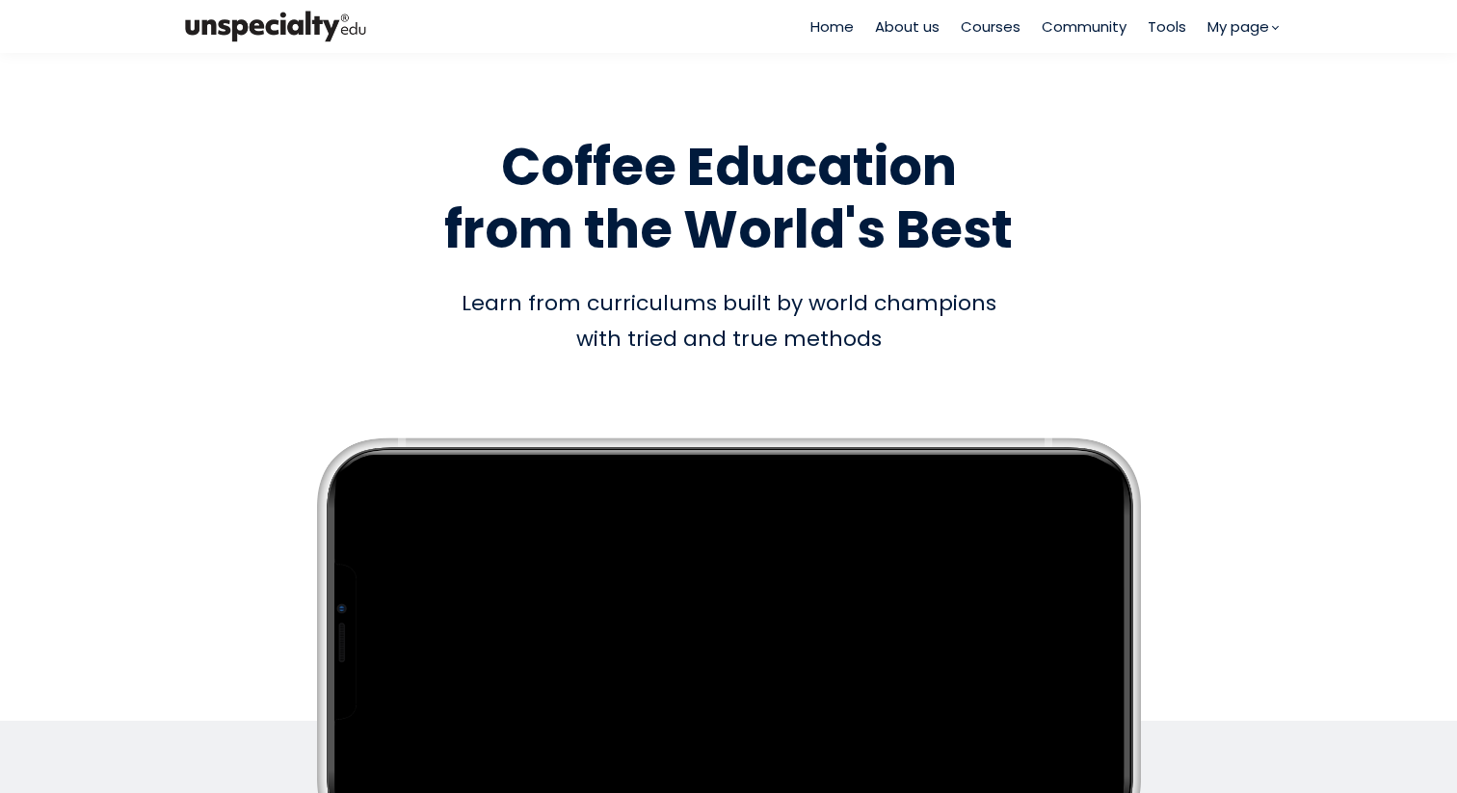
click at [977, 32] on span "Courses" at bounding box center [991, 26] width 60 height 22
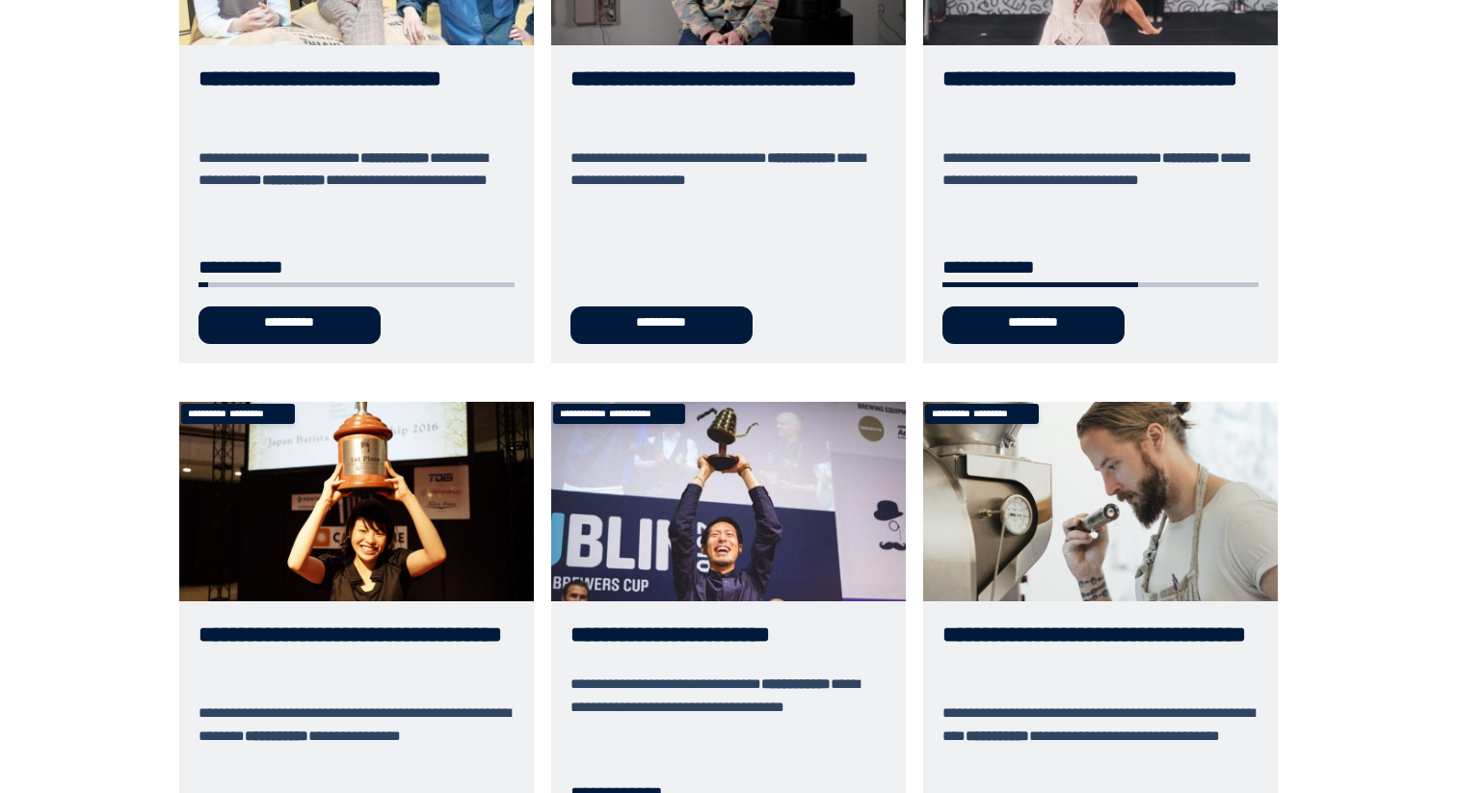
scroll to position [395, 0]
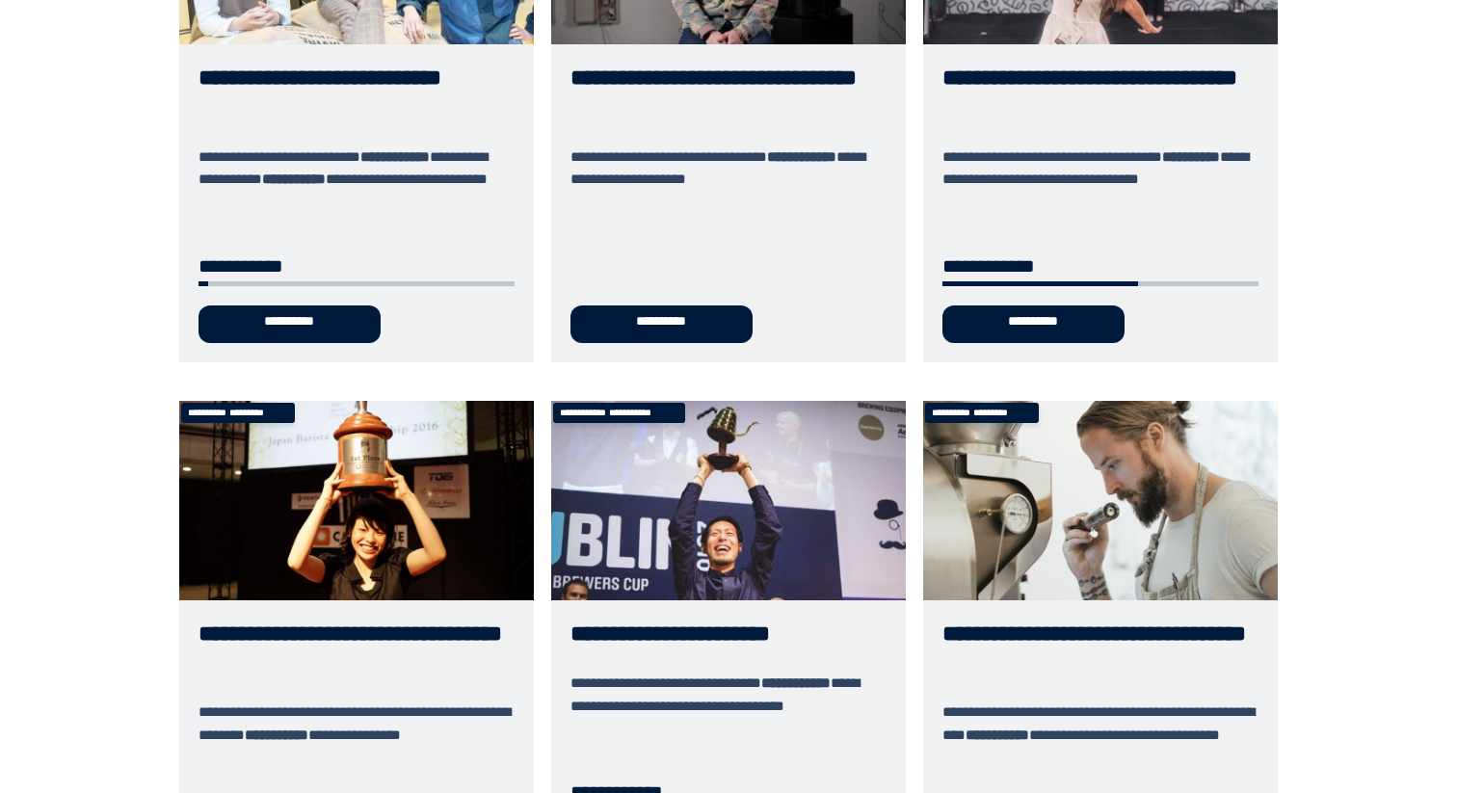
click at [327, 325] on link "**********" at bounding box center [356, 103] width 355 height 517
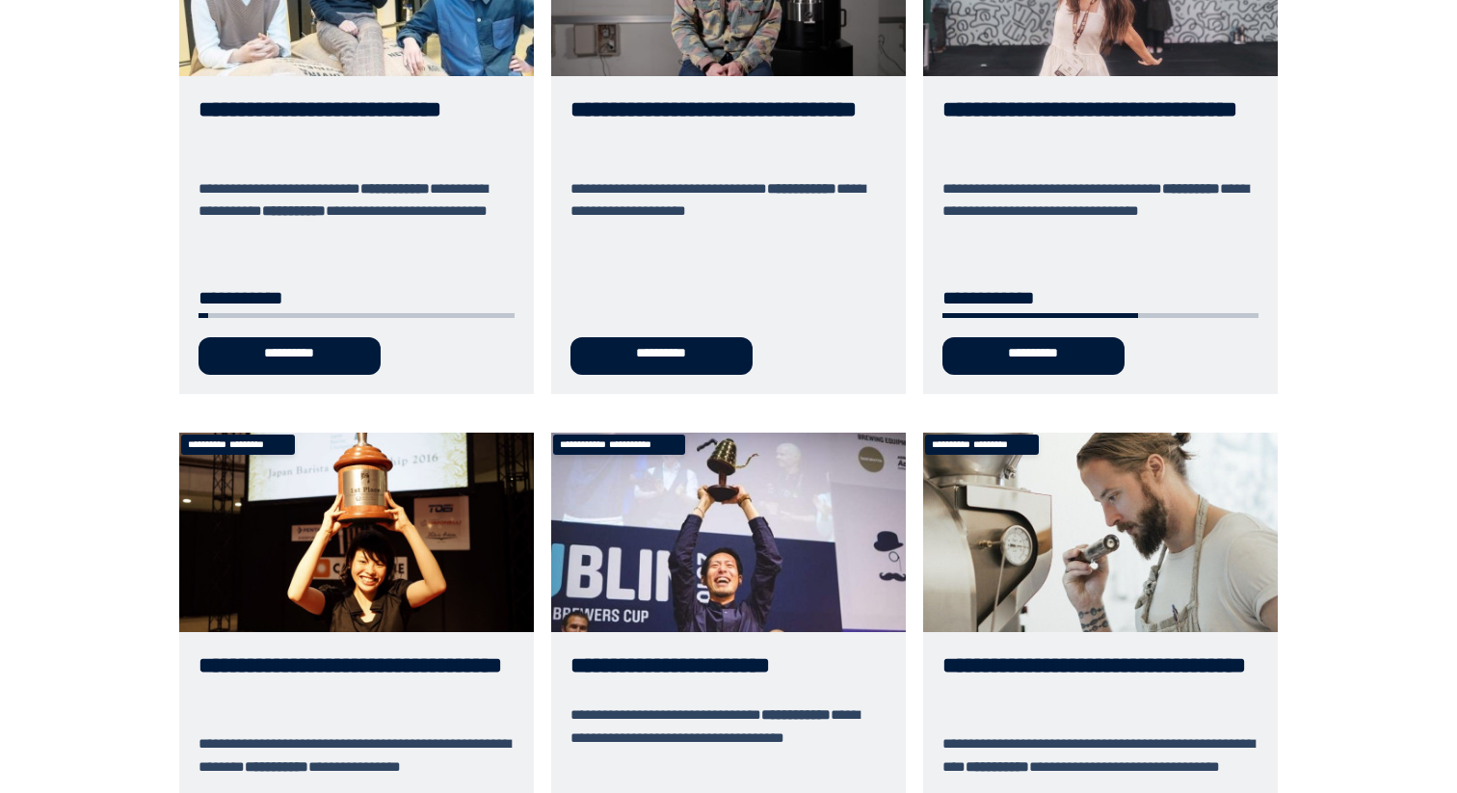
scroll to position [305, 0]
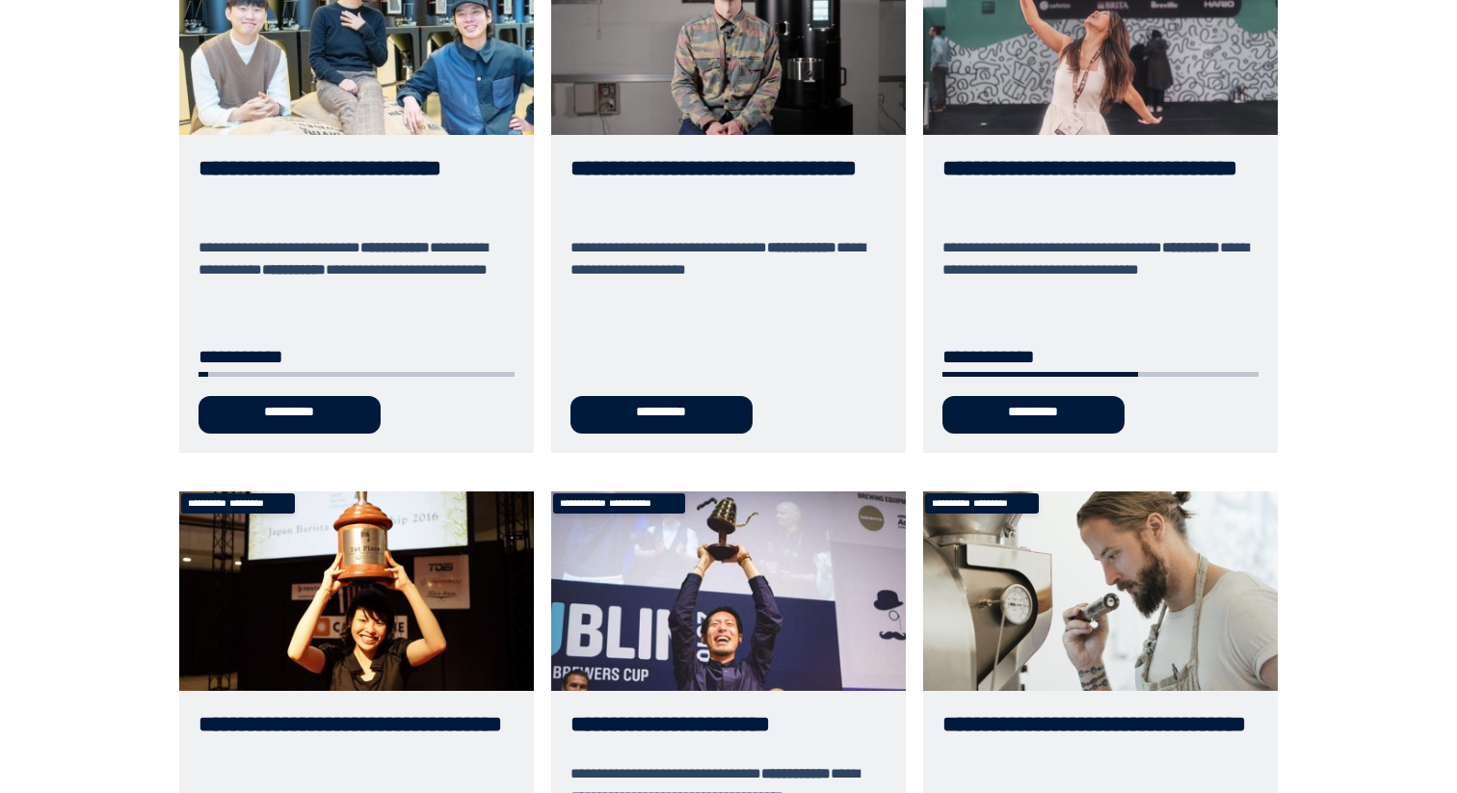
click at [320, 404] on link "**********" at bounding box center [356, 193] width 355 height 517
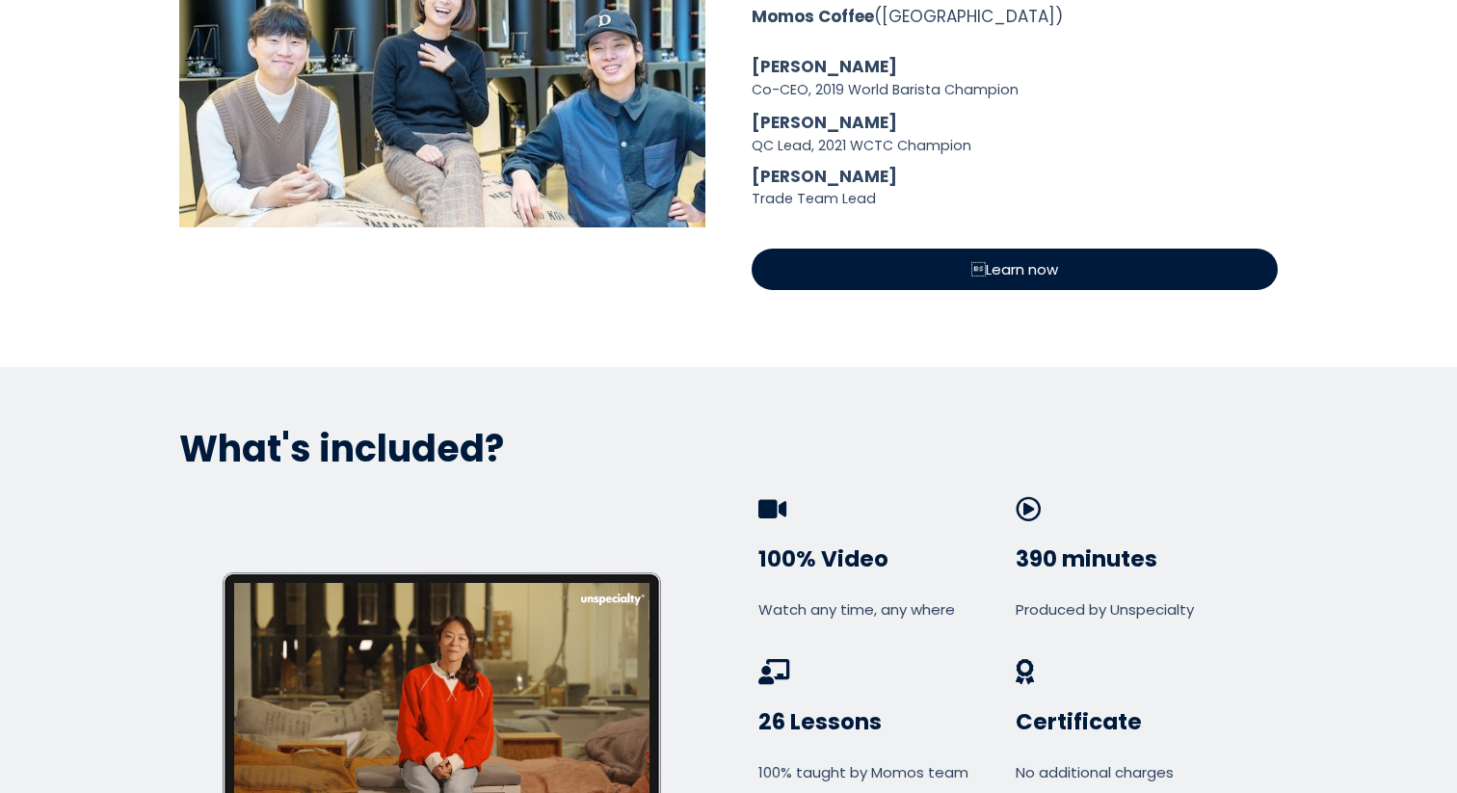
scroll to position [940, 0]
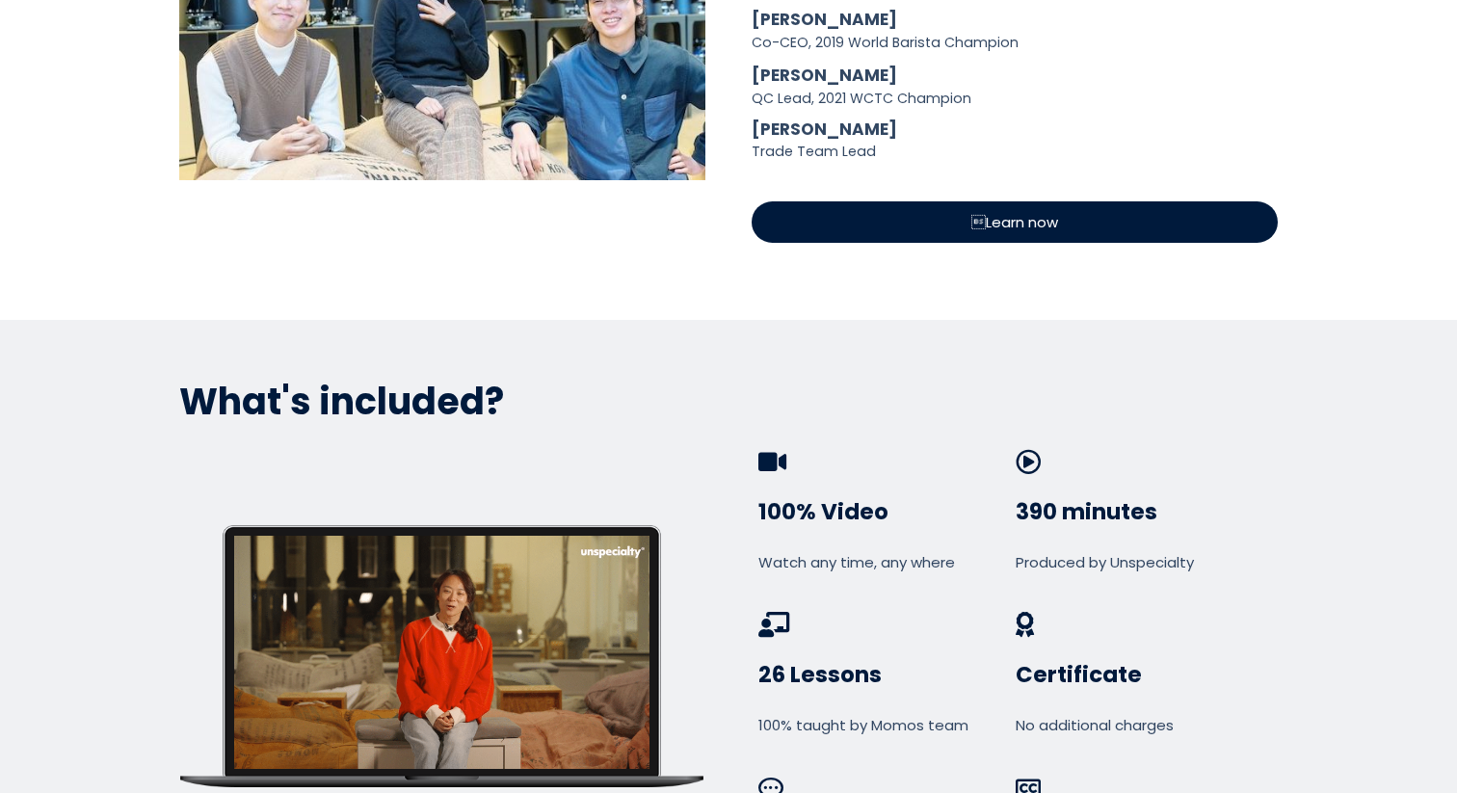
click at [916, 206] on div "Learn now" at bounding box center [1015, 221] width 526 height 41
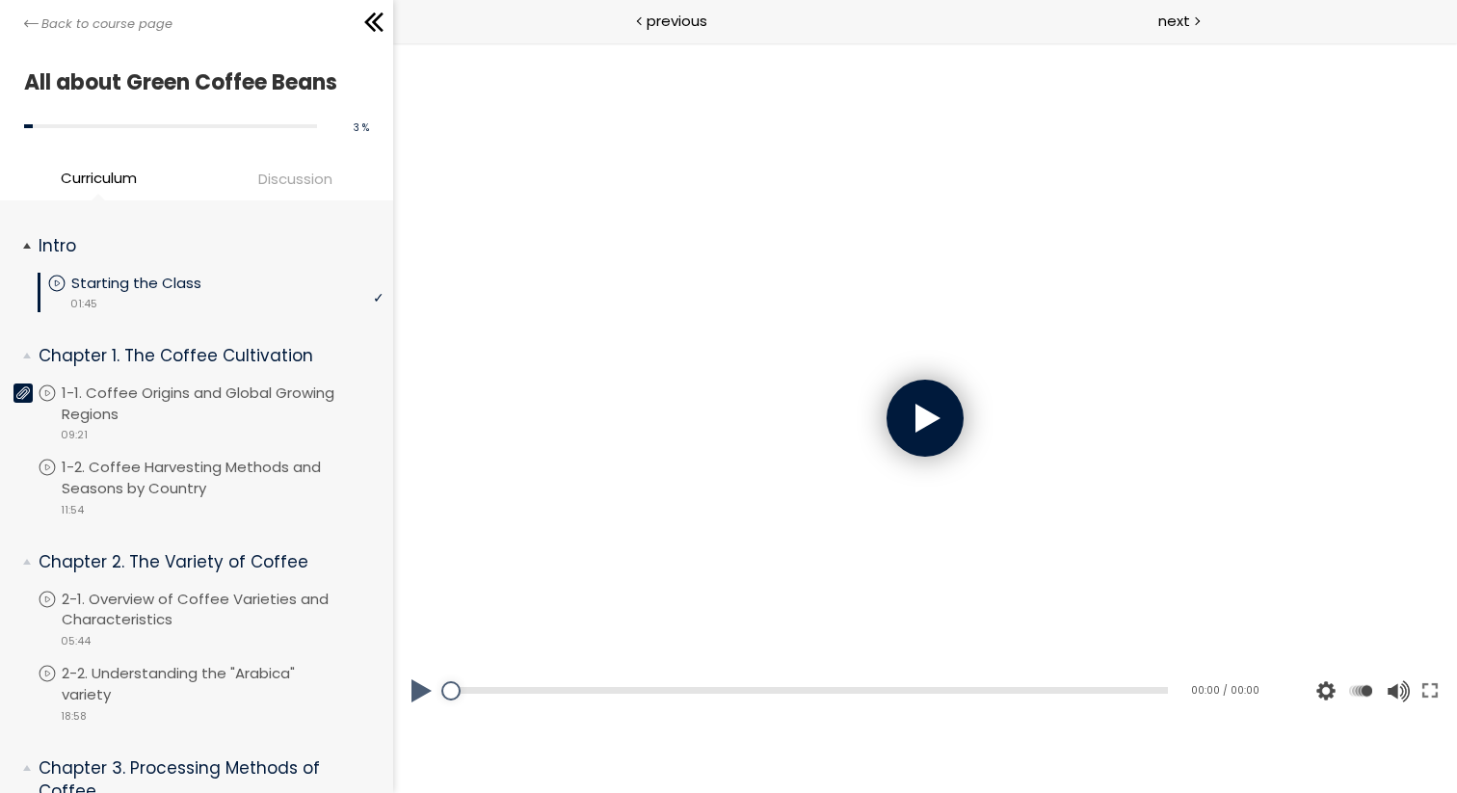
click at [190, 281] on p "Starting the Class" at bounding box center [155, 283] width 169 height 21
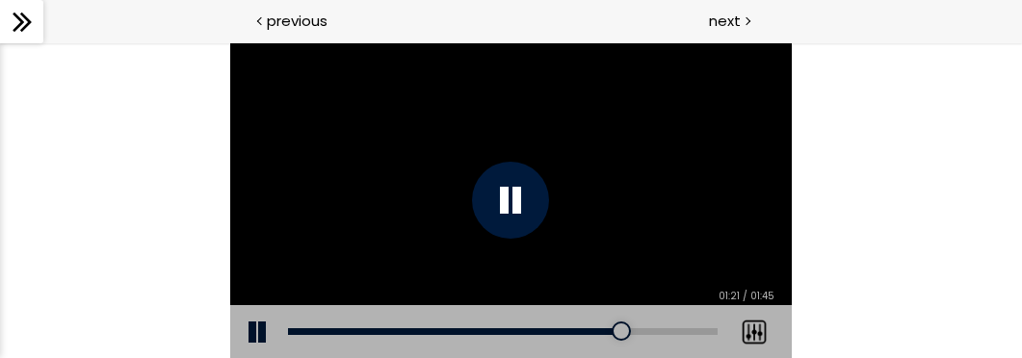
click at [506, 195] on div at bounding box center [510, 200] width 77 height 77
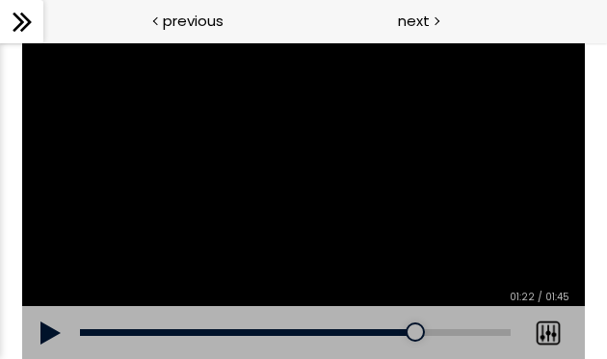
click at [231, 186] on div at bounding box center [304, 200] width 564 height 317
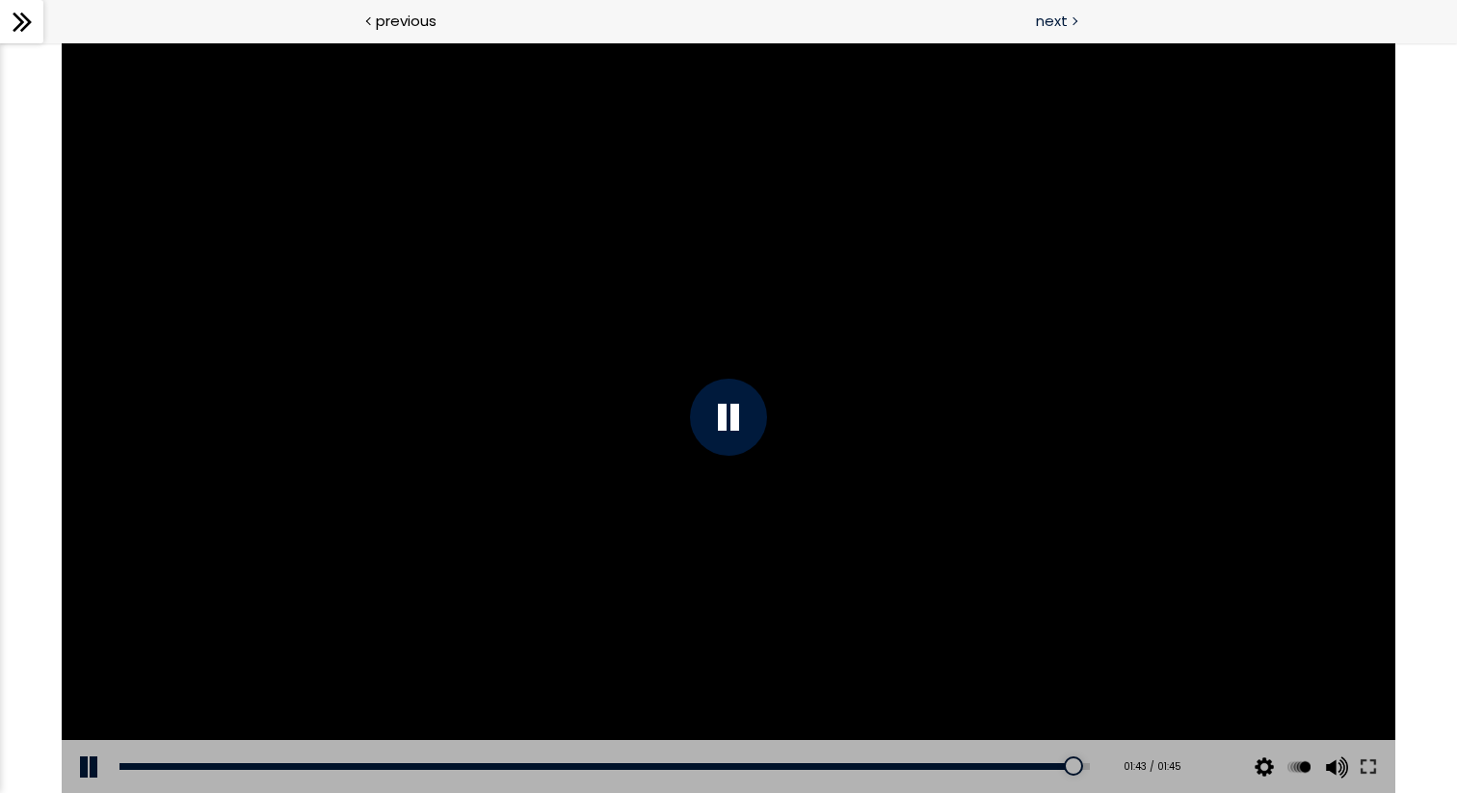
click at [1035, 23] on div "next" at bounding box center [1093, 21] width 729 height 43
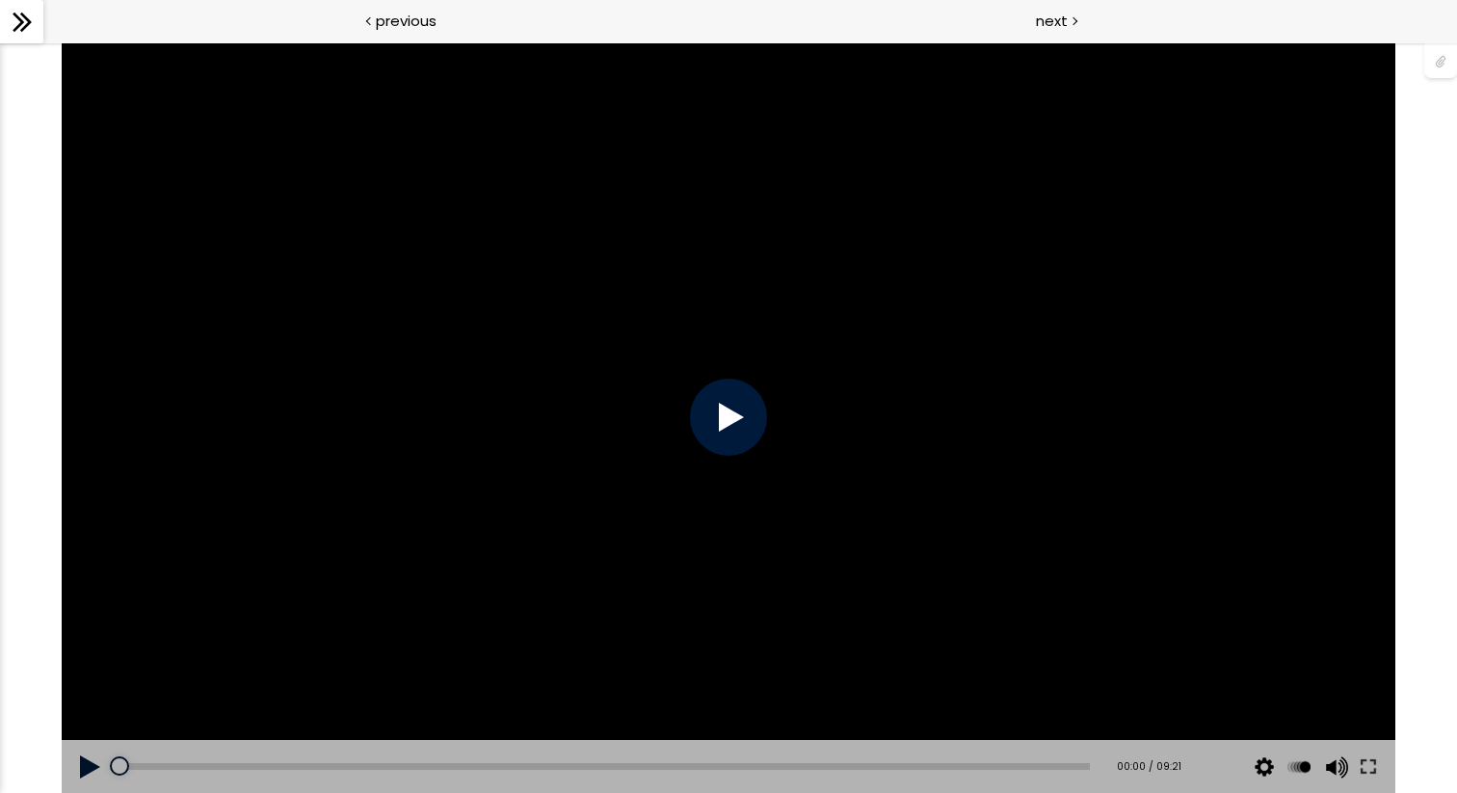
click at [735, 424] on div at bounding box center [728, 417] width 77 height 77
click at [710, 424] on div at bounding box center [728, 417] width 77 height 77
click at [681, 408] on div at bounding box center [729, 417] width 1335 height 751
click at [16, 30] on icon at bounding box center [22, 22] width 29 height 29
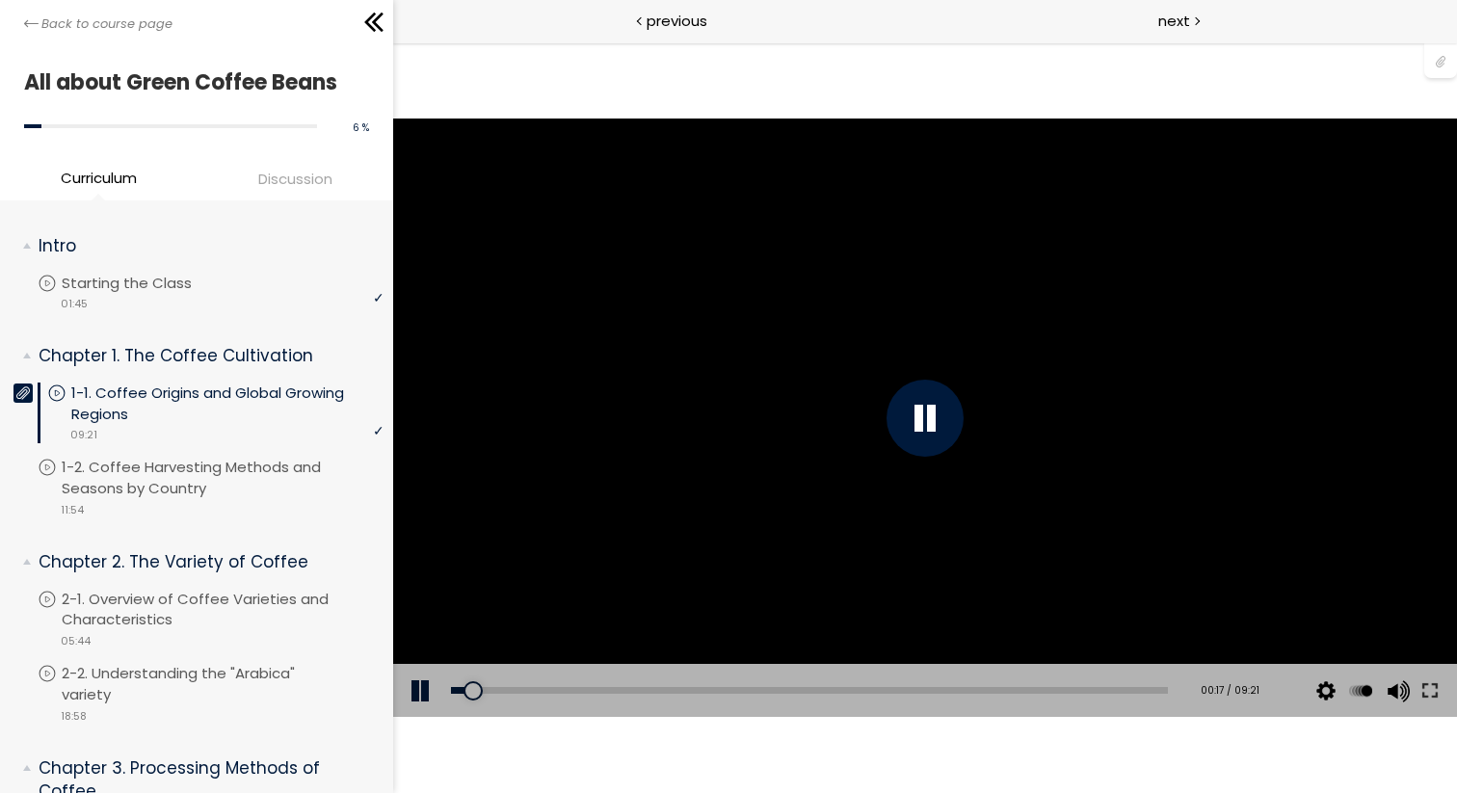
click at [931, 419] on div at bounding box center [925, 418] width 77 height 77
drag, startPoint x: 464, startPoint y: 695, endPoint x: 454, endPoint y: 695, distance: 10.6
click at [454, 695] on div at bounding box center [453, 690] width 19 height 19
click at [814, 483] on div at bounding box center [925, 418] width 1064 height 598
click at [910, 401] on div at bounding box center [925, 418] width 77 height 77
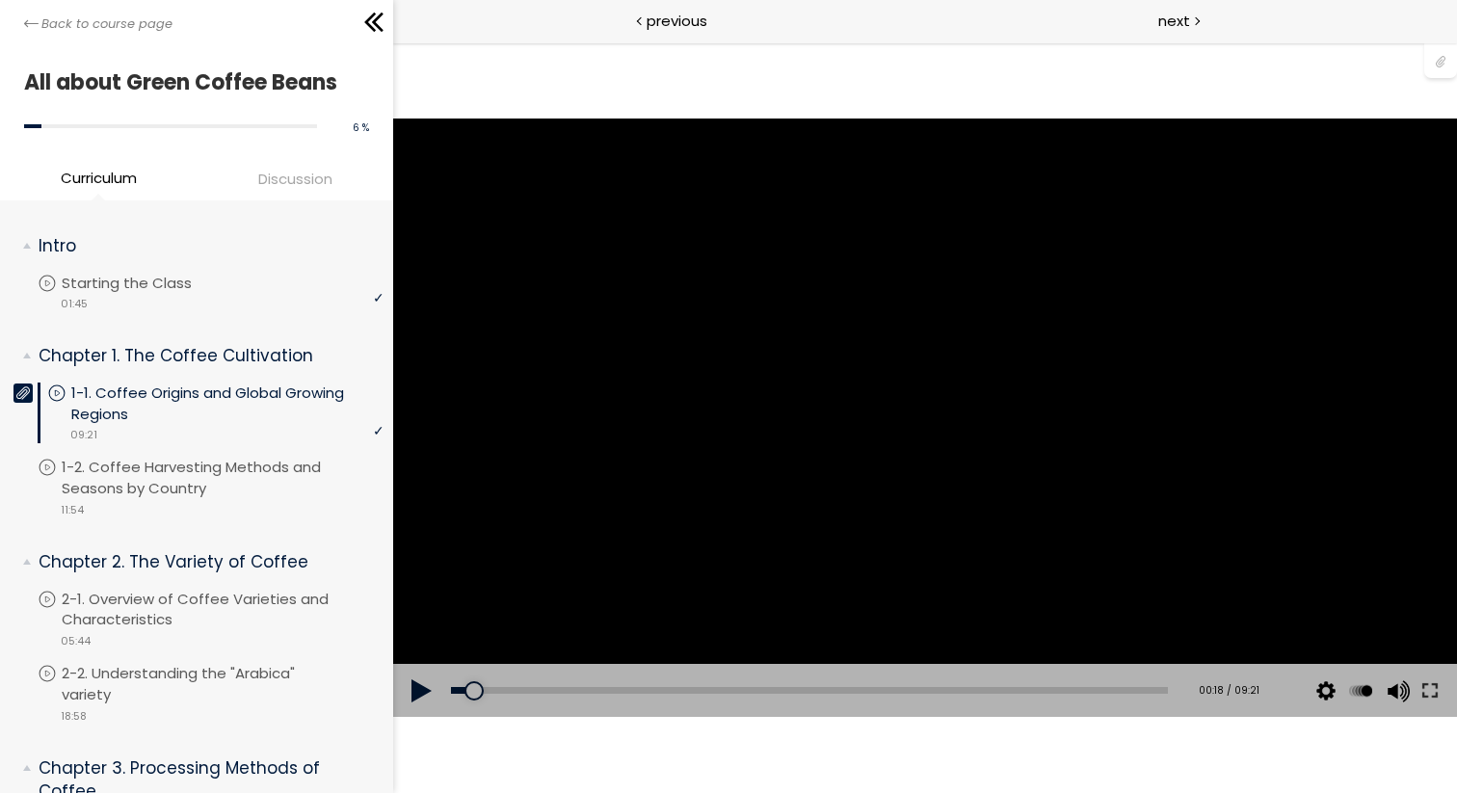
click at [807, 410] on div at bounding box center [925, 418] width 1064 height 598
click at [835, 445] on div at bounding box center [925, 418] width 1064 height 598
click at [945, 407] on div at bounding box center [925, 418] width 77 height 77
click at [930, 436] on div at bounding box center [925, 418] width 1064 height 598
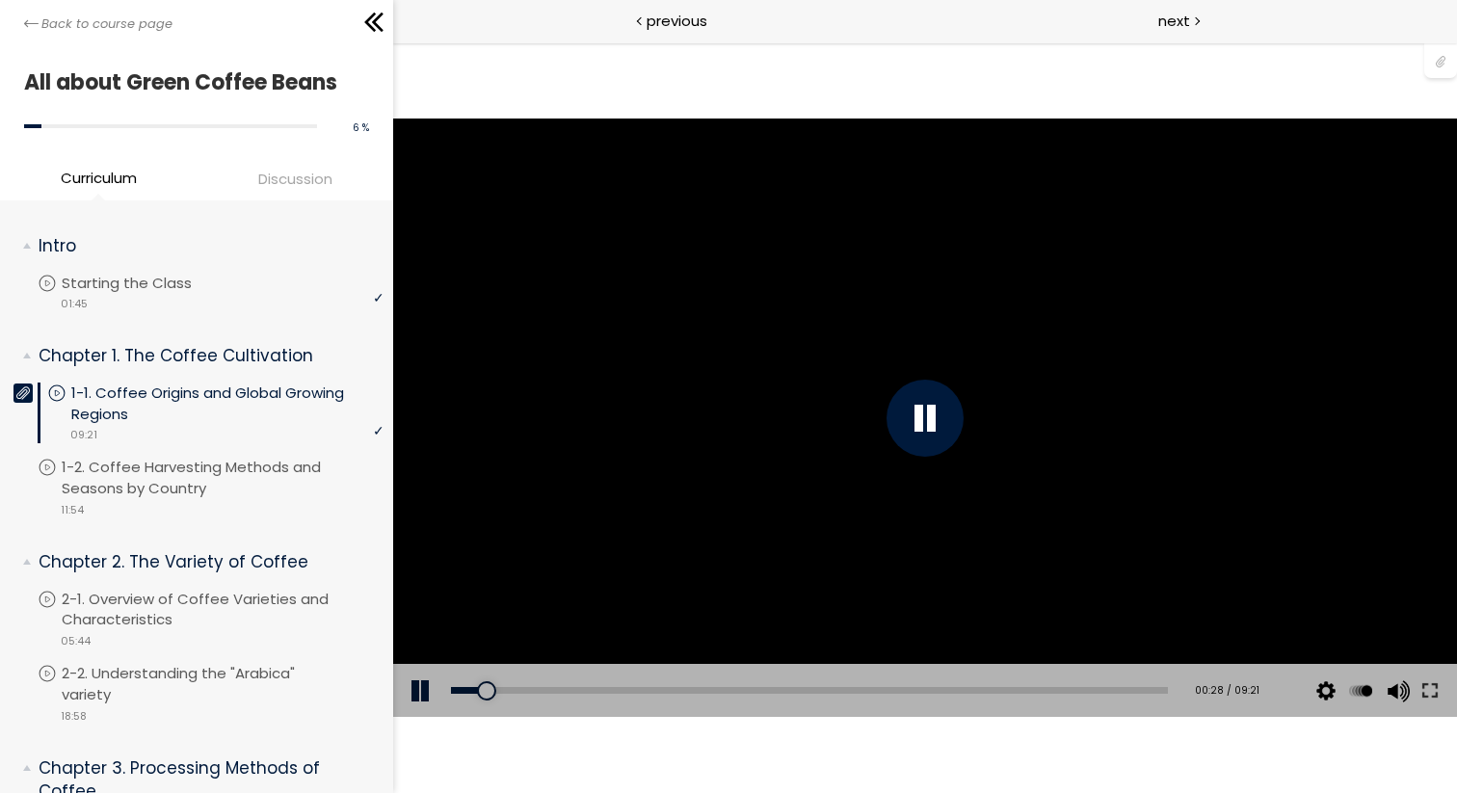
click at [932, 451] on div at bounding box center [925, 418] width 77 height 77
click at [903, 496] on div at bounding box center [925, 418] width 1064 height 598
click at [1043, 603] on div at bounding box center [925, 418] width 1064 height 598
click at [1061, 411] on div at bounding box center [925, 418] width 1064 height 598
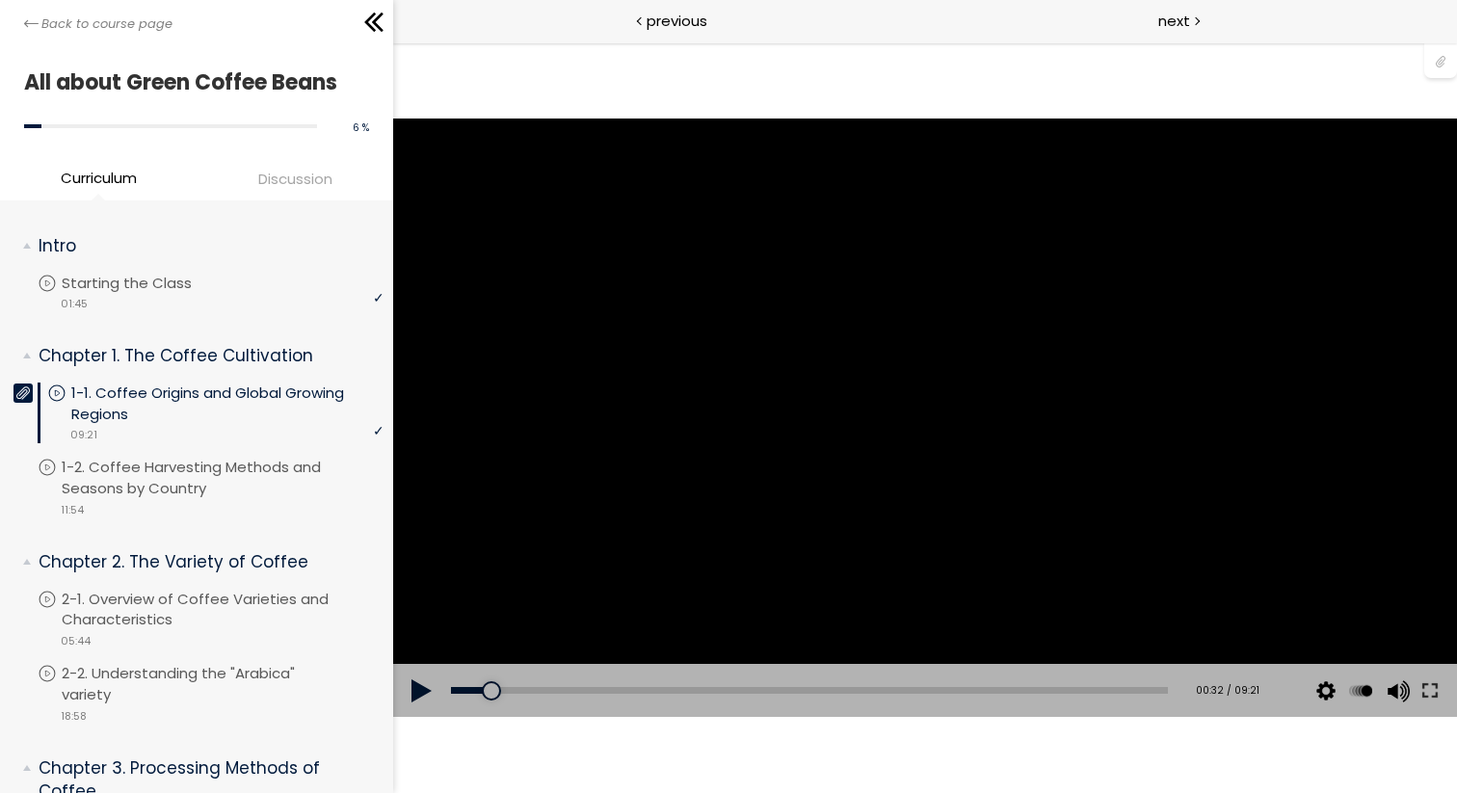
click at [879, 452] on div at bounding box center [925, 418] width 1064 height 598
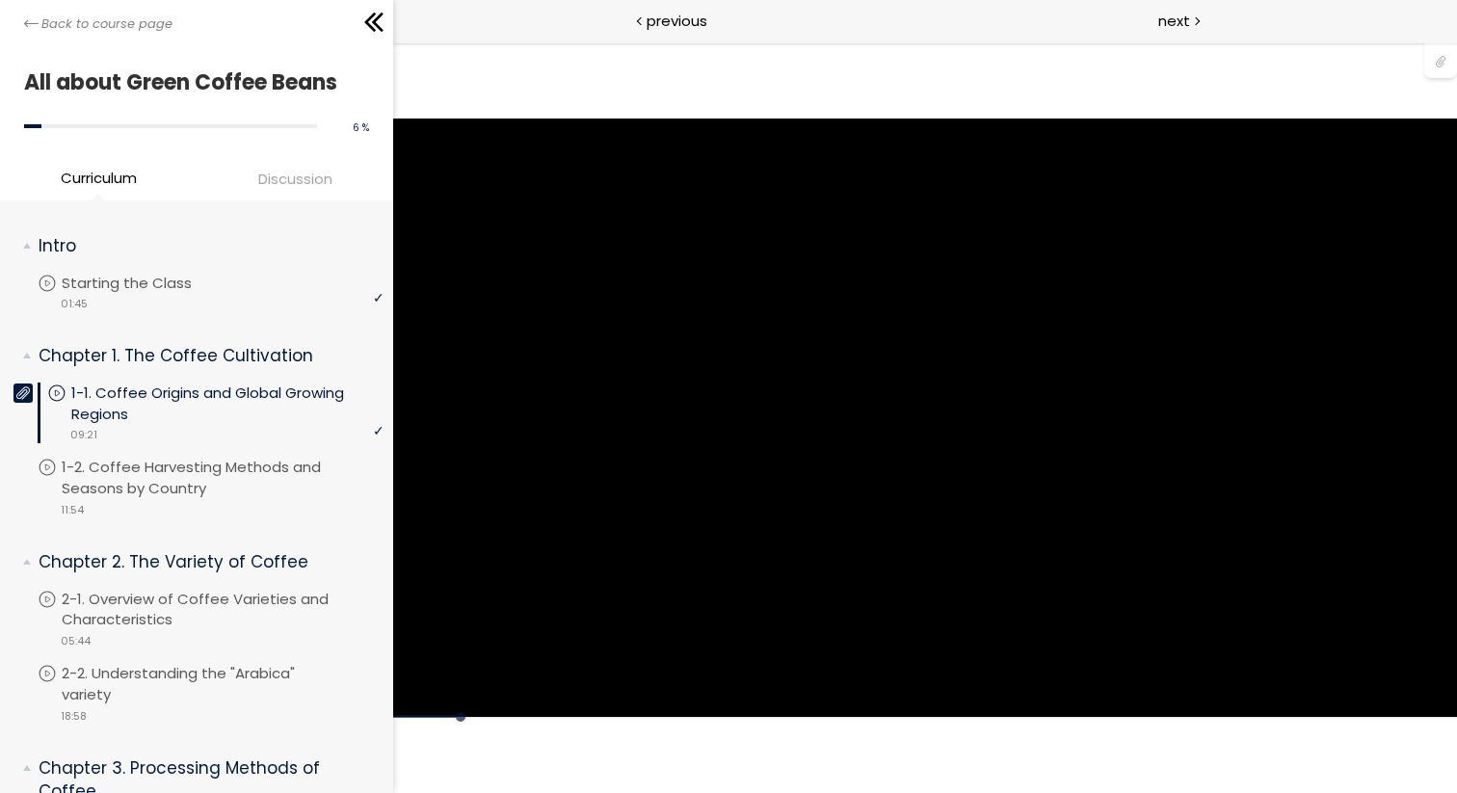
click at [879, 452] on div at bounding box center [925, 418] width 1064 height 598
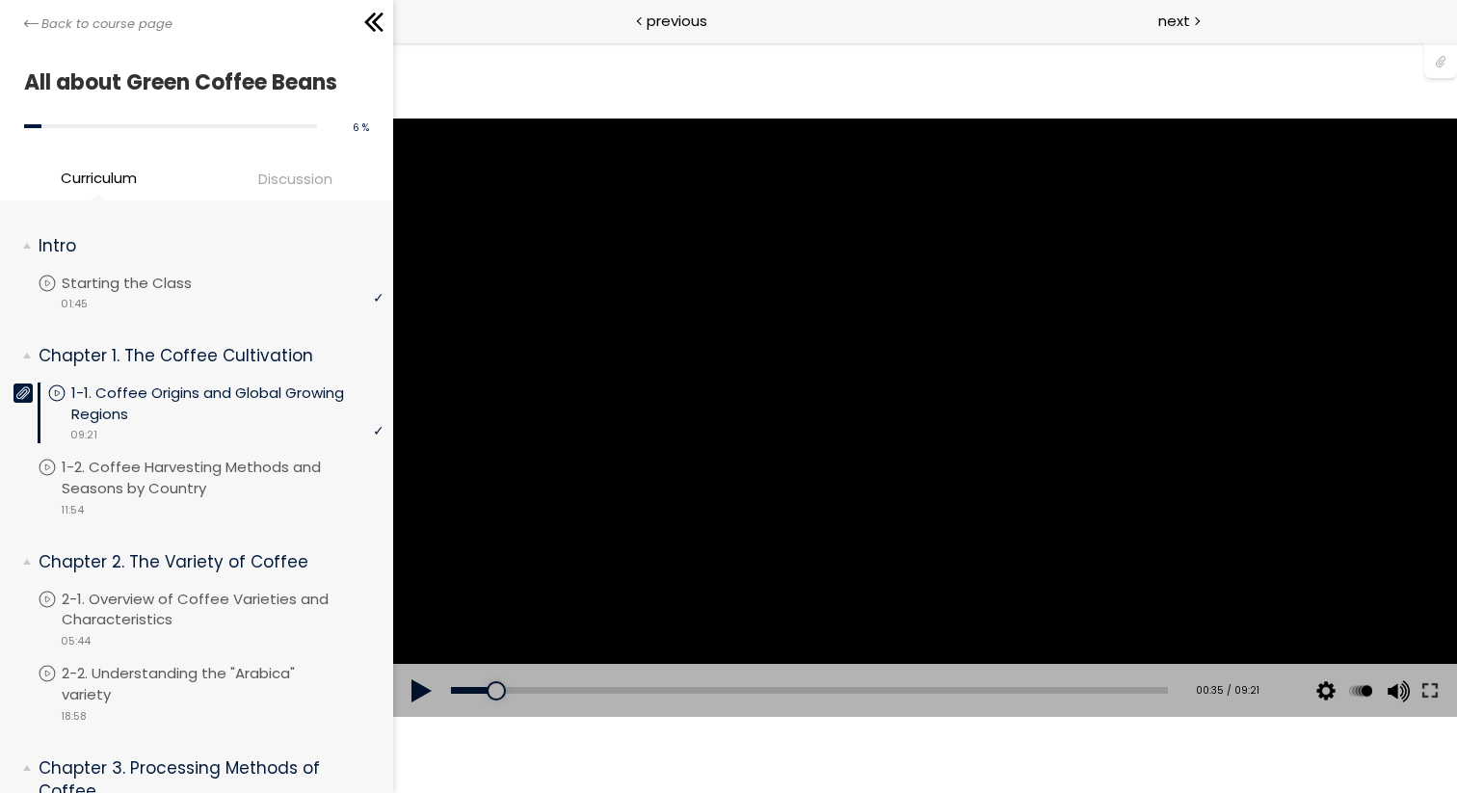
click at [853, 401] on div at bounding box center [925, 418] width 1064 height 598
click at [517, 512] on div at bounding box center [925, 418] width 1064 height 598
click at [962, 278] on div at bounding box center [925, 418] width 1064 height 598
click at [482, 691] on div "00:25" at bounding box center [809, 690] width 717 height 7
click at [925, 436] on div at bounding box center [925, 418] width 1064 height 598
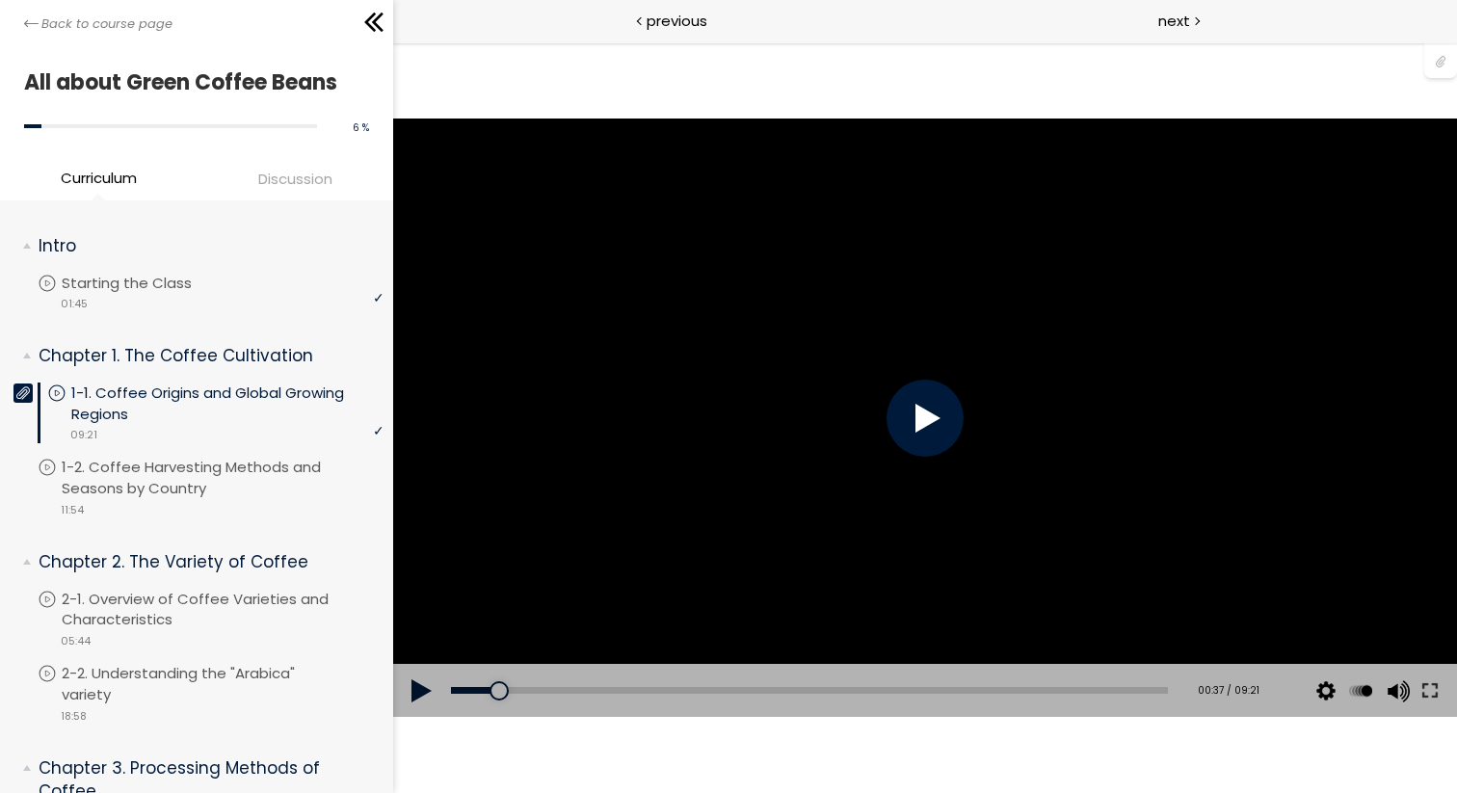
click at [925, 436] on div at bounding box center [925, 418] width 77 height 77
click at [925, 436] on div at bounding box center [925, 418] width 1064 height 598
click at [926, 452] on div at bounding box center [925, 418] width 1064 height 598
click at [940, 417] on div at bounding box center [925, 418] width 77 height 77
click at [534, 461] on div at bounding box center [925, 418] width 1064 height 598
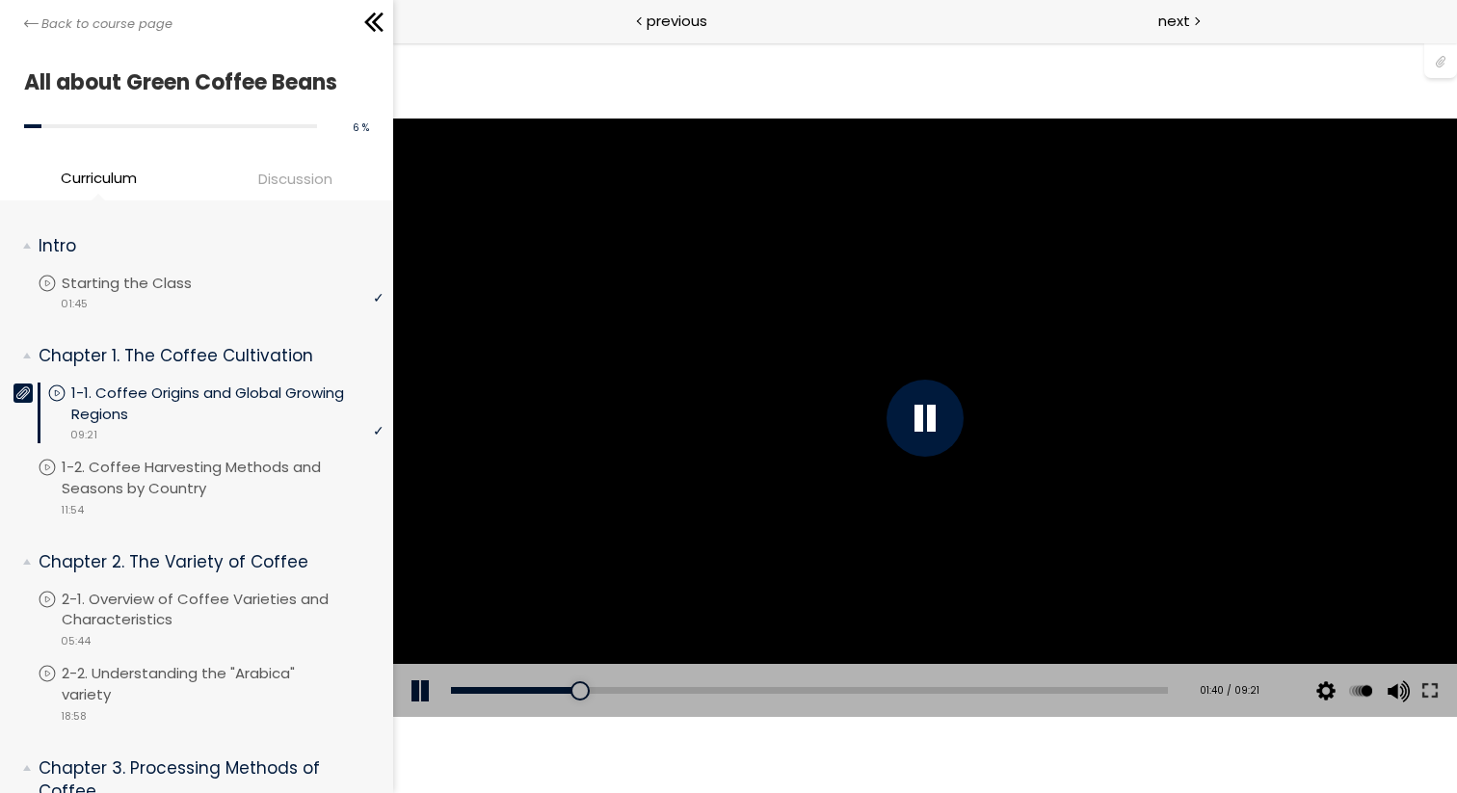
click at [926, 384] on div at bounding box center [925, 418] width 77 height 77
click at [817, 437] on div at bounding box center [925, 418] width 1064 height 598
click at [901, 448] on div at bounding box center [925, 418] width 1064 height 598
click at [920, 395] on div at bounding box center [925, 418] width 77 height 77
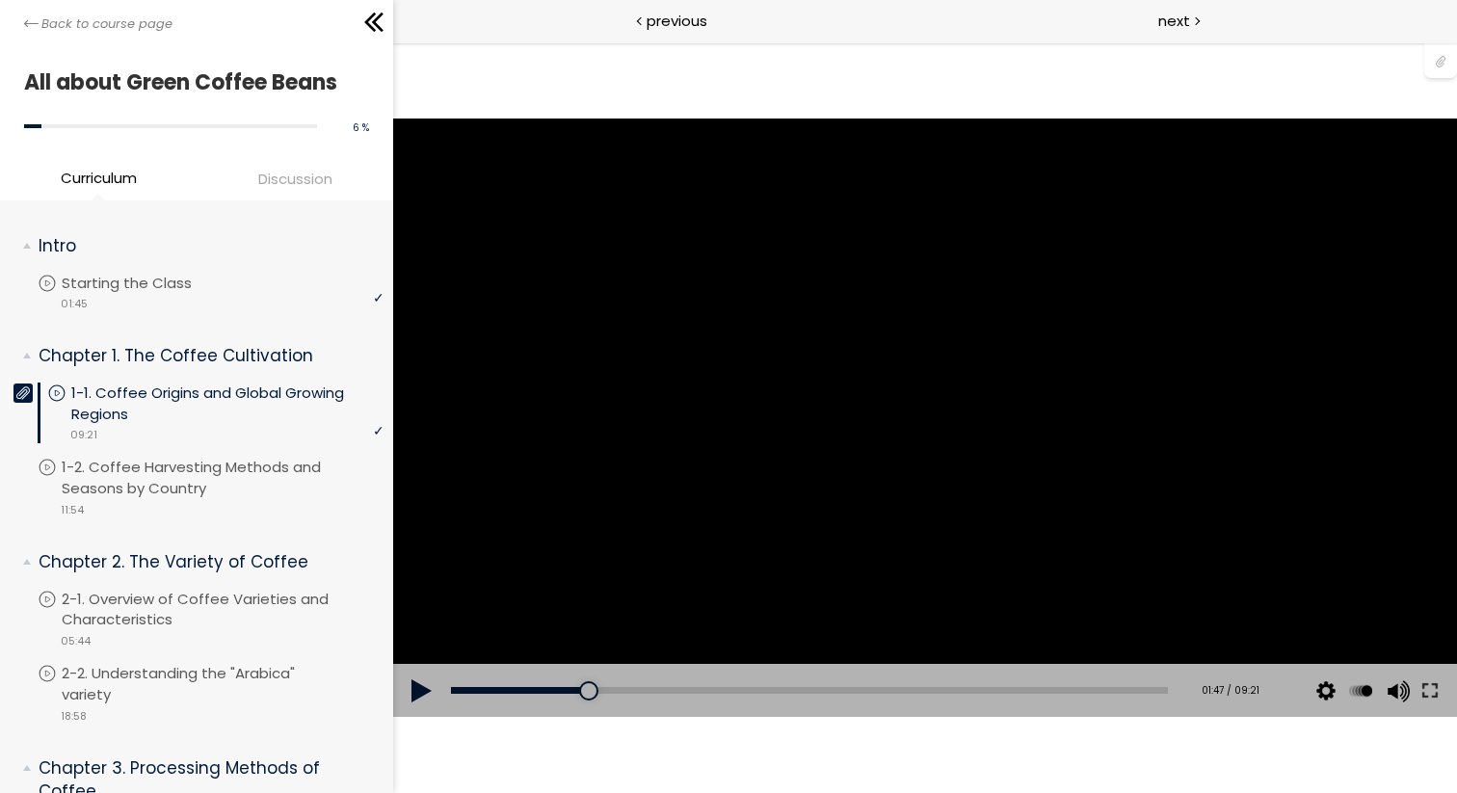
click at [713, 409] on div at bounding box center [925, 418] width 1064 height 598
click at [915, 401] on div at bounding box center [925, 418] width 77 height 77
click at [880, 458] on div at bounding box center [925, 418] width 1064 height 598
click at [931, 400] on div at bounding box center [925, 418] width 77 height 77
click at [928, 457] on div at bounding box center [925, 418] width 1064 height 598
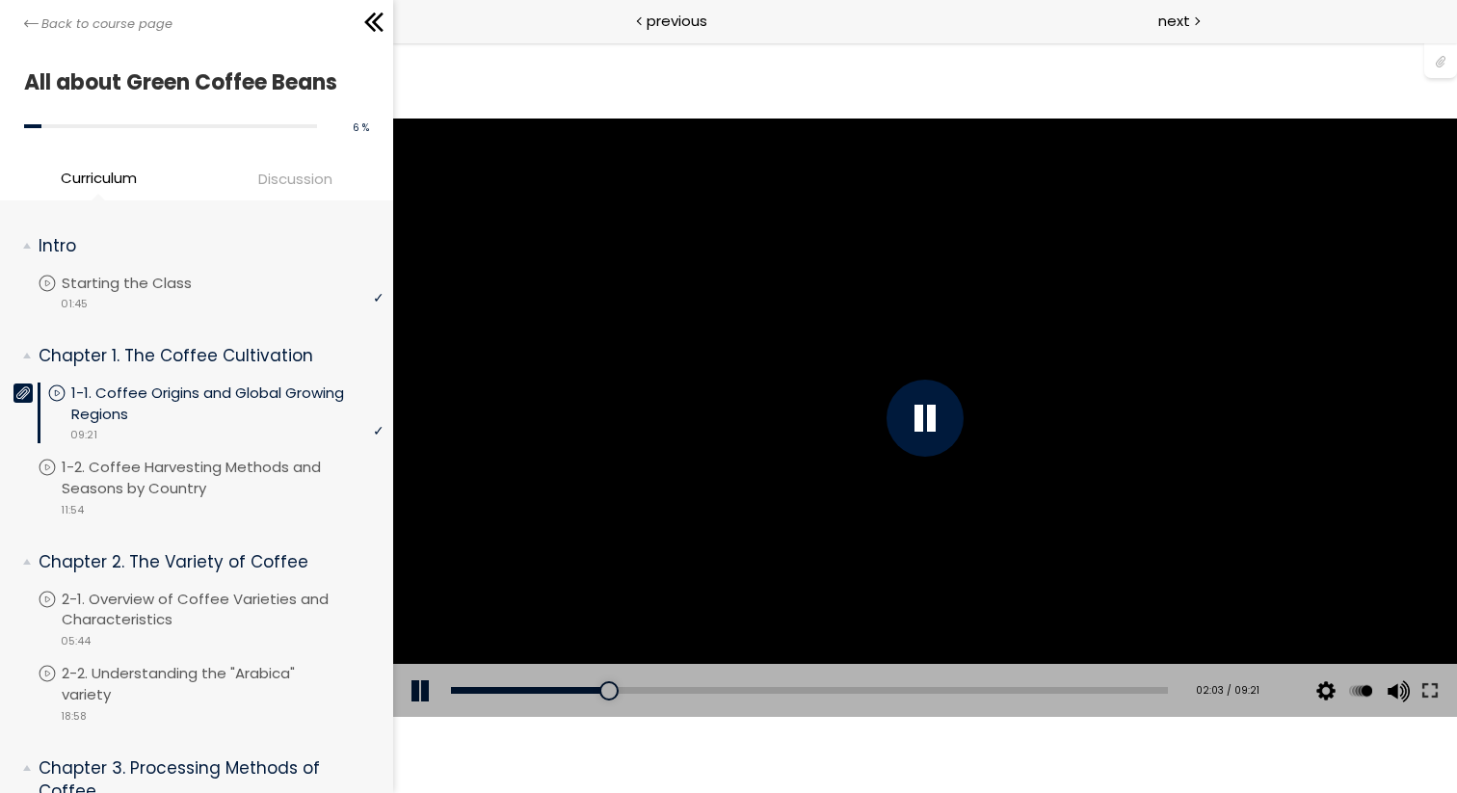
click at [928, 457] on div at bounding box center [925, 418] width 1064 height 598
click at [903, 338] on div at bounding box center [925, 418] width 1064 height 598
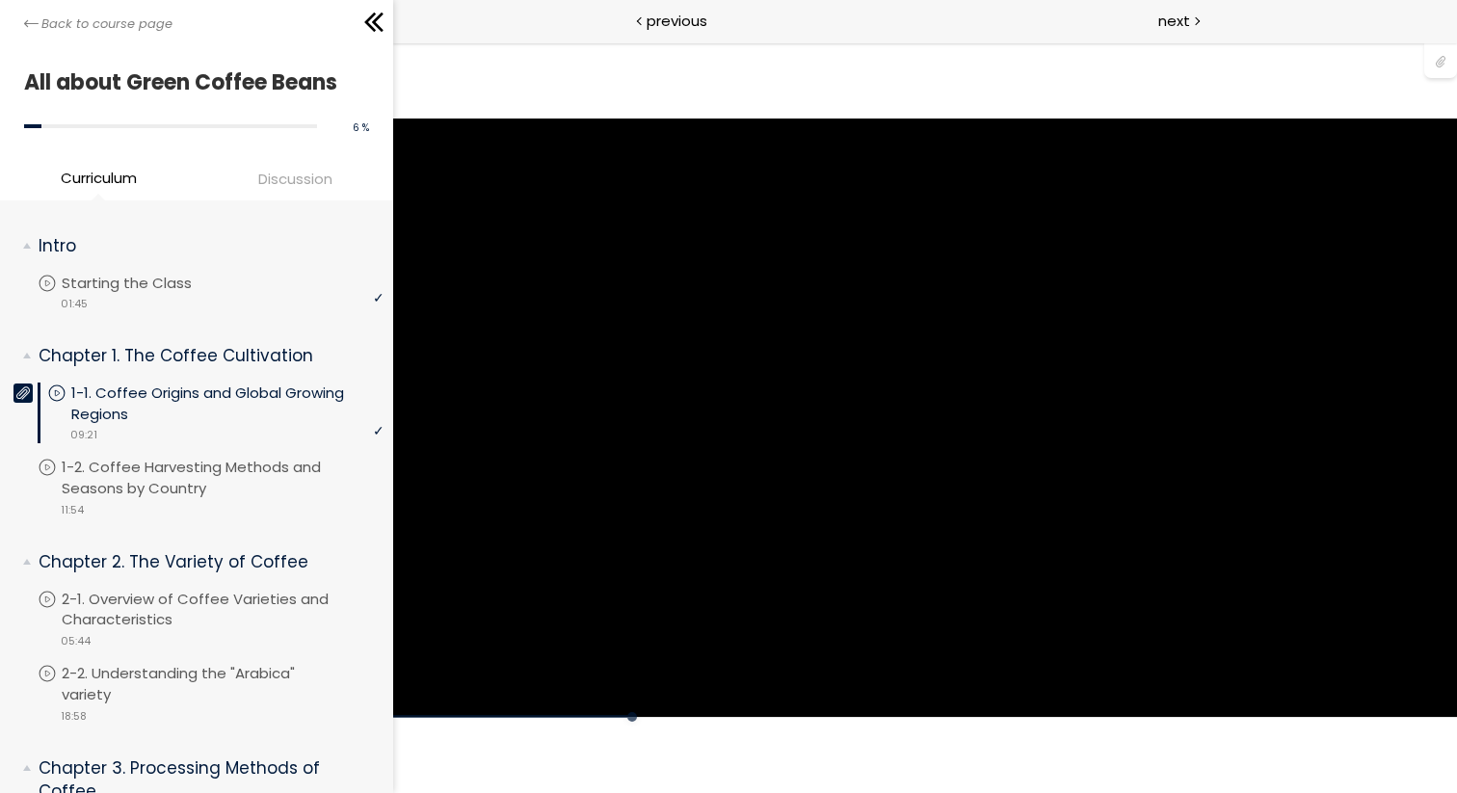
click at [903, 338] on div at bounding box center [925, 418] width 1064 height 598
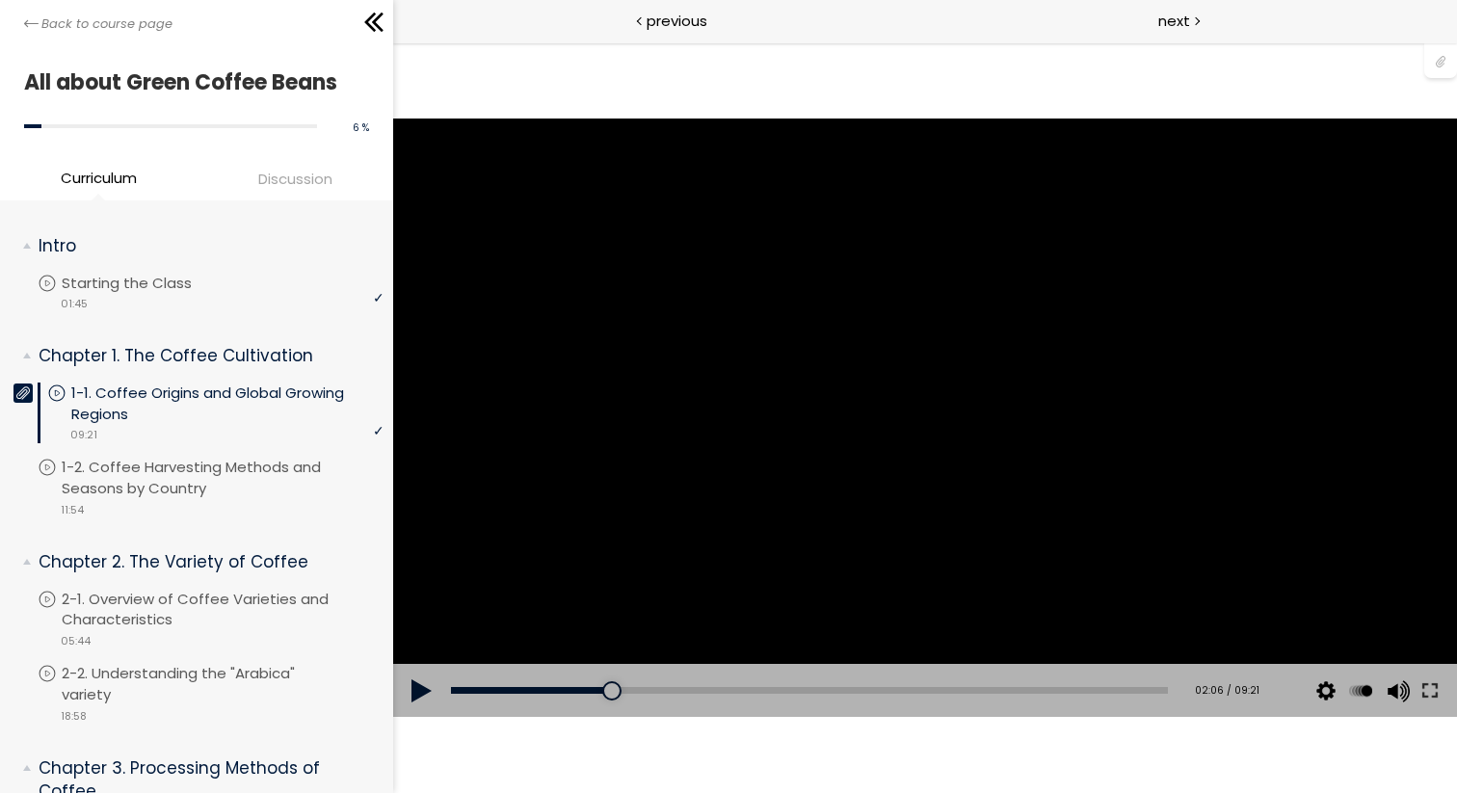
click at [902, 453] on div at bounding box center [925, 418] width 1064 height 598
click at [936, 432] on div at bounding box center [925, 418] width 1064 height 598
click at [780, 539] on div at bounding box center [925, 418] width 1064 height 598
click at [863, 553] on div at bounding box center [925, 418] width 1064 height 598
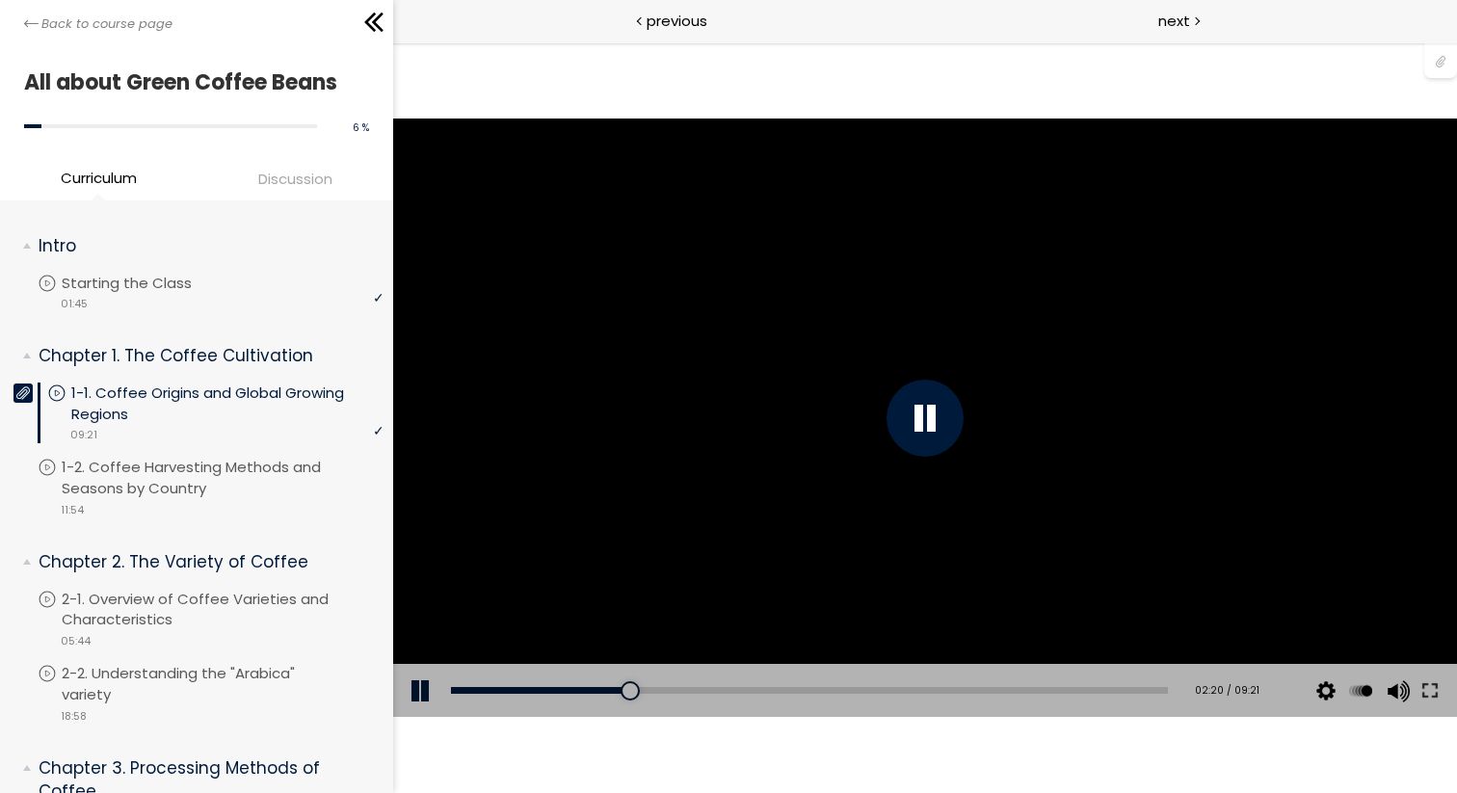
click at [896, 511] on div at bounding box center [925, 418] width 1064 height 598
click at [811, 432] on div at bounding box center [925, 418] width 1064 height 598
click at [937, 408] on div at bounding box center [925, 418] width 77 height 77
click at [705, 475] on div at bounding box center [925, 418] width 1064 height 598
click at [749, 279] on div at bounding box center [925, 418] width 1064 height 598
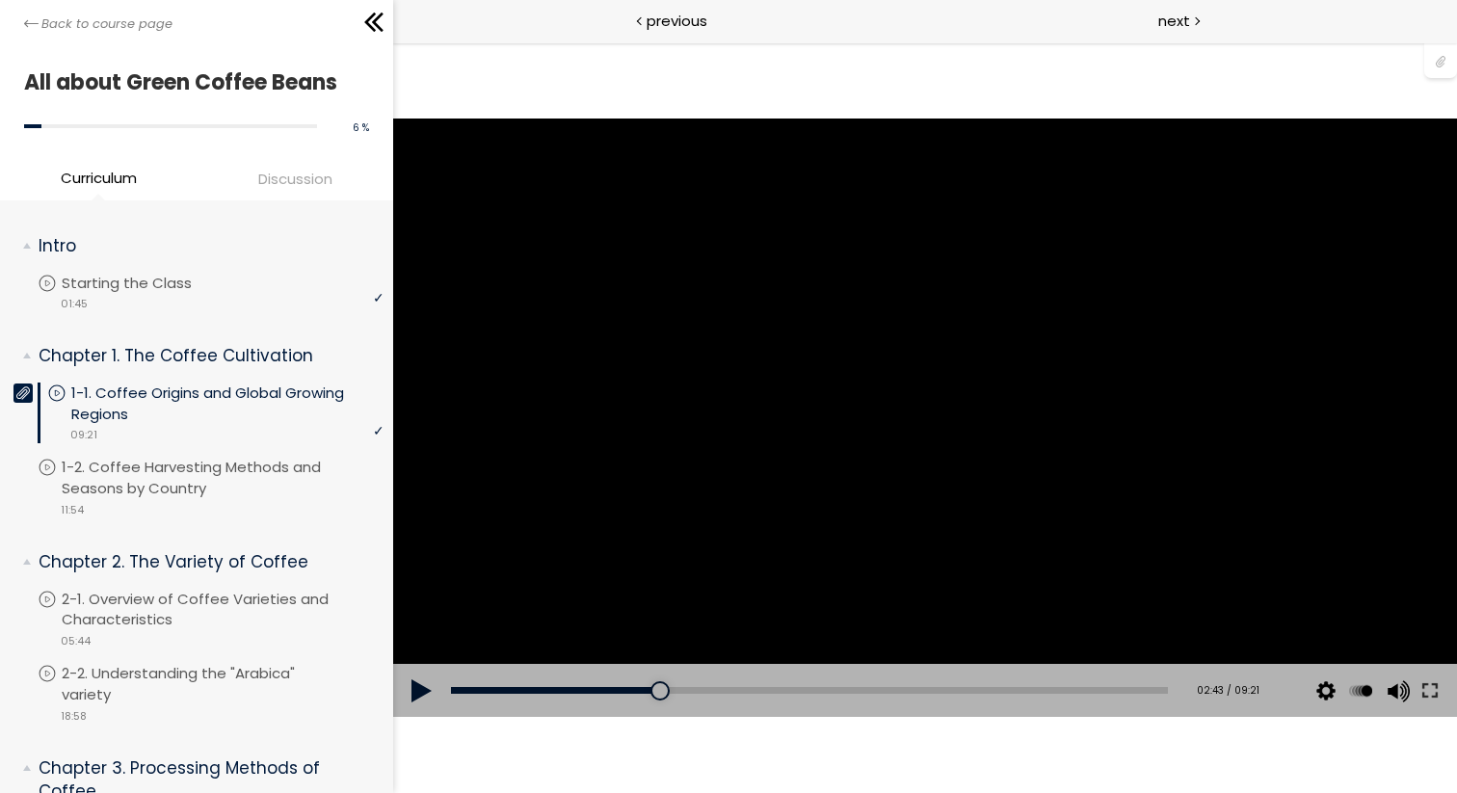
click at [953, 402] on div at bounding box center [925, 418] width 1064 height 598
click at [1193, 528] on div at bounding box center [925, 418] width 1064 height 598
click at [889, 303] on div at bounding box center [925, 418] width 1064 height 598
click at [931, 432] on div at bounding box center [925, 418] width 77 height 77
click at [1059, 232] on div at bounding box center [925, 418] width 1064 height 598
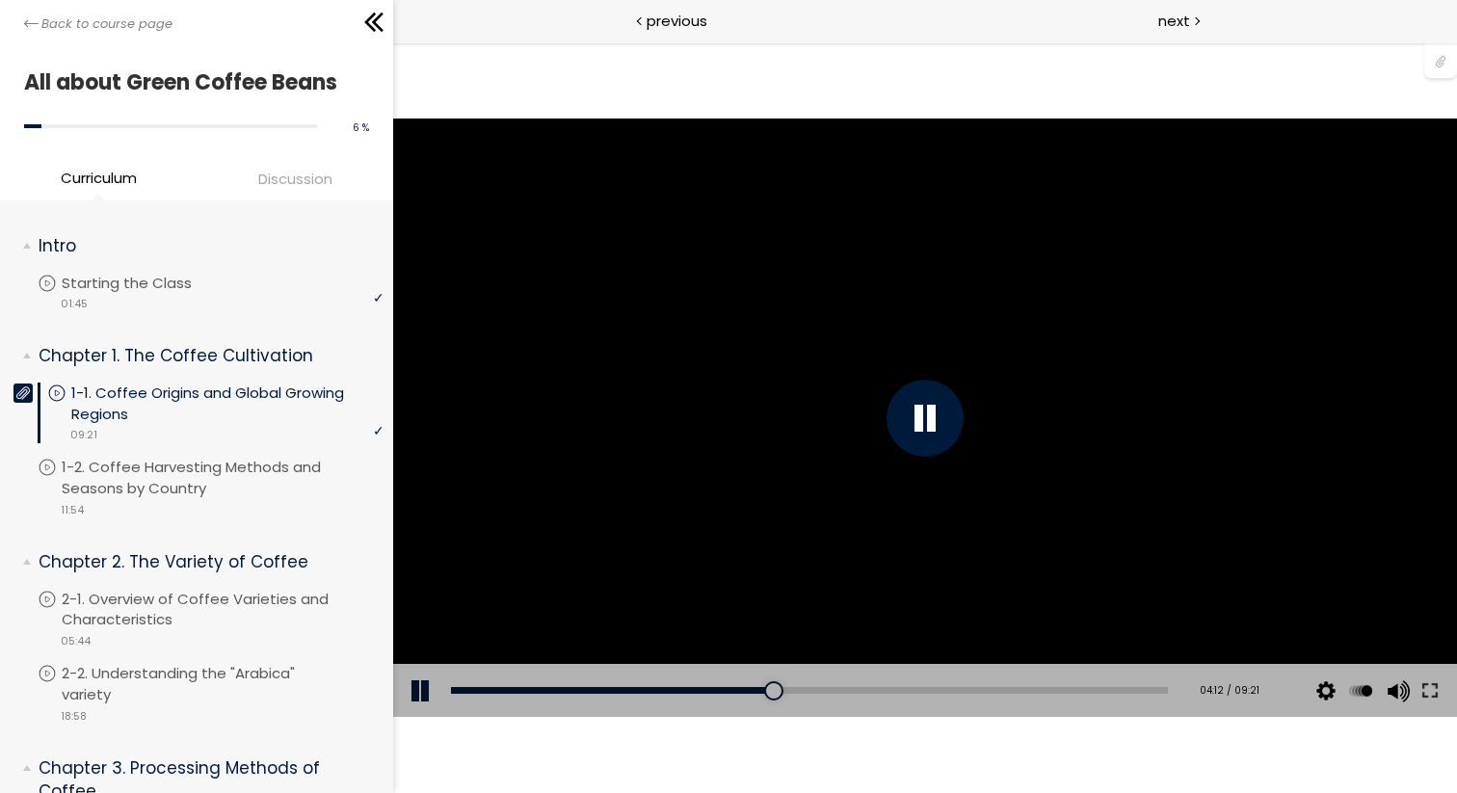
click at [939, 439] on div at bounding box center [925, 418] width 77 height 77
click at [930, 410] on div at bounding box center [925, 418] width 77 height 77
click at [890, 465] on div at bounding box center [925, 418] width 1064 height 598
click at [859, 334] on div at bounding box center [925, 418] width 1064 height 598
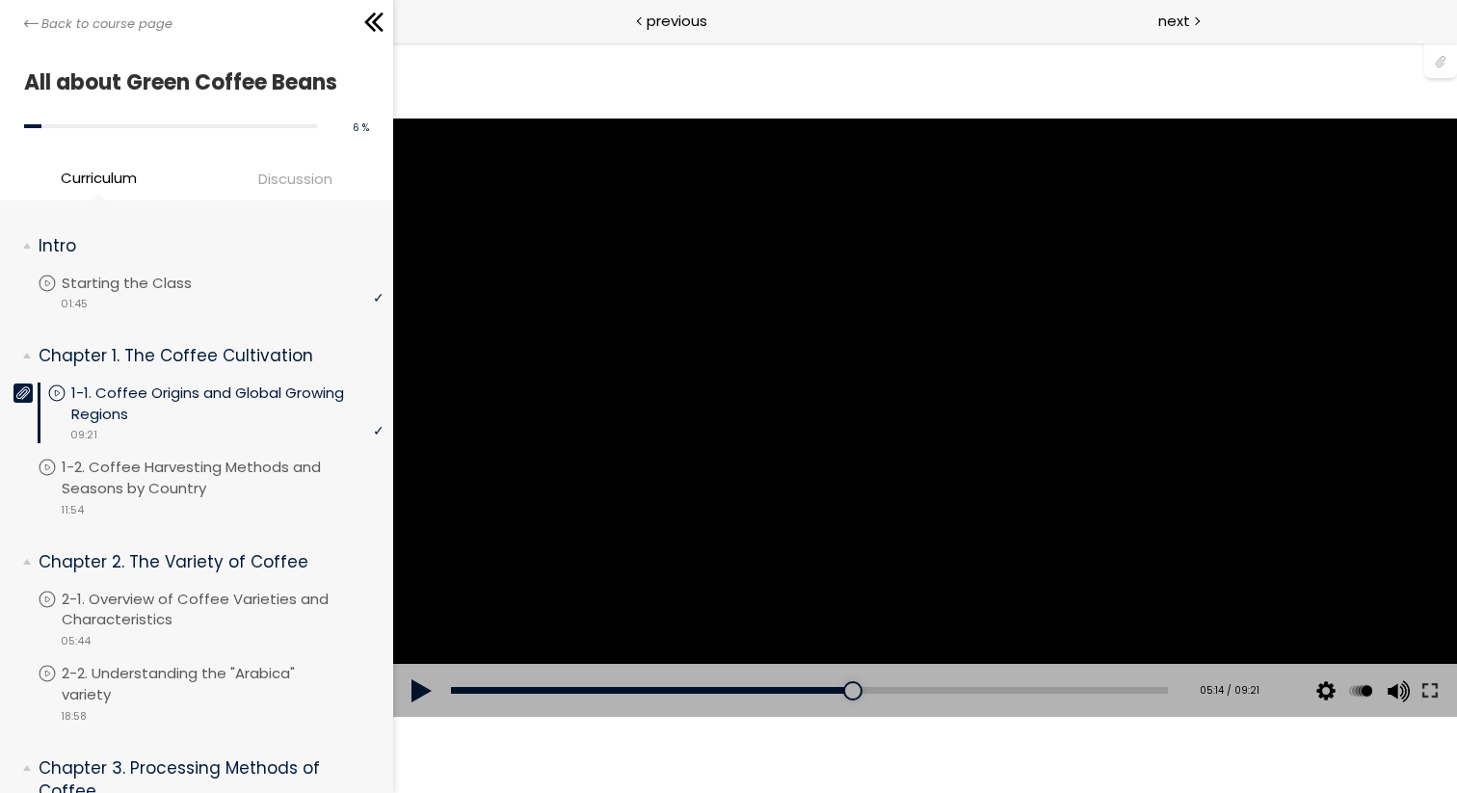
click at [1040, 455] on div at bounding box center [925, 418] width 1064 height 598
click at [1010, 465] on div at bounding box center [925, 418] width 1064 height 598
click at [1013, 390] on div at bounding box center [925, 418] width 1064 height 598
click at [1052, 396] on div at bounding box center [925, 418] width 1064 height 598
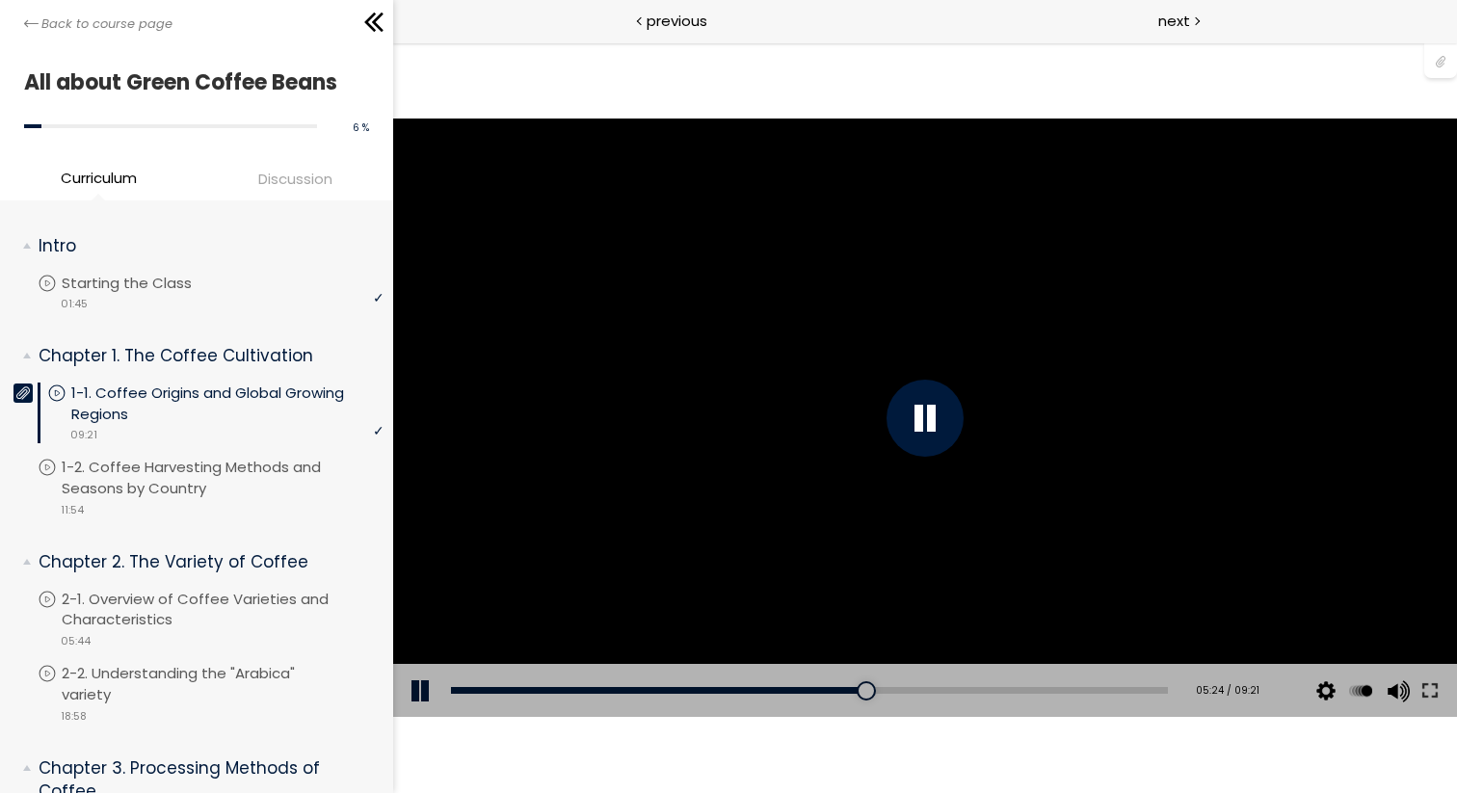
click at [936, 388] on div at bounding box center [925, 418] width 77 height 77
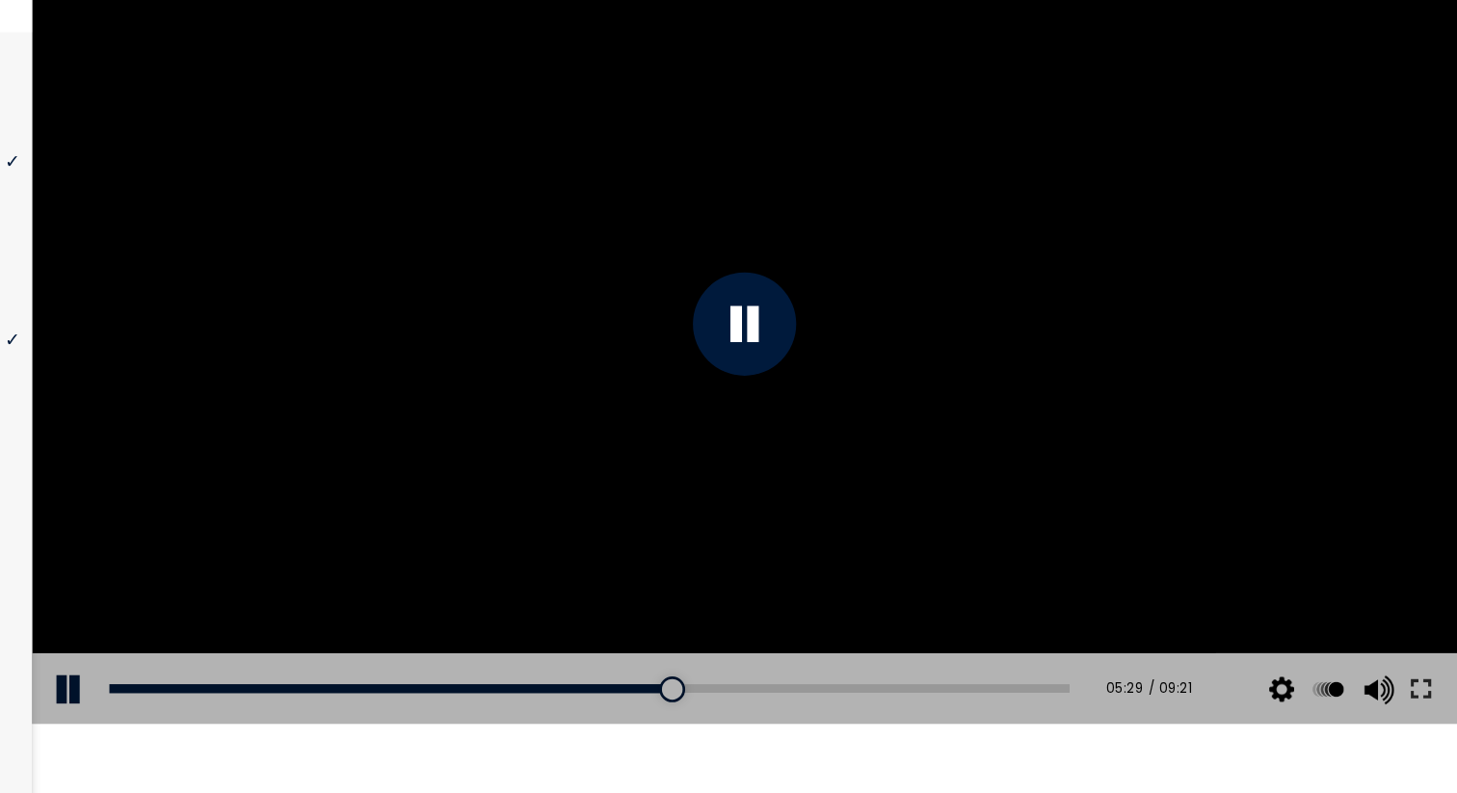
click at [674, 274] on div at bounding box center [564, 196] width 1064 height 598
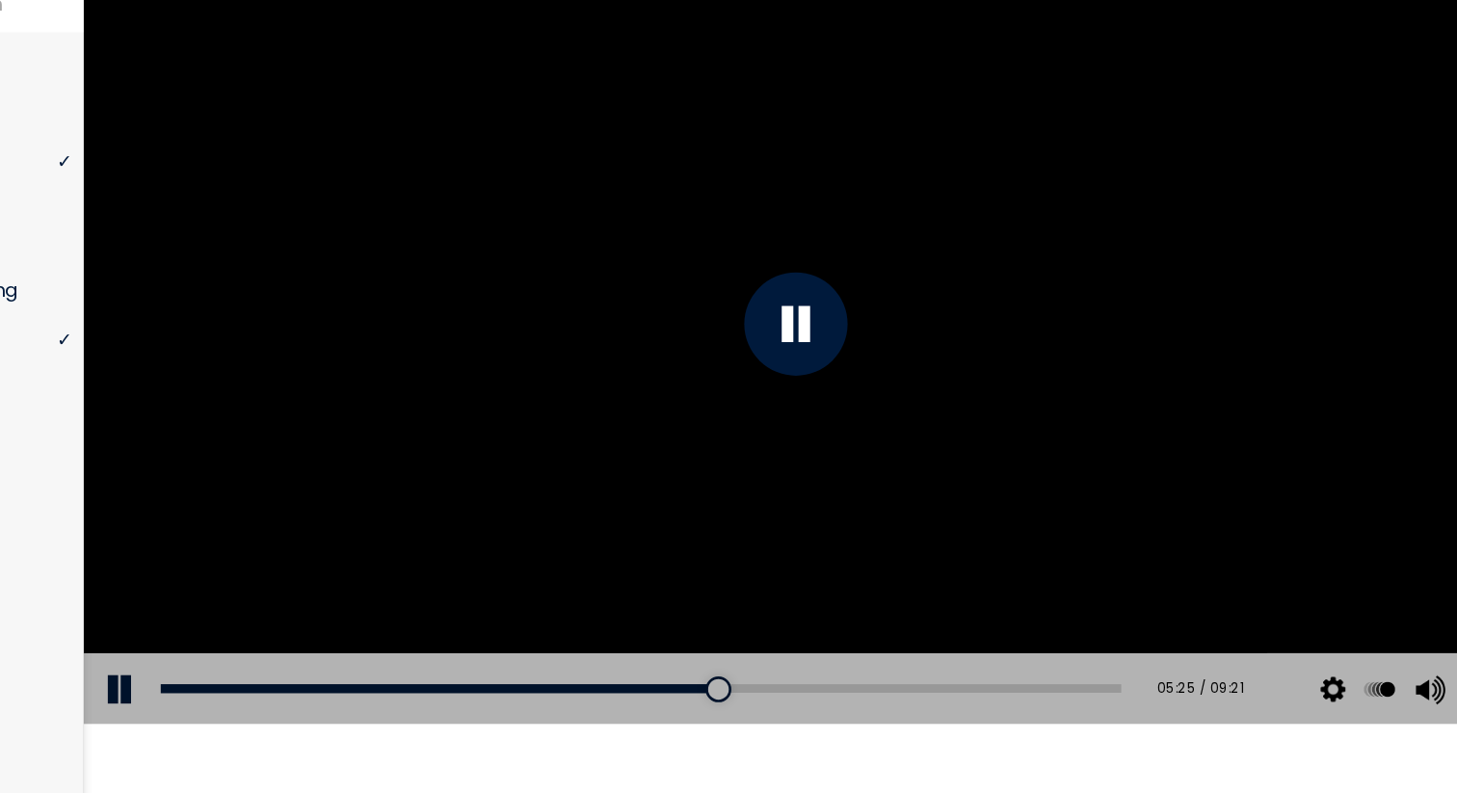
click at [627, 182] on div at bounding box center [614, 196] width 77 height 77
click at [532, 231] on div at bounding box center [615, 196] width 1064 height 598
click at [534, 178] on div at bounding box center [615, 196] width 1064 height 598
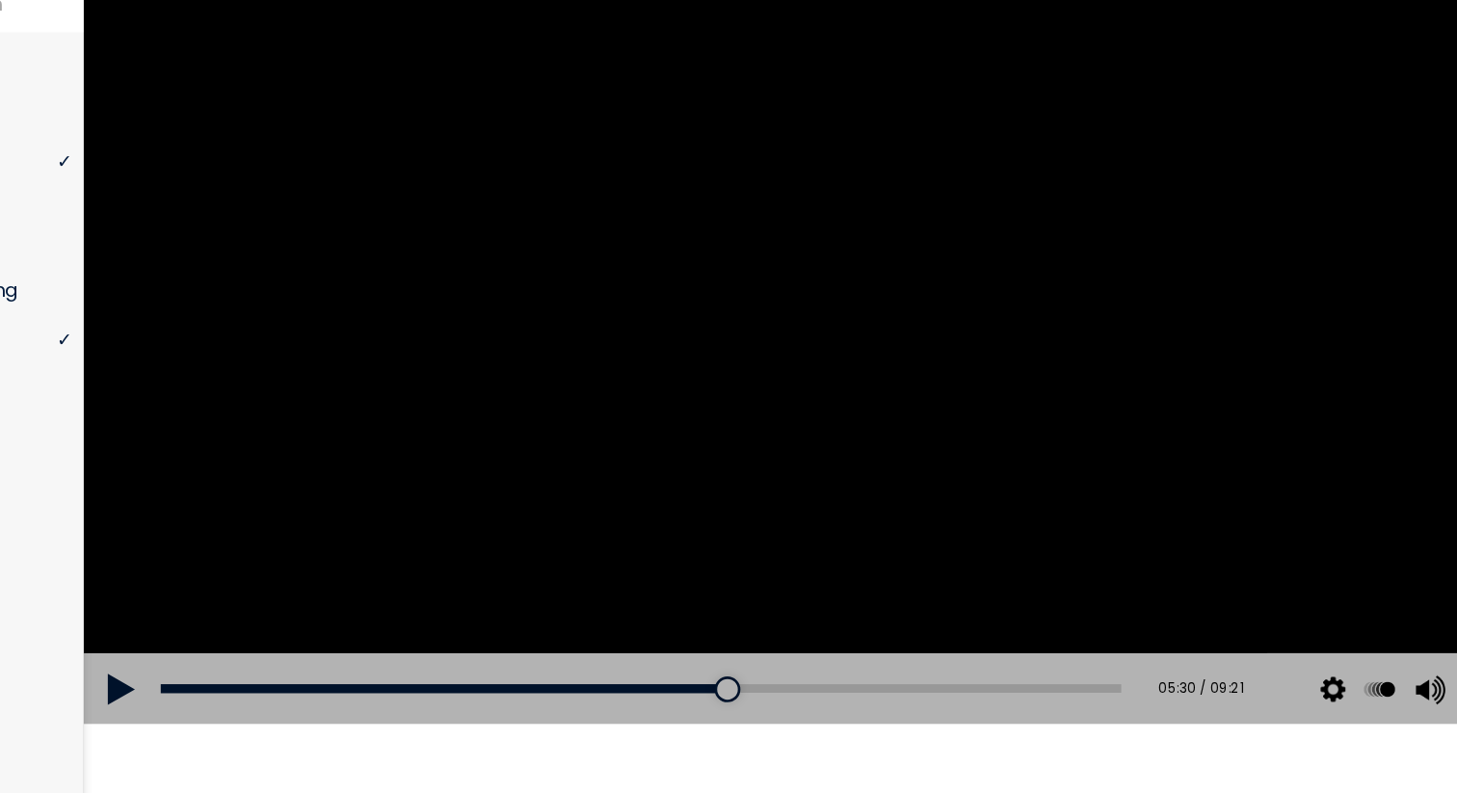
click at [591, 334] on div at bounding box center [615, 196] width 1064 height 598
click at [774, 200] on div at bounding box center [615, 196] width 1064 height 598
click at [587, 191] on div at bounding box center [614, 196] width 77 height 77
click at [445, 143] on div at bounding box center [615, 196] width 1064 height 598
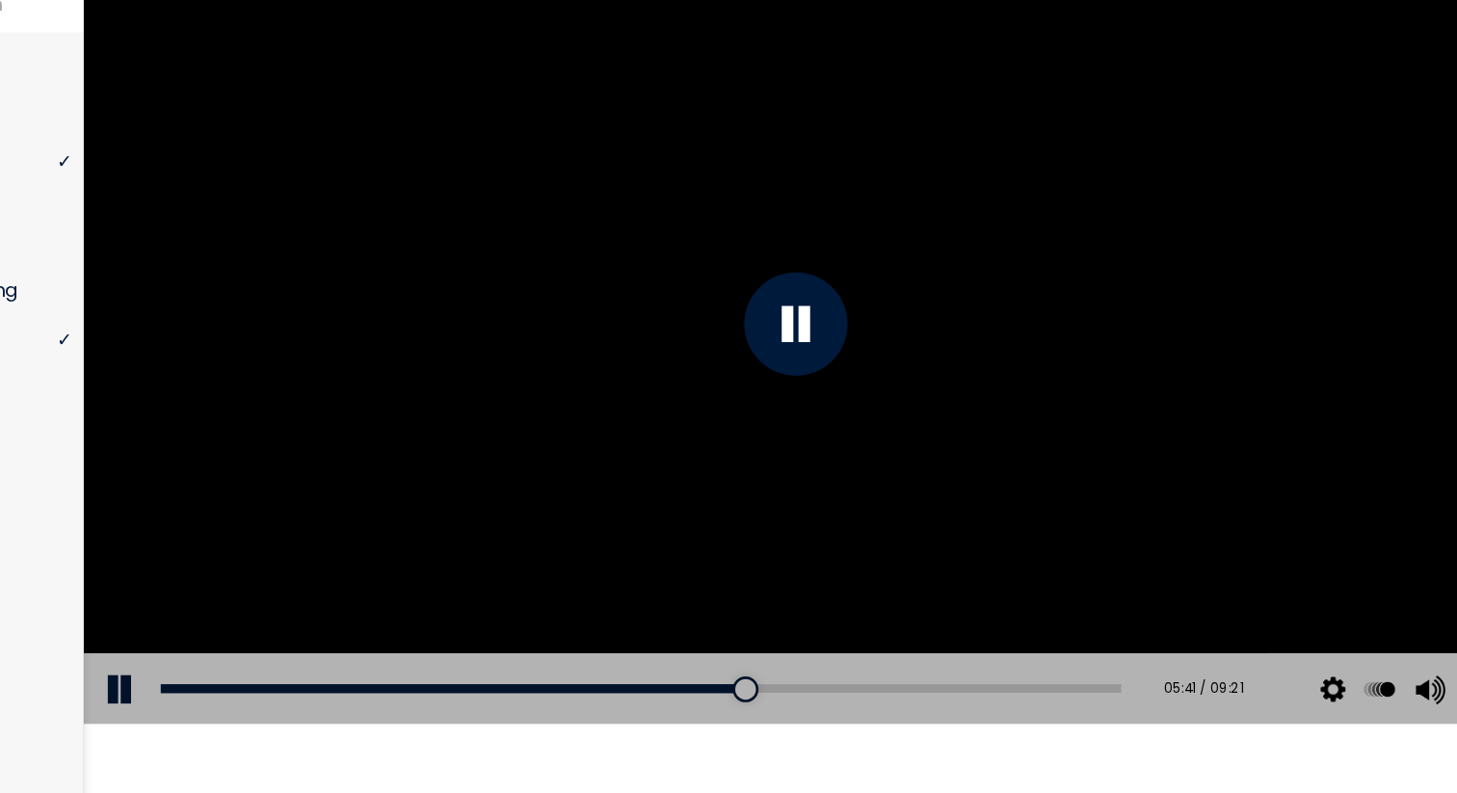
click at [579, 327] on div at bounding box center [615, 196] width 1064 height 598
click at [729, 345] on div at bounding box center [615, 196] width 1064 height 598
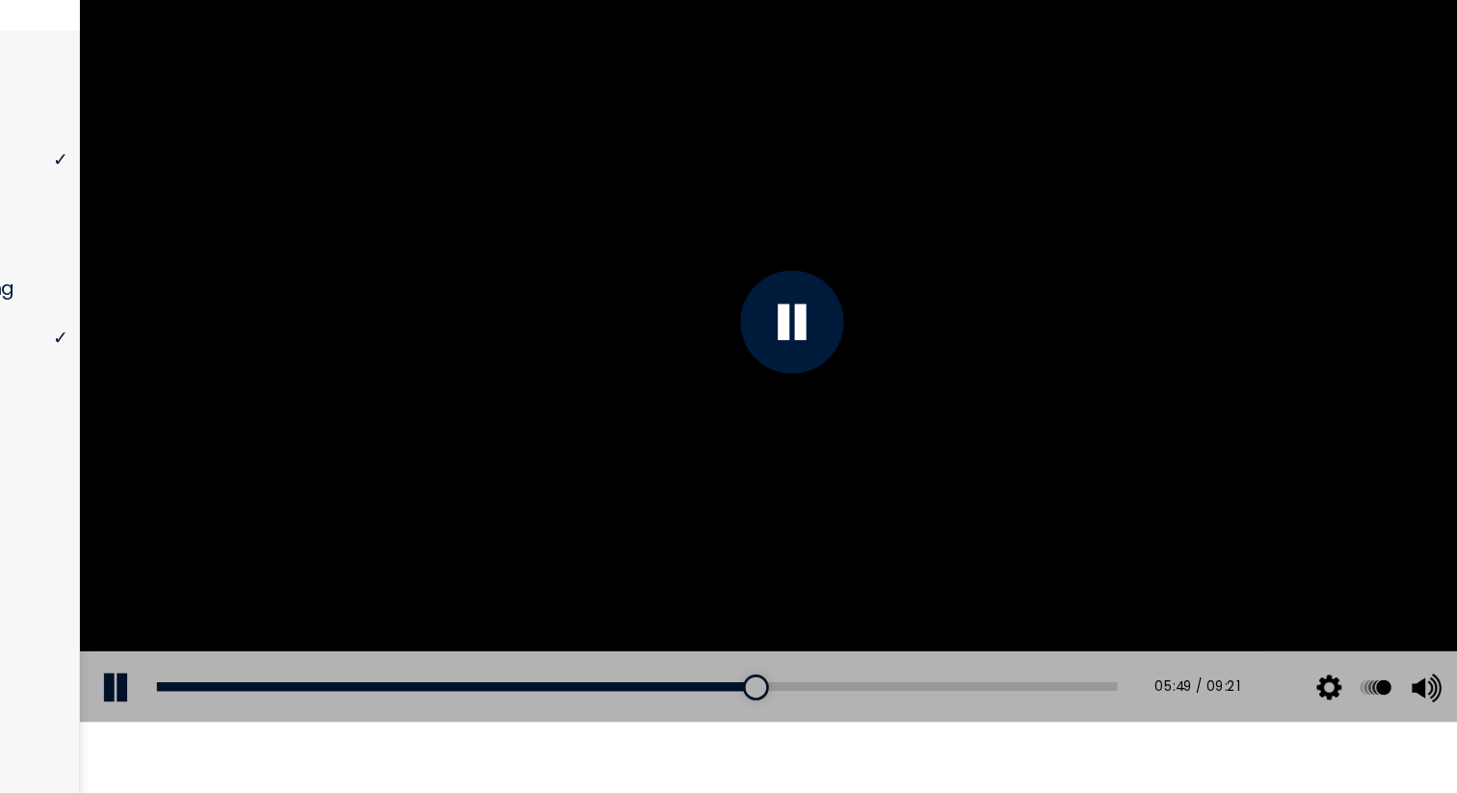
click at [505, 275] on div at bounding box center [611, 194] width 1064 height 598
click at [546, 465] on div "05:27" at bounding box center [495, 467] width 717 height 7
click at [611, 274] on div at bounding box center [611, 194] width 1064 height 598
click at [617, 199] on div at bounding box center [610, 194] width 77 height 77
click at [598, 202] on div at bounding box center [611, 194] width 1064 height 598
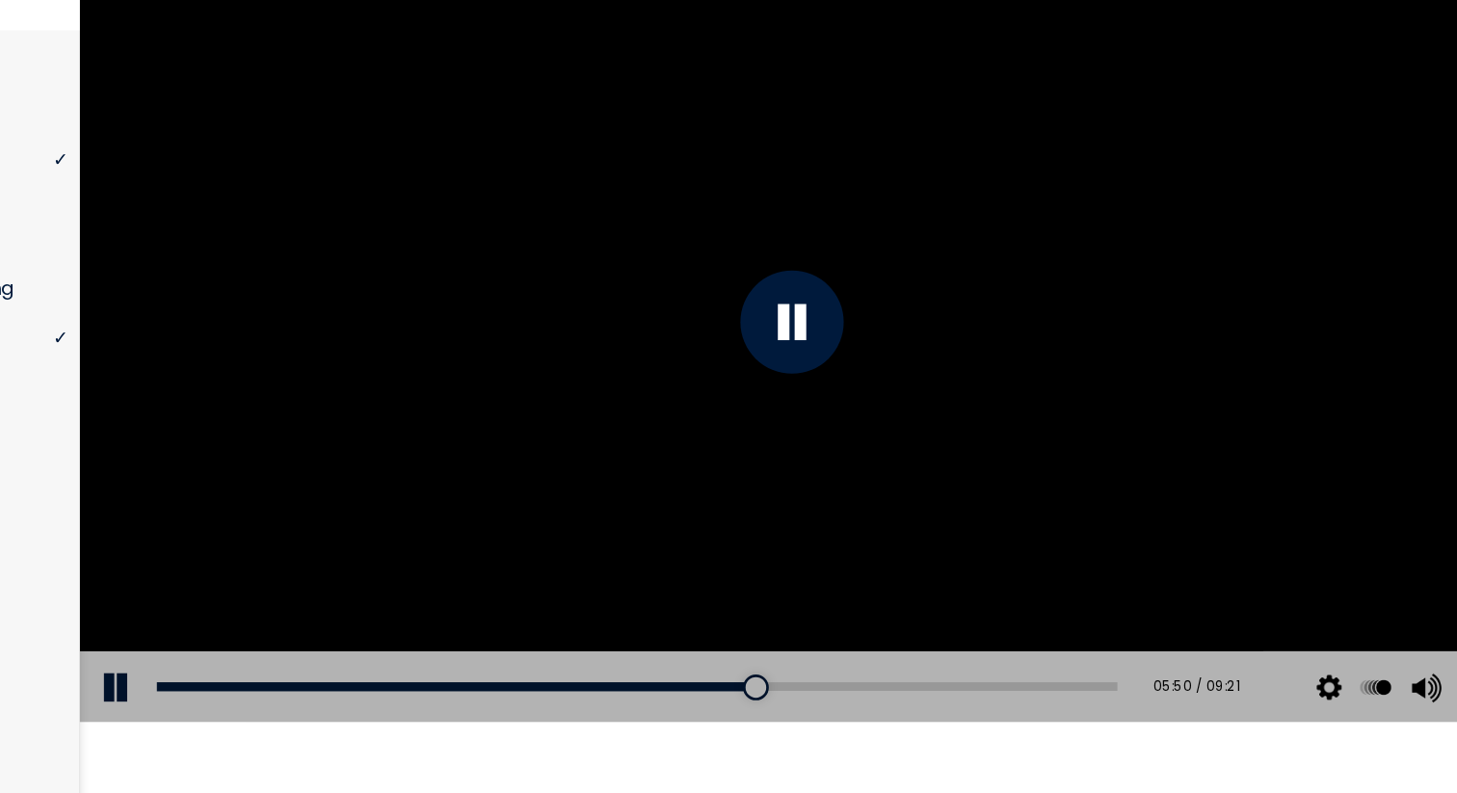
click at [564, 208] on div at bounding box center [611, 194] width 1064 height 598
click at [653, 252] on div at bounding box center [611, 194] width 1064 height 598
click at [641, 114] on div at bounding box center [611, 194] width 1064 height 598
click at [545, 334] on div at bounding box center [611, 194] width 1064 height 598
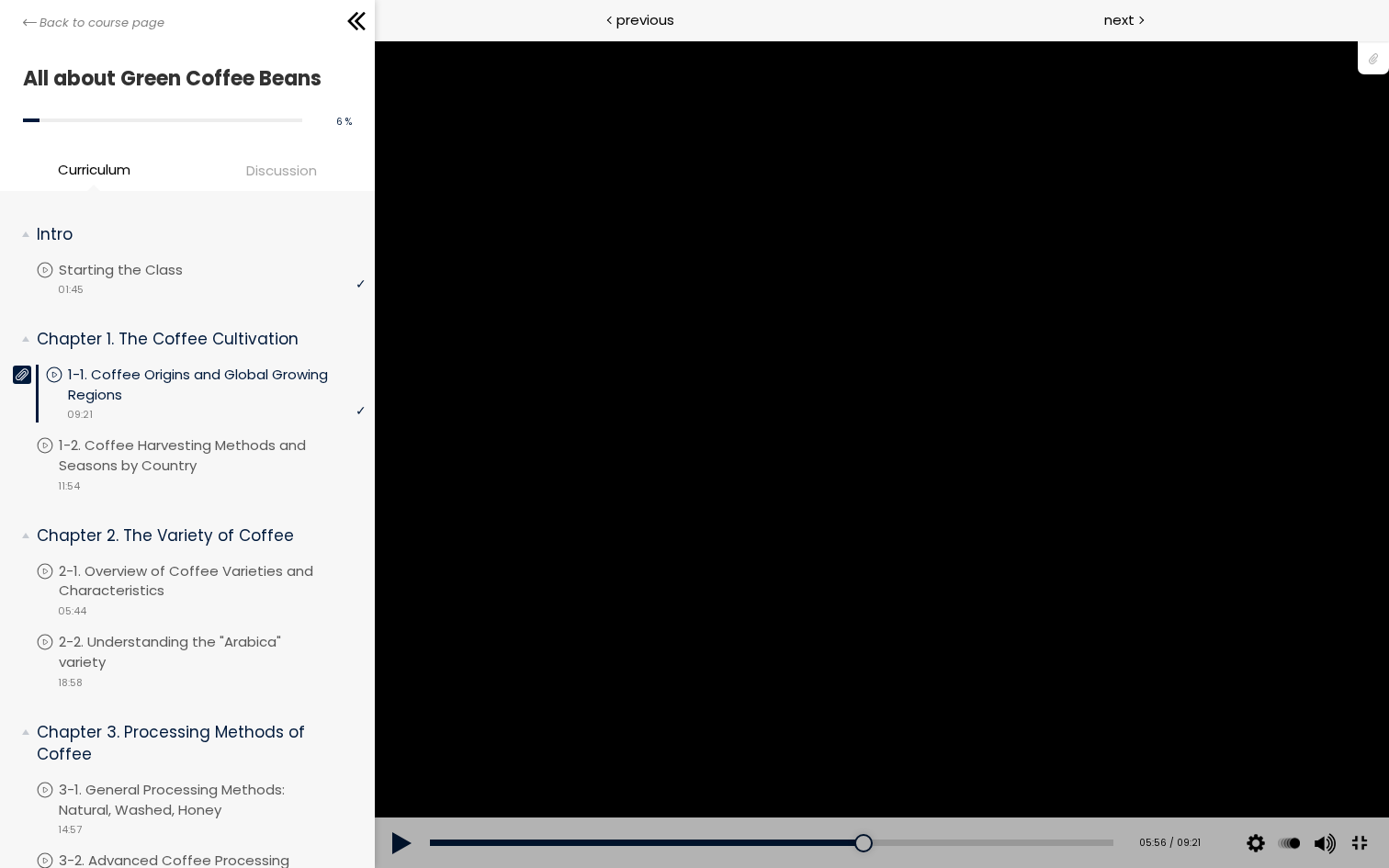
click at [1189, 755] on div at bounding box center [882, 454] width 1014 height 827
click at [1371, 628] on div at bounding box center [882, 454] width 1014 height 827
click at [1149, 591] on div at bounding box center [882, 454] width 1014 height 827
click at [1140, 538] on div at bounding box center [882, 454] width 1014 height 827
click at [1388, 646] on div at bounding box center [882, 454] width 1014 height 827
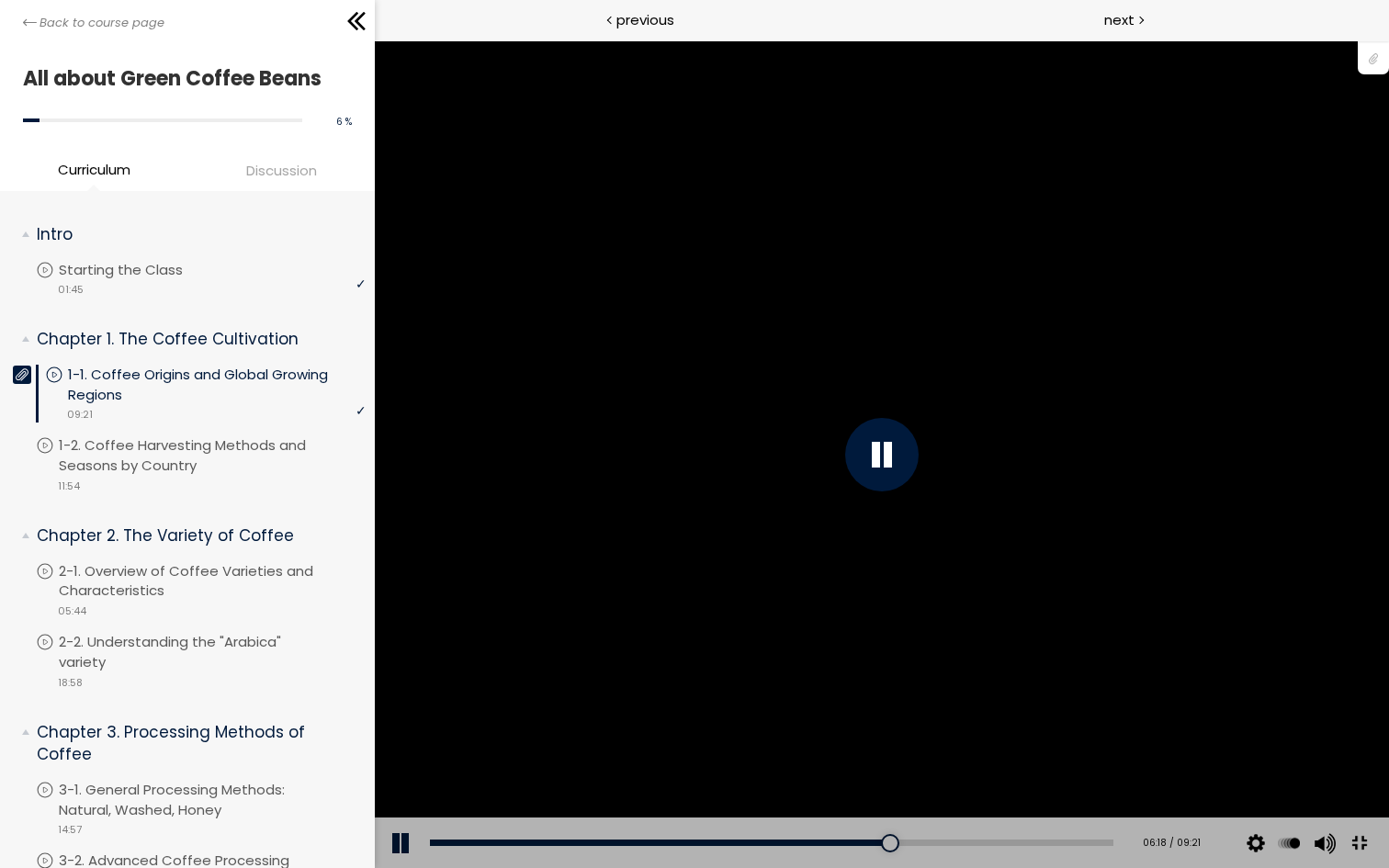
click at [1388, 646] on div at bounding box center [882, 454] width 1014 height 827
click at [924, 648] on div at bounding box center [882, 454] width 1014 height 827
click at [924, 616] on div at bounding box center [882, 454] width 1014 height 827
click at [970, 555] on div at bounding box center [882, 454] width 1014 height 827
click at [1082, 553] on div at bounding box center [882, 454] width 1014 height 827
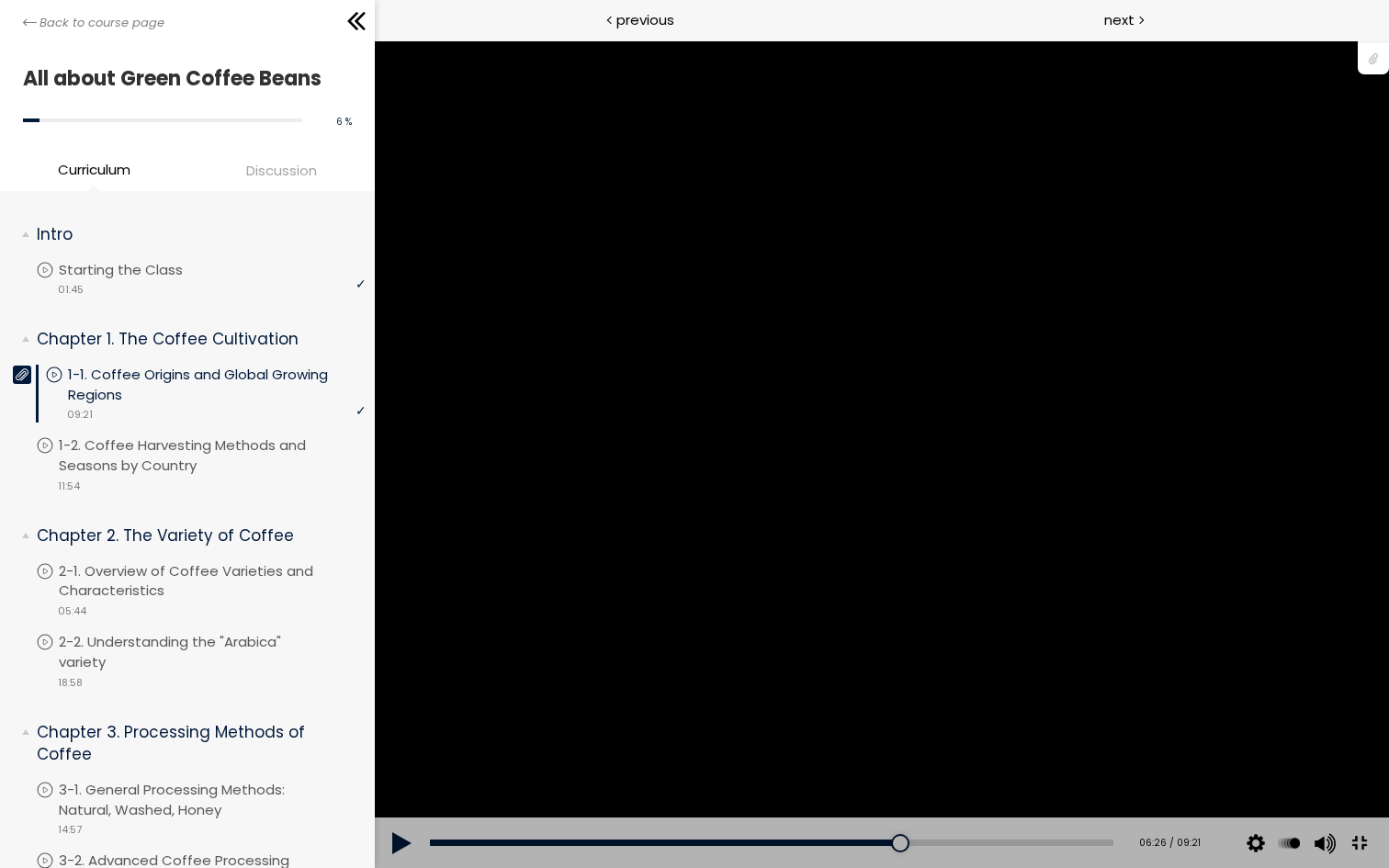
click at [1160, 539] on div at bounding box center [882, 454] width 1014 height 827
click at [1032, 695] on div at bounding box center [882, 454] width 1014 height 827
click at [1375, 705] on div at bounding box center [882, 454] width 1014 height 827
click at [1040, 722] on div at bounding box center [882, 454] width 1014 height 827
click at [1120, 669] on div at bounding box center [882, 454] width 1014 height 827
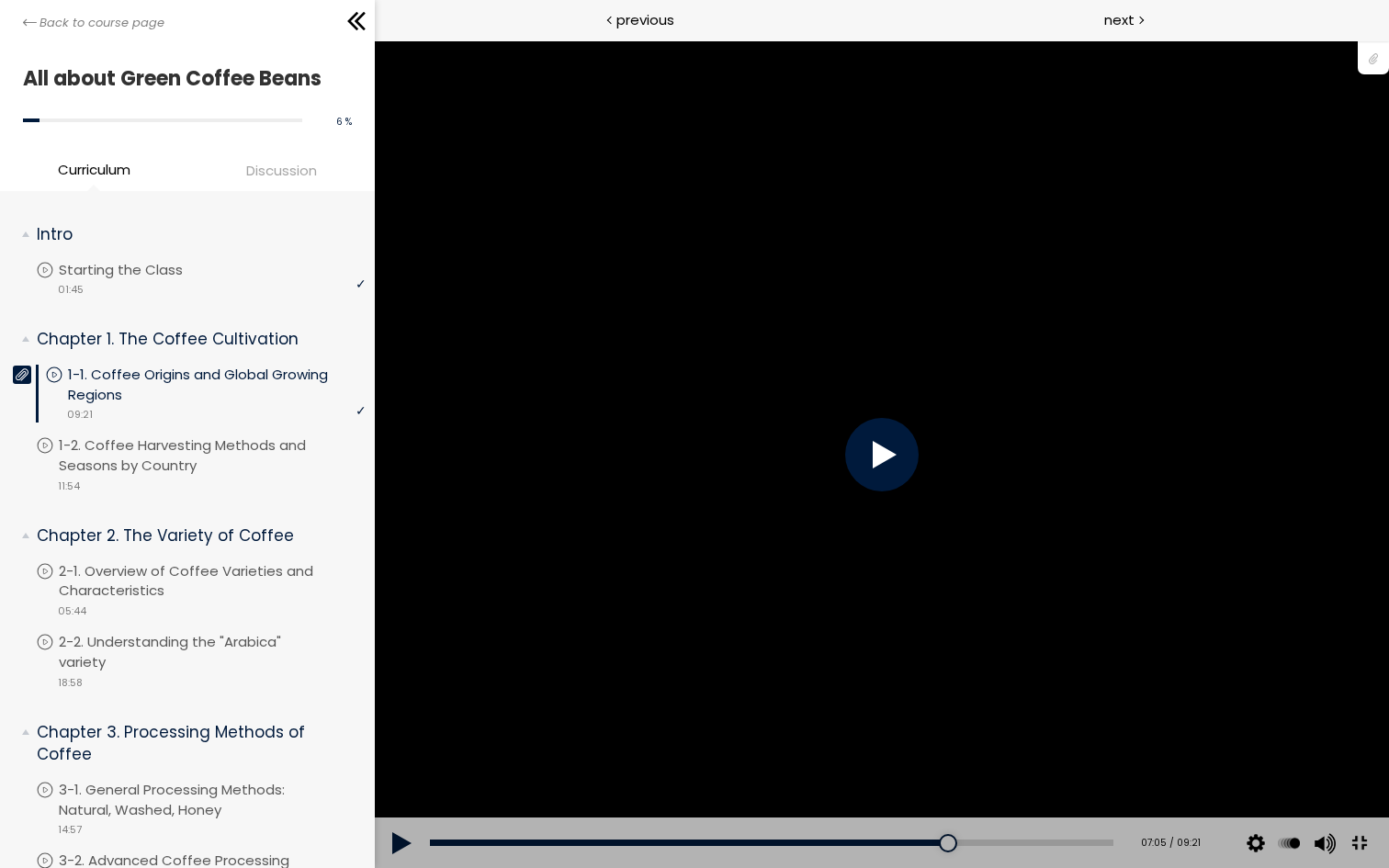
click at [1120, 669] on div at bounding box center [882, 454] width 1014 height 827
click at [1339, 617] on div at bounding box center [882, 454] width 1014 height 827
click at [1377, 699] on div at bounding box center [882, 454] width 1014 height 827
click at [761, 706] on div at bounding box center [882, 454] width 1014 height 827
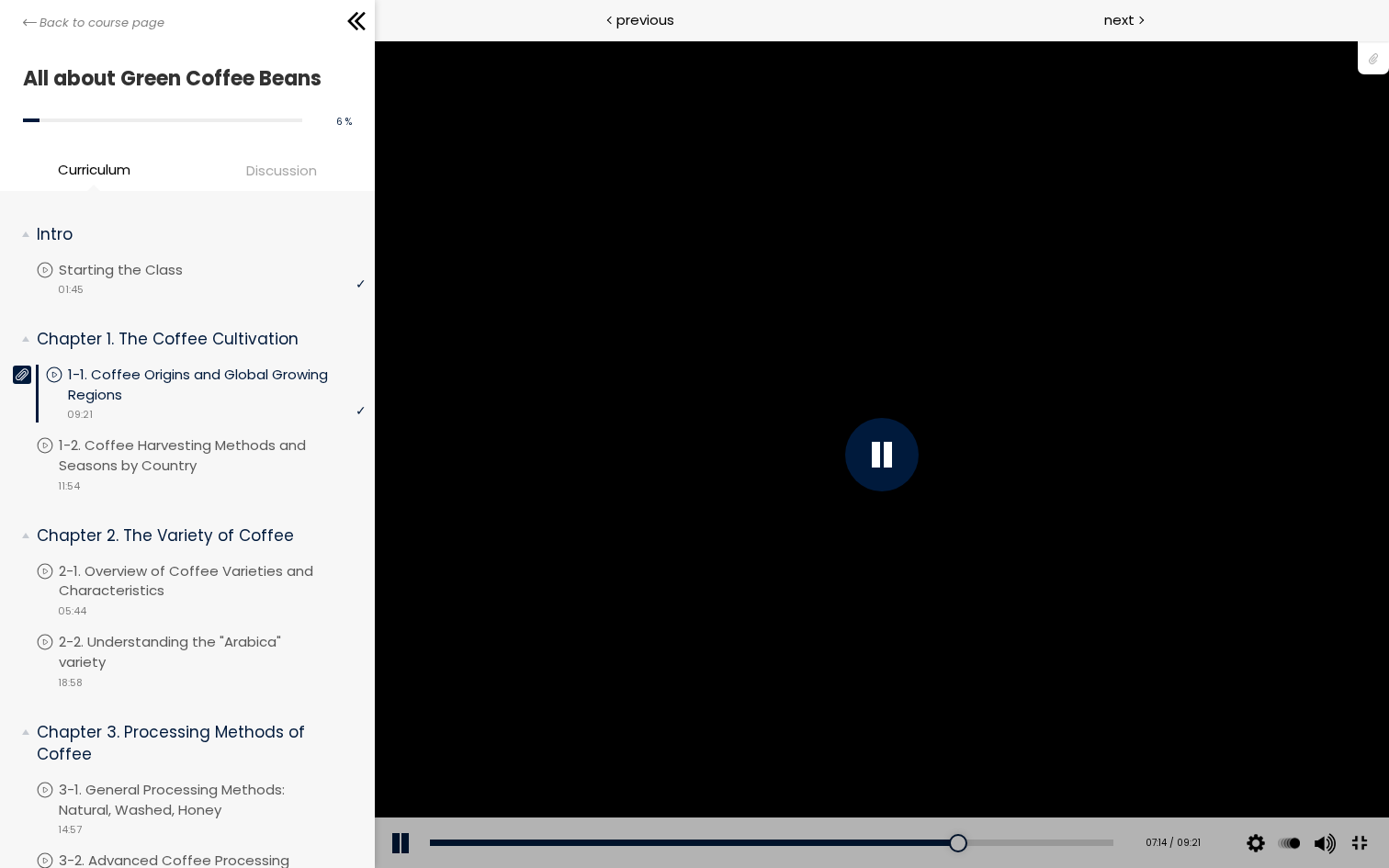
click at [874, 659] on div at bounding box center [882, 454] width 1014 height 827
click at [1023, 500] on div at bounding box center [882, 454] width 1014 height 827
click at [1025, 501] on div at bounding box center [882, 454] width 1014 height 827
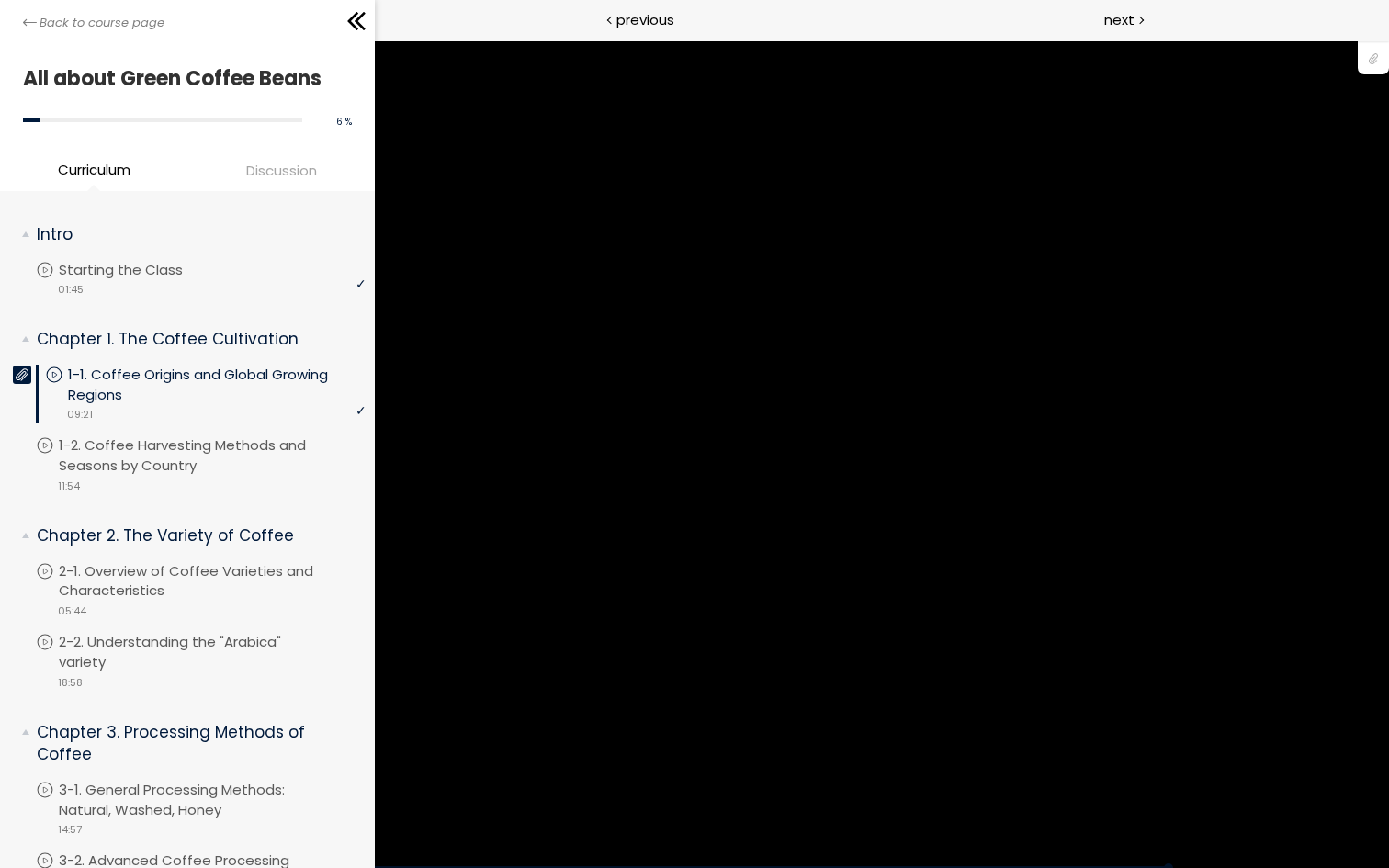
click at [1025, 501] on div at bounding box center [882, 454] width 1014 height 827
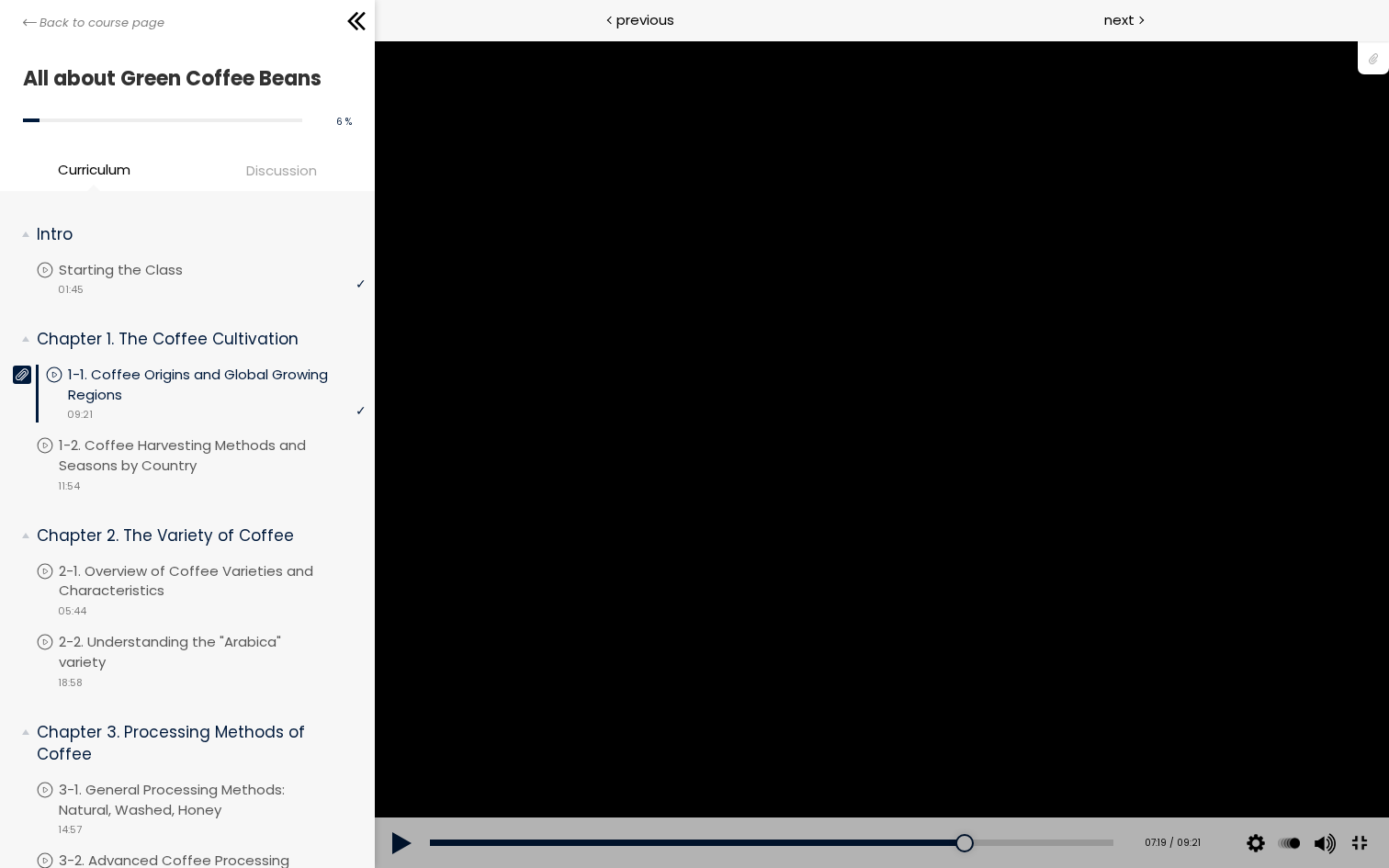
click at [1121, 504] on div at bounding box center [882, 454] width 1014 height 827
click at [1121, 503] on div at bounding box center [882, 454] width 1014 height 827
click at [1179, 654] on div at bounding box center [882, 454] width 1014 height 827
click at [1174, 643] on div at bounding box center [882, 454] width 1014 height 827
click at [1295, 583] on div at bounding box center [882, 454] width 1014 height 827
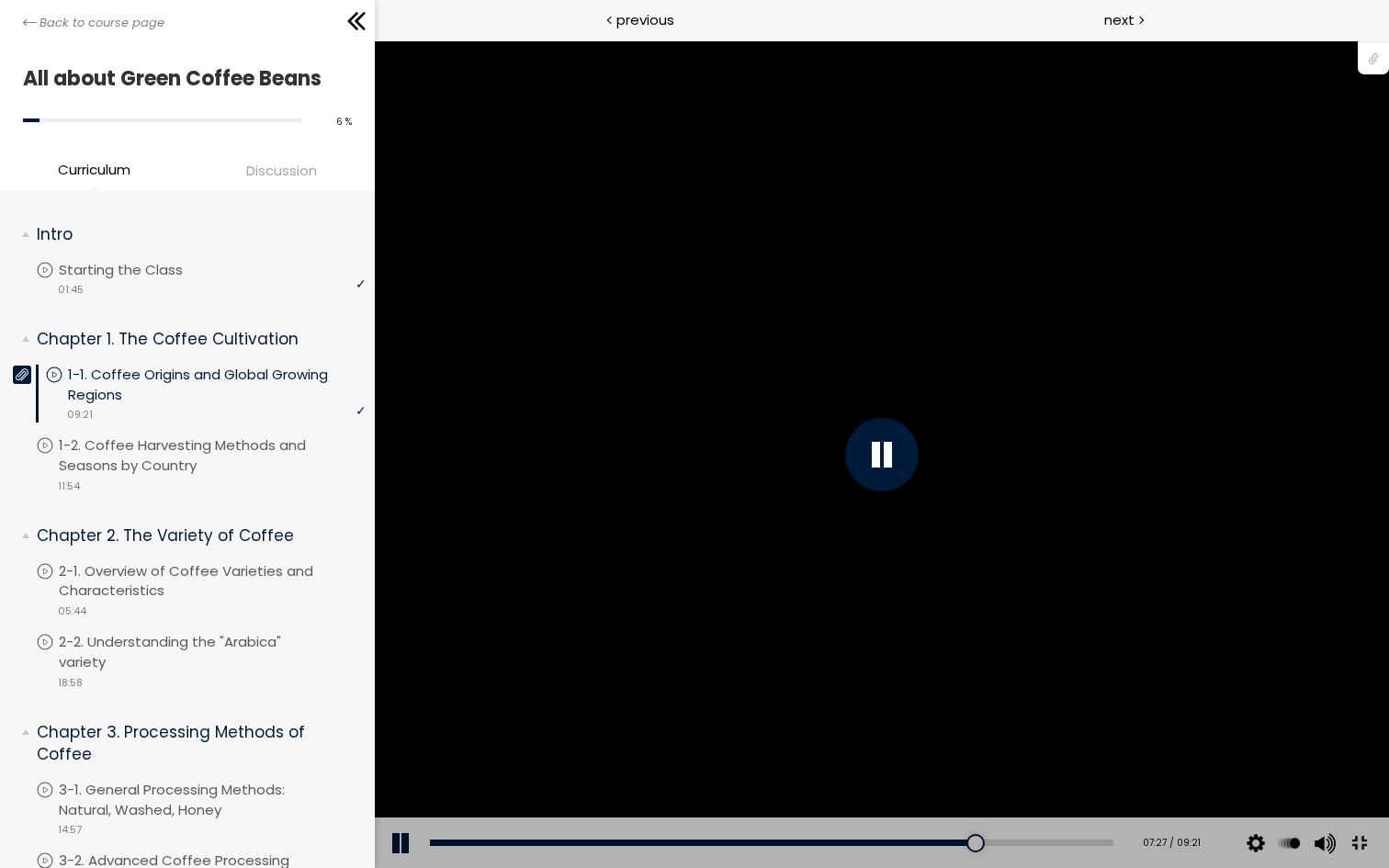
click at [1295, 583] on div at bounding box center [882, 454] width 1014 height 827
click at [1387, 656] on div at bounding box center [882, 454] width 1014 height 827
click at [1232, 538] on div at bounding box center [882, 454] width 1014 height 827
click at [933, 634] on div at bounding box center [882, 454] width 1014 height 827
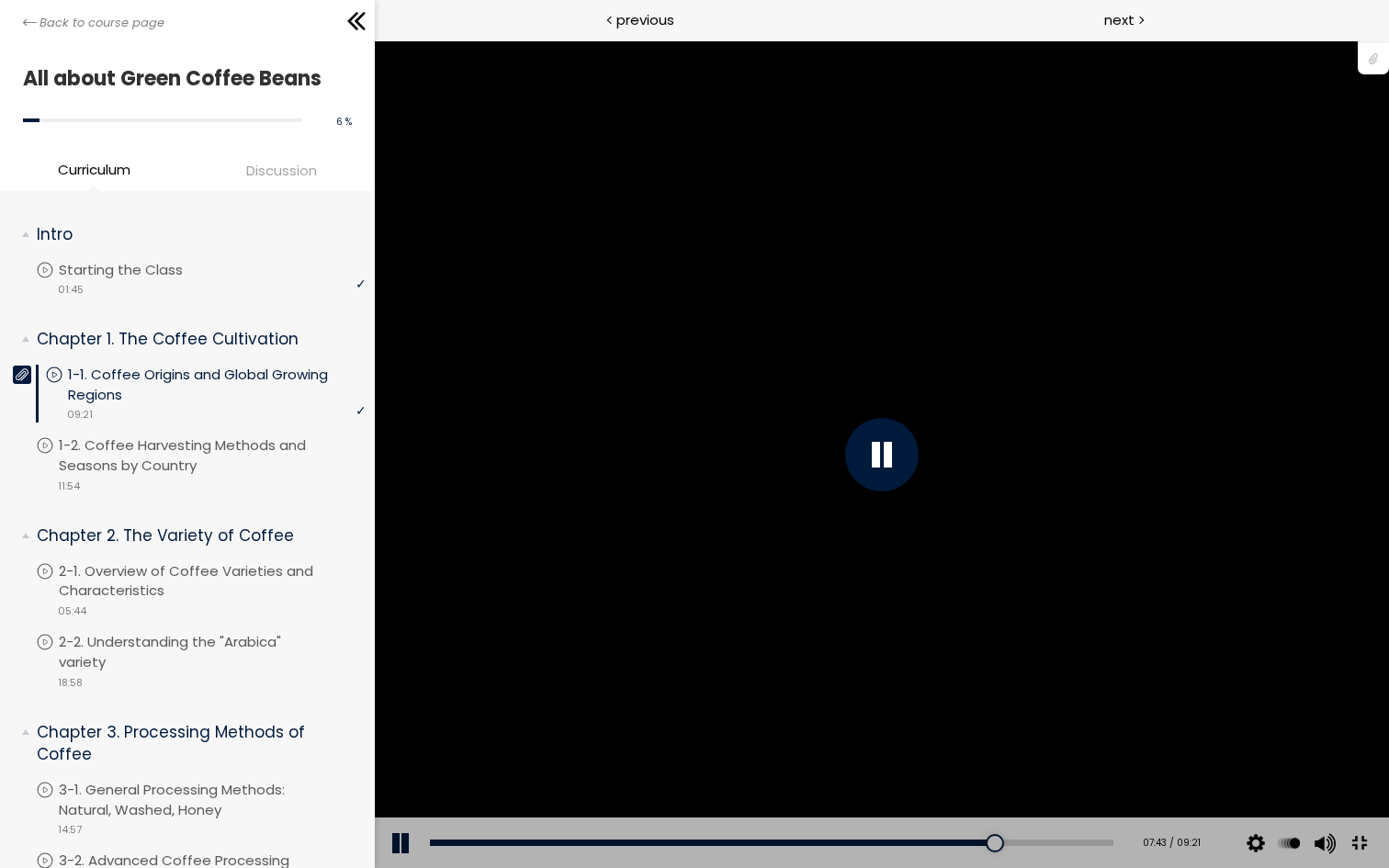
click at [1138, 681] on div at bounding box center [882, 454] width 1014 height 827
click at [1148, 561] on div at bounding box center [882, 454] width 1014 height 827
click at [1151, 559] on div at bounding box center [882, 454] width 1014 height 827
click at [1256, 507] on div at bounding box center [882, 454] width 1014 height 827
click at [1271, 495] on div at bounding box center [882, 454] width 1014 height 827
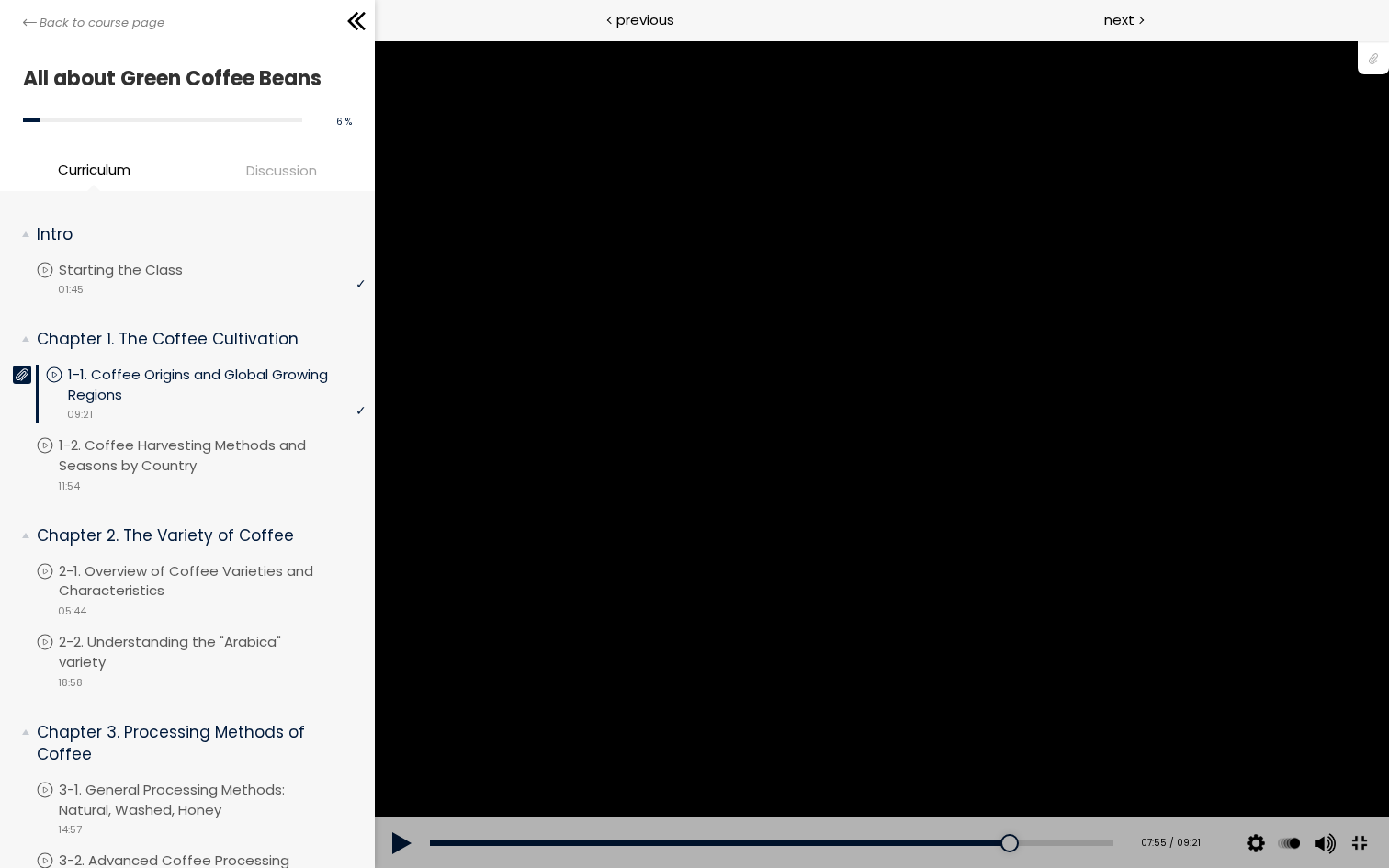
click at [1177, 436] on div at bounding box center [882, 454] width 1014 height 827
click at [1234, 526] on div at bounding box center [882, 454] width 1014 height 827
click at [1191, 596] on div at bounding box center [882, 454] width 1014 height 827
click at [1327, 712] on div at bounding box center [882, 454] width 1014 height 827
click at [958, 630] on div at bounding box center [882, 454] width 1014 height 827
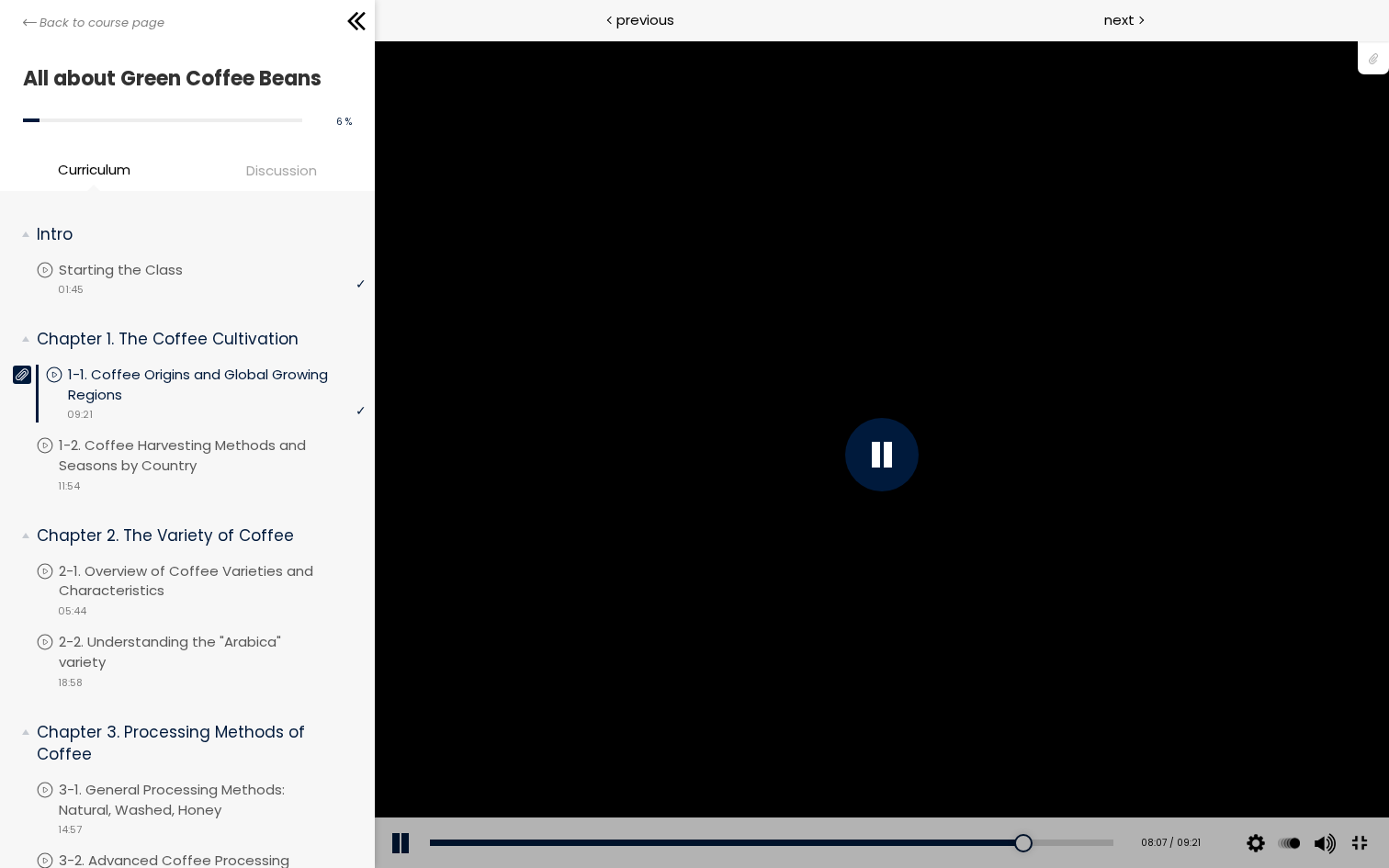
click at [914, 559] on div at bounding box center [882, 454] width 1014 height 827
click at [766, 553] on div at bounding box center [882, 454] width 1014 height 827
click at [796, 474] on div at bounding box center [882, 454] width 1014 height 827
click at [822, 498] on div at bounding box center [882, 454] width 1014 height 827
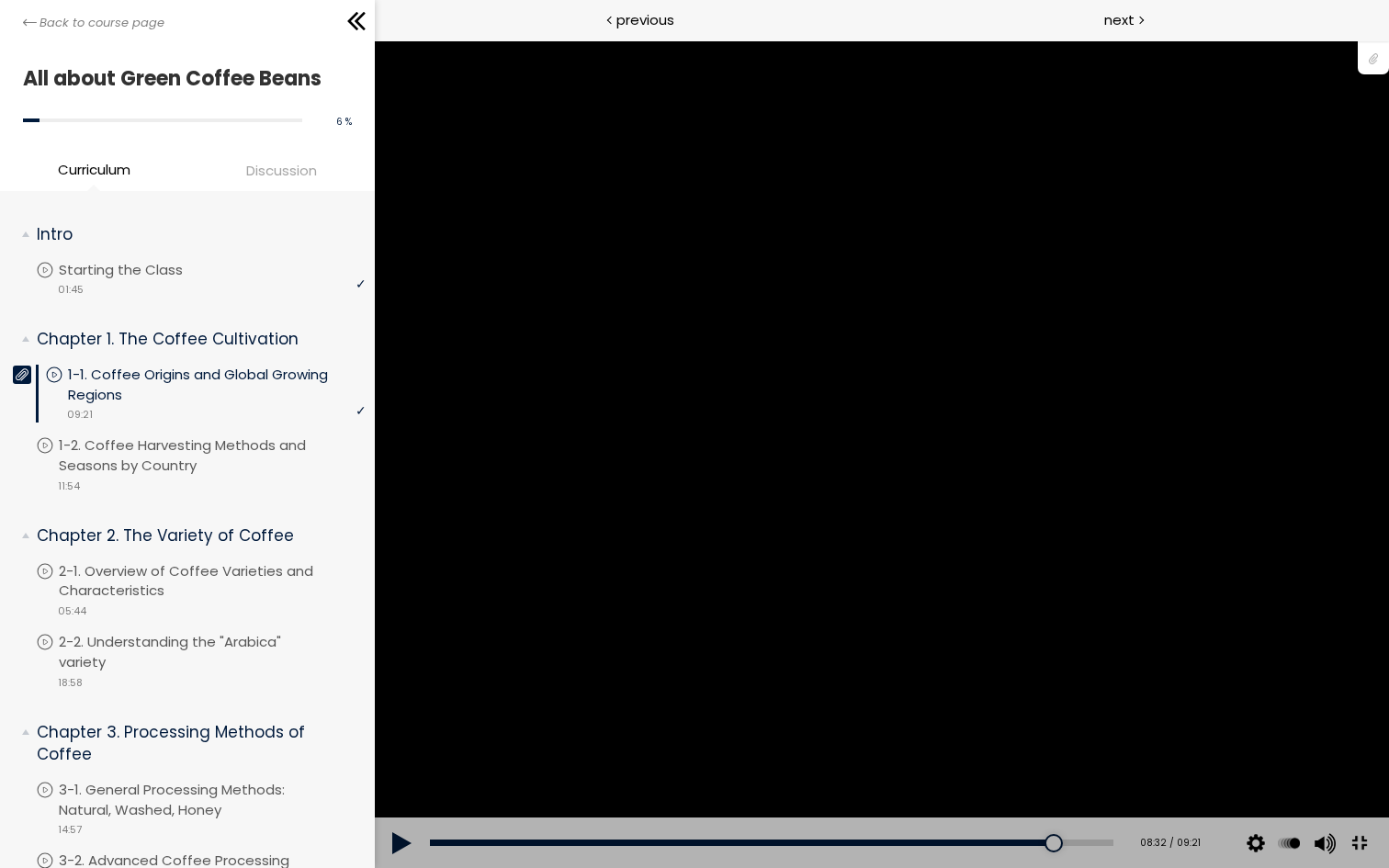
click at [1042, 619] on div at bounding box center [882, 454] width 1014 height 827
click at [1047, 601] on div at bounding box center [882, 454] width 1014 height 827
click at [1031, 517] on div at bounding box center [882, 454] width 1014 height 827
click at [1012, 570] on div at bounding box center [882, 454] width 1014 height 827
click at [929, 670] on div at bounding box center [882, 454] width 1014 height 827
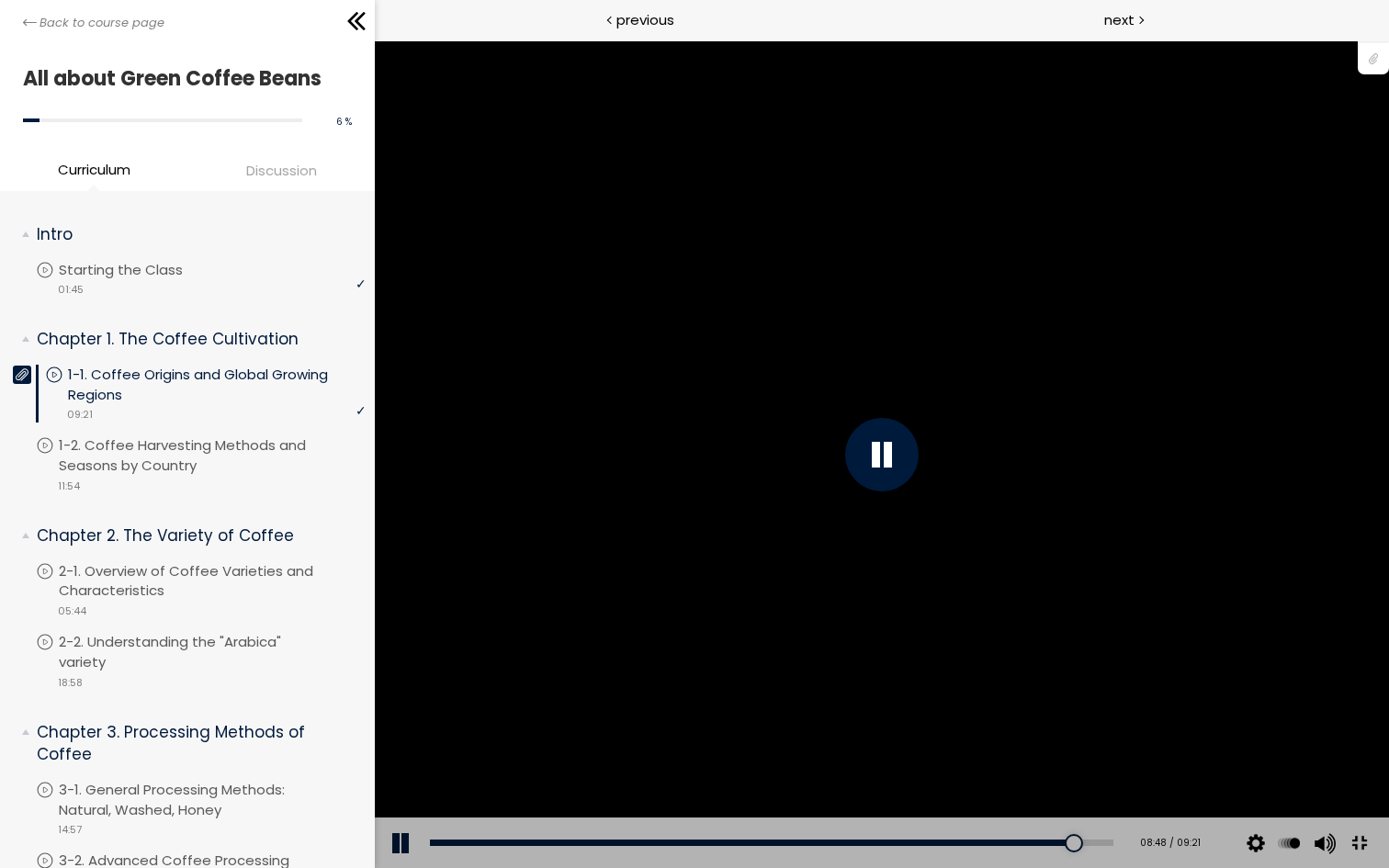
click at [1043, 688] on div at bounding box center [882, 454] width 1014 height 827
click at [1011, 510] on div at bounding box center [882, 454] width 1014 height 827
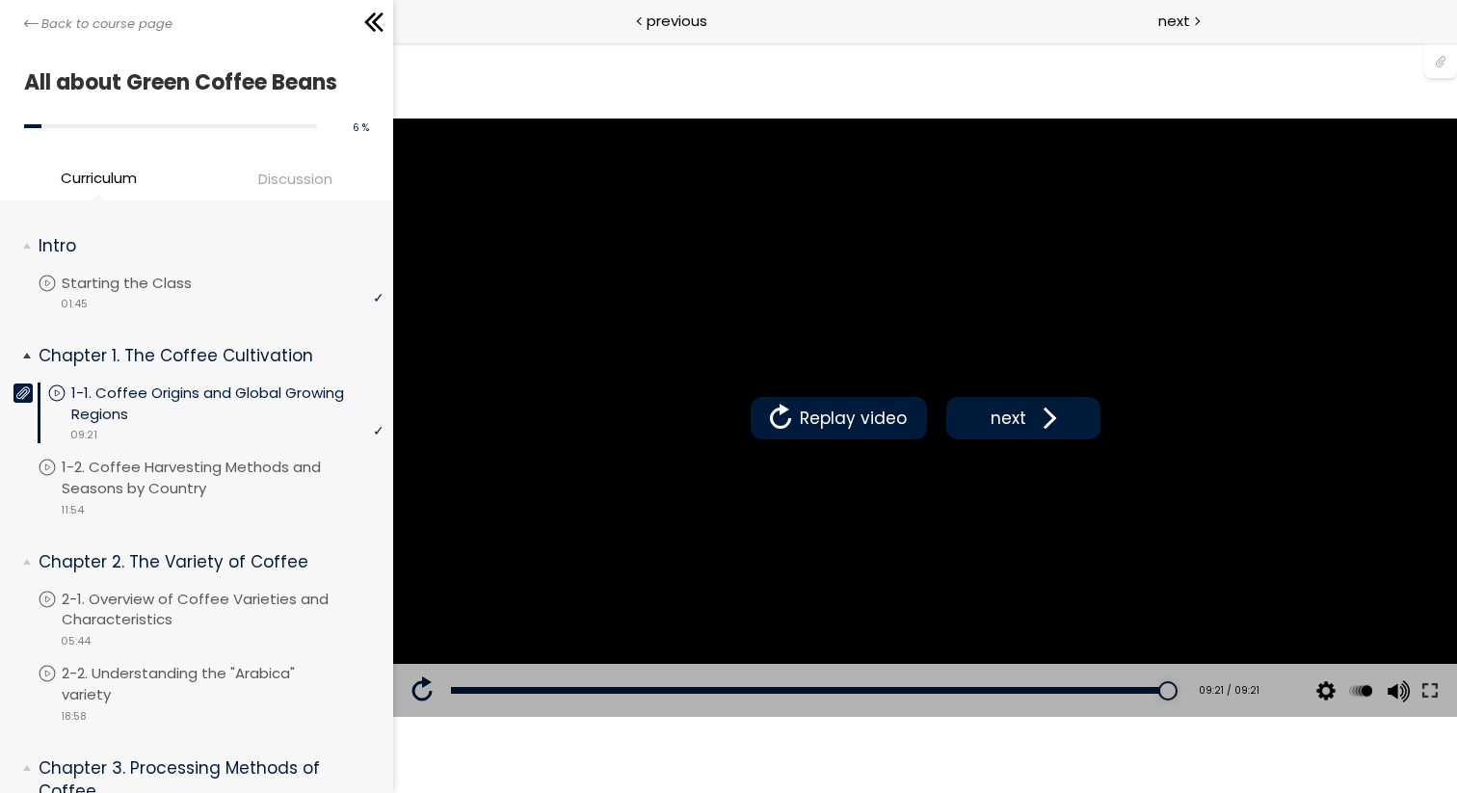
click at [19, 388] on icon at bounding box center [22, 392] width 13 height 13
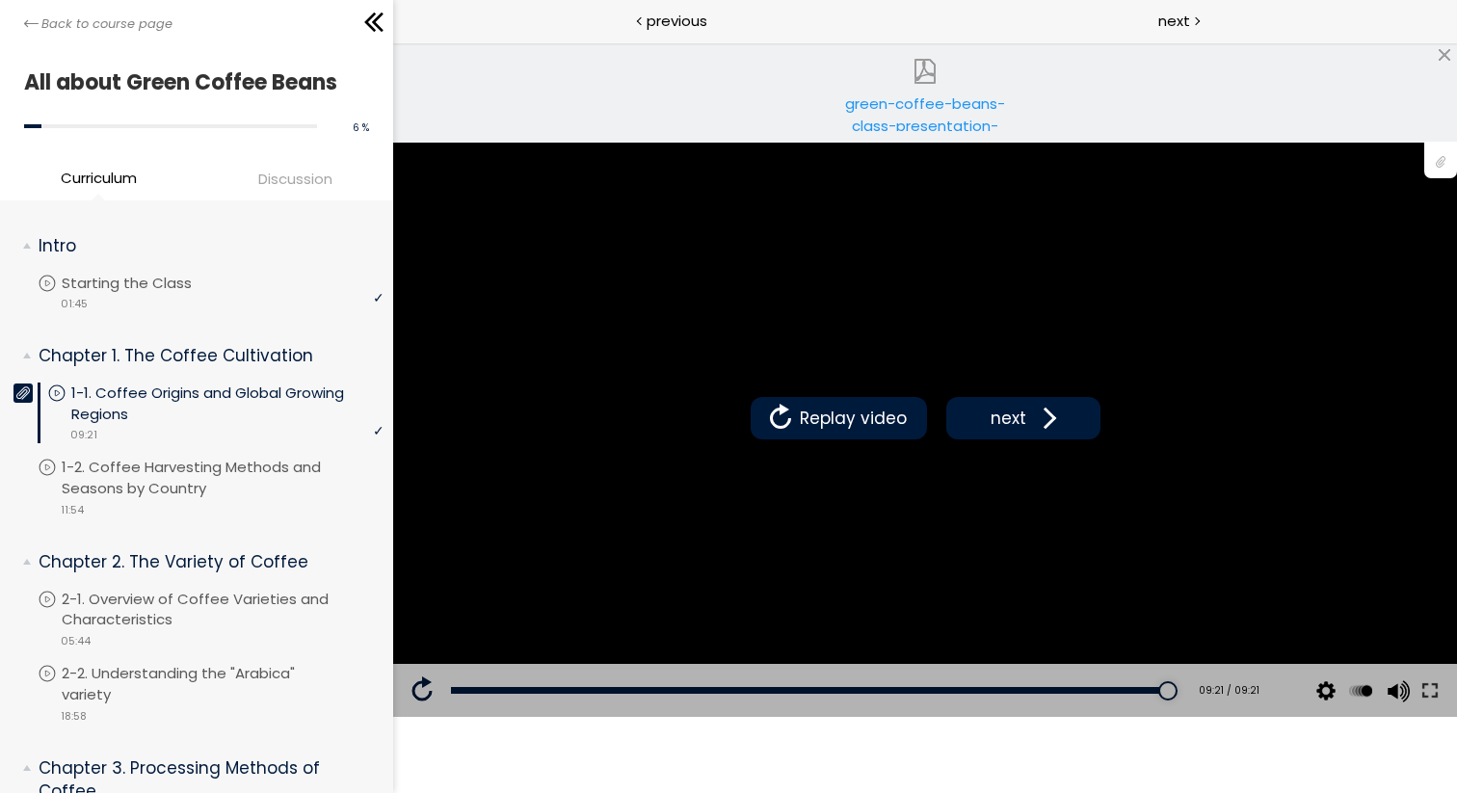
click at [916, 76] on img at bounding box center [925, 71] width 25 height 25
click at [986, 425] on span "next" at bounding box center [1008, 418] width 45 height 25
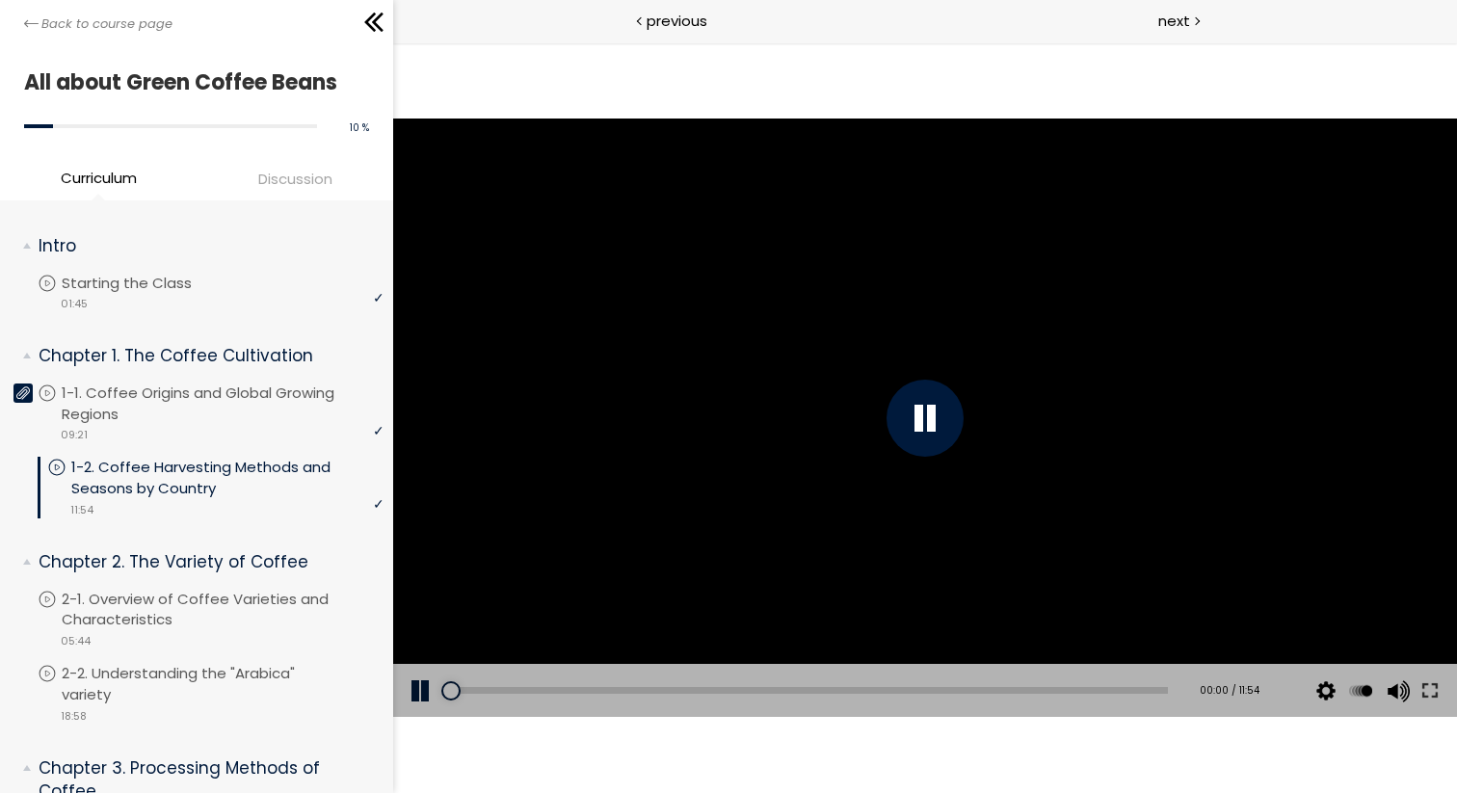
drag, startPoint x: 457, startPoint y: 691, endPoint x: 433, endPoint y: 691, distance: 24.1
click at [433, 691] on div "Add chapter 00:00 00:00 / 11:54 Subtitles None Auto 1080p 720p 540p 360p 224p x…" at bounding box center [925, 691] width 1064 height 54
click at [1436, 693] on button at bounding box center [1430, 691] width 35 height 54
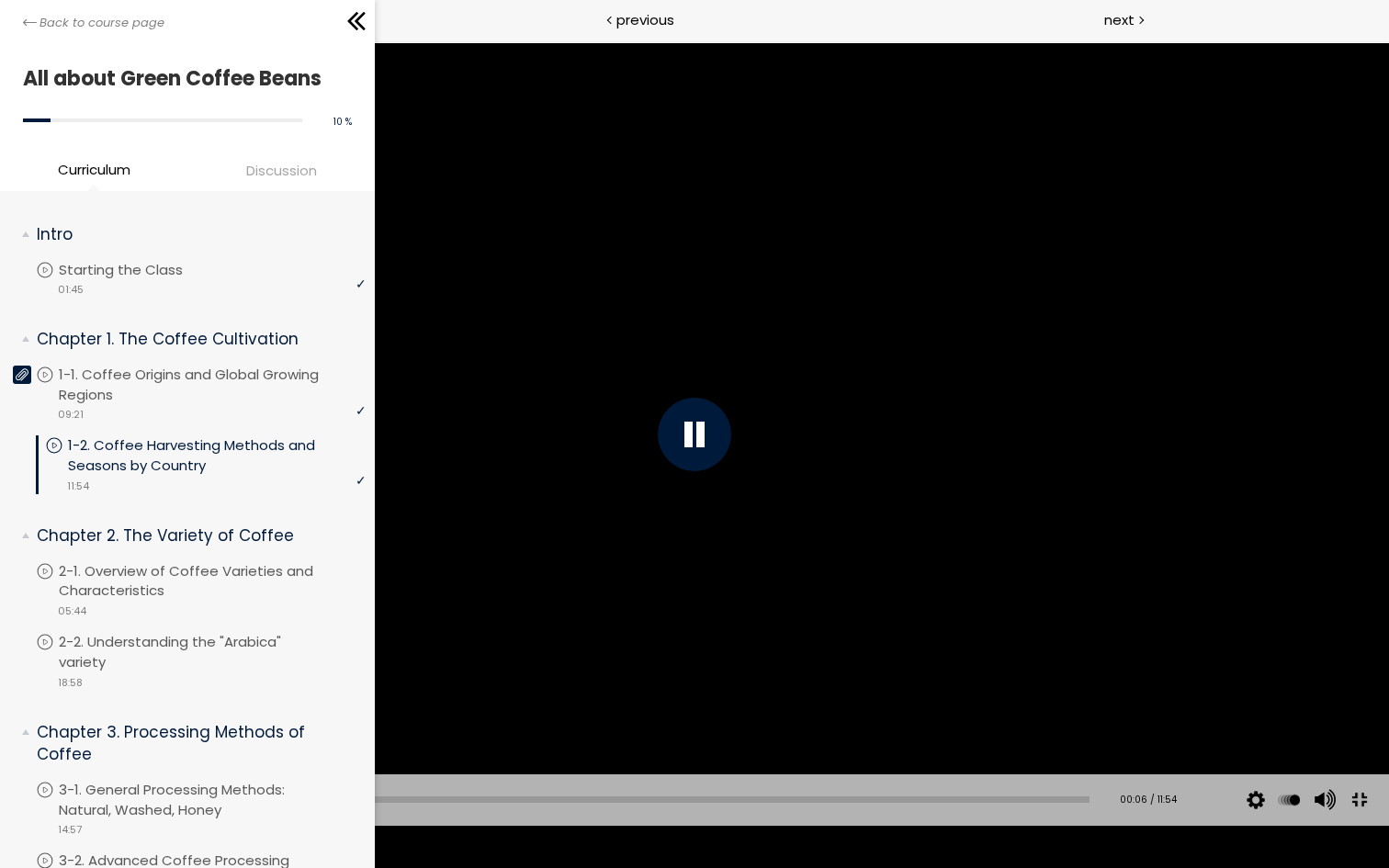
click at [680, 435] on div at bounding box center [694, 434] width 73 height 73
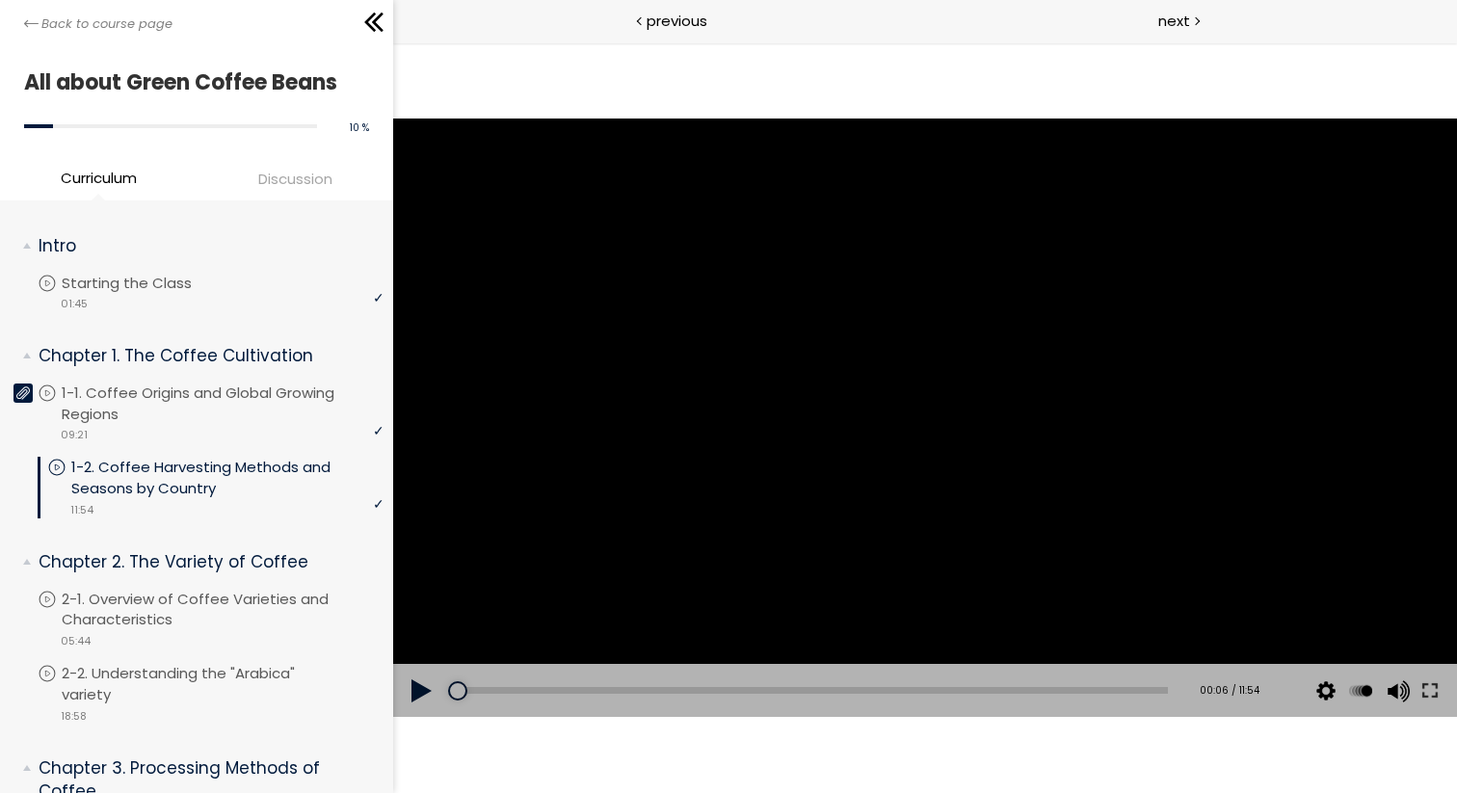
click at [828, 316] on div at bounding box center [925, 418] width 1064 height 598
click at [789, 330] on div at bounding box center [925, 418] width 1064 height 598
click at [828, 359] on div at bounding box center [925, 418] width 1064 height 598
click at [829, 358] on div at bounding box center [925, 418] width 1064 height 598
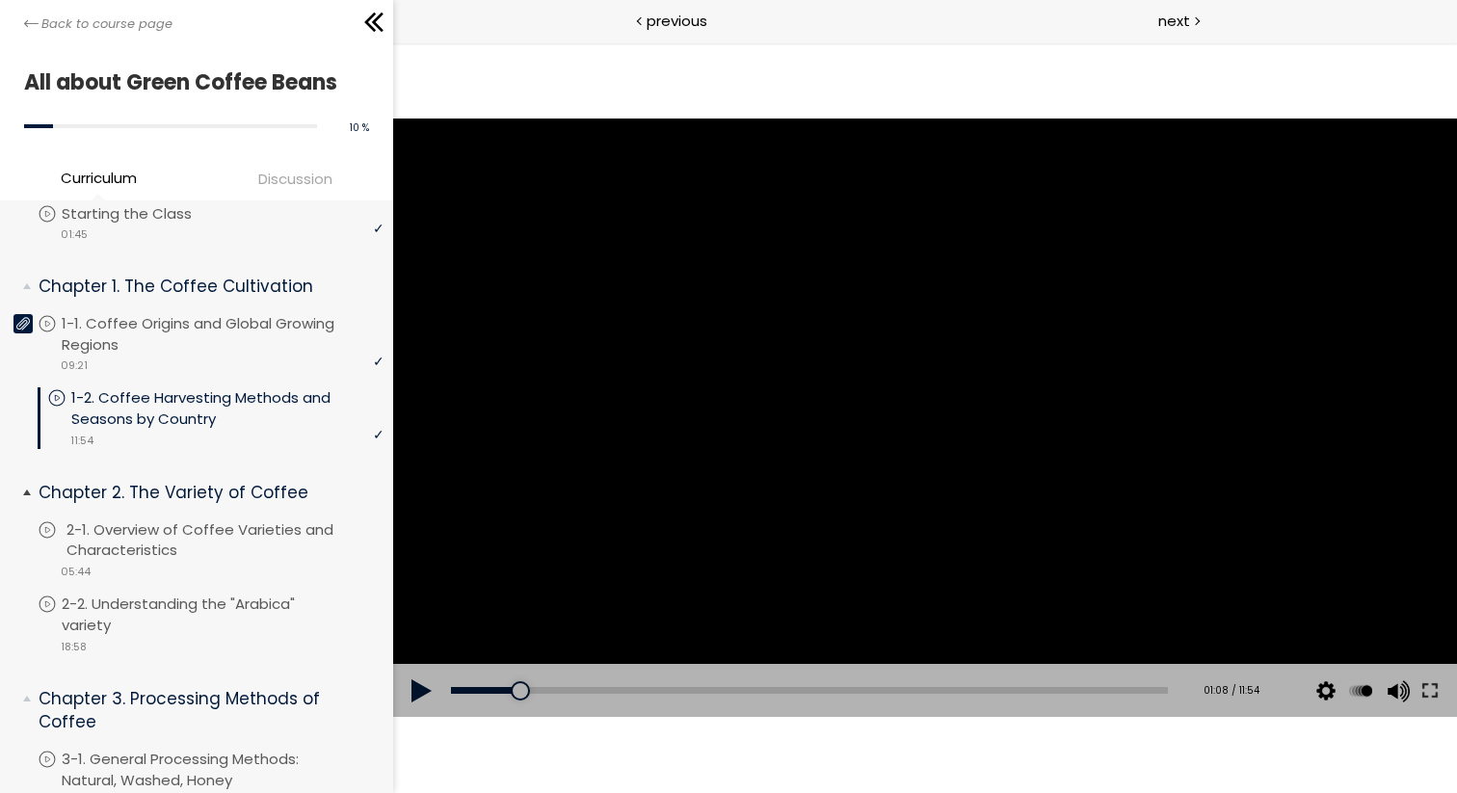
scroll to position [61, 0]
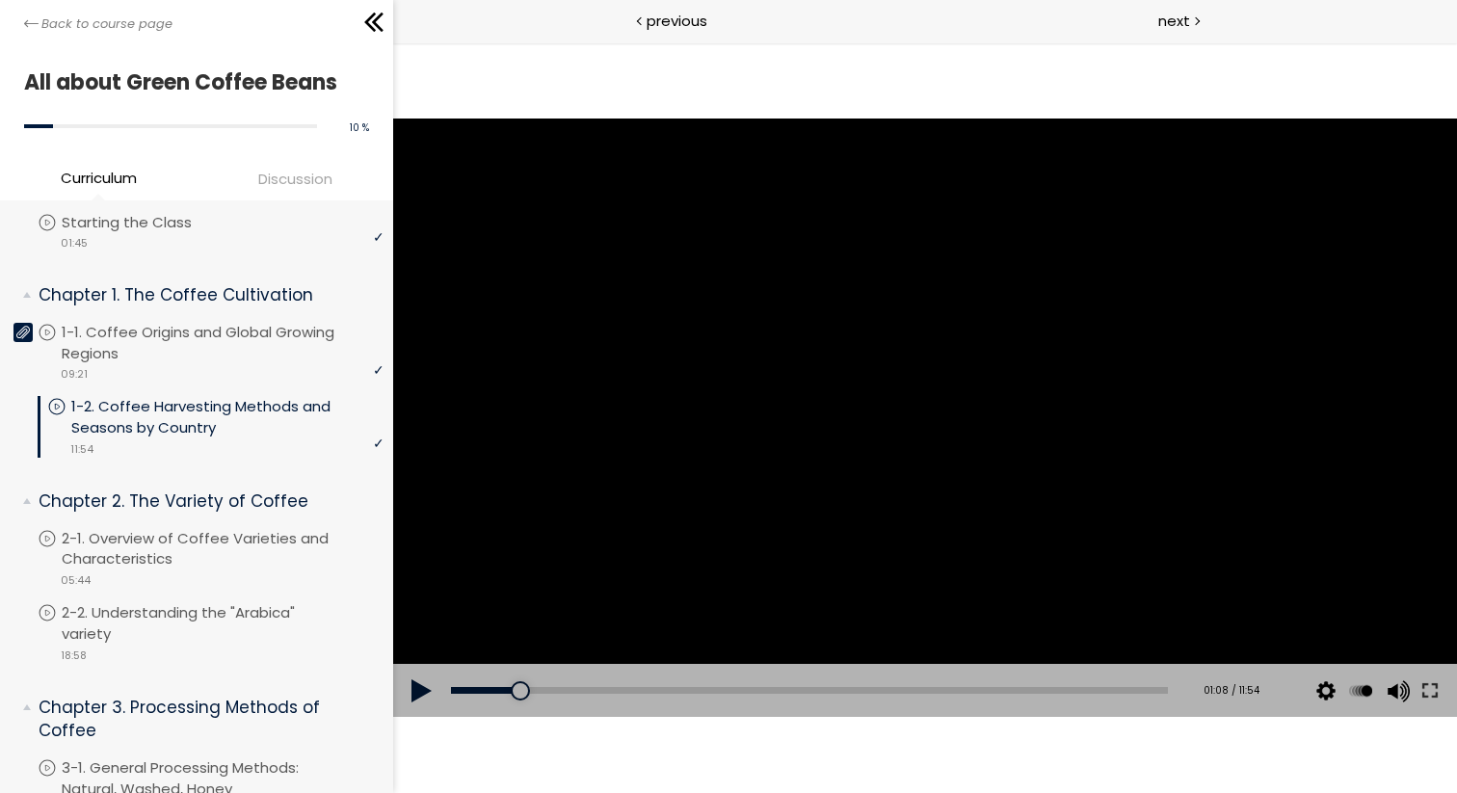
click at [899, 365] on div at bounding box center [925, 418] width 1064 height 598
click at [862, 439] on div at bounding box center [925, 418] width 1064 height 598
click at [910, 363] on div at bounding box center [925, 418] width 1064 height 598
click at [910, 358] on div at bounding box center [925, 418] width 1064 height 598
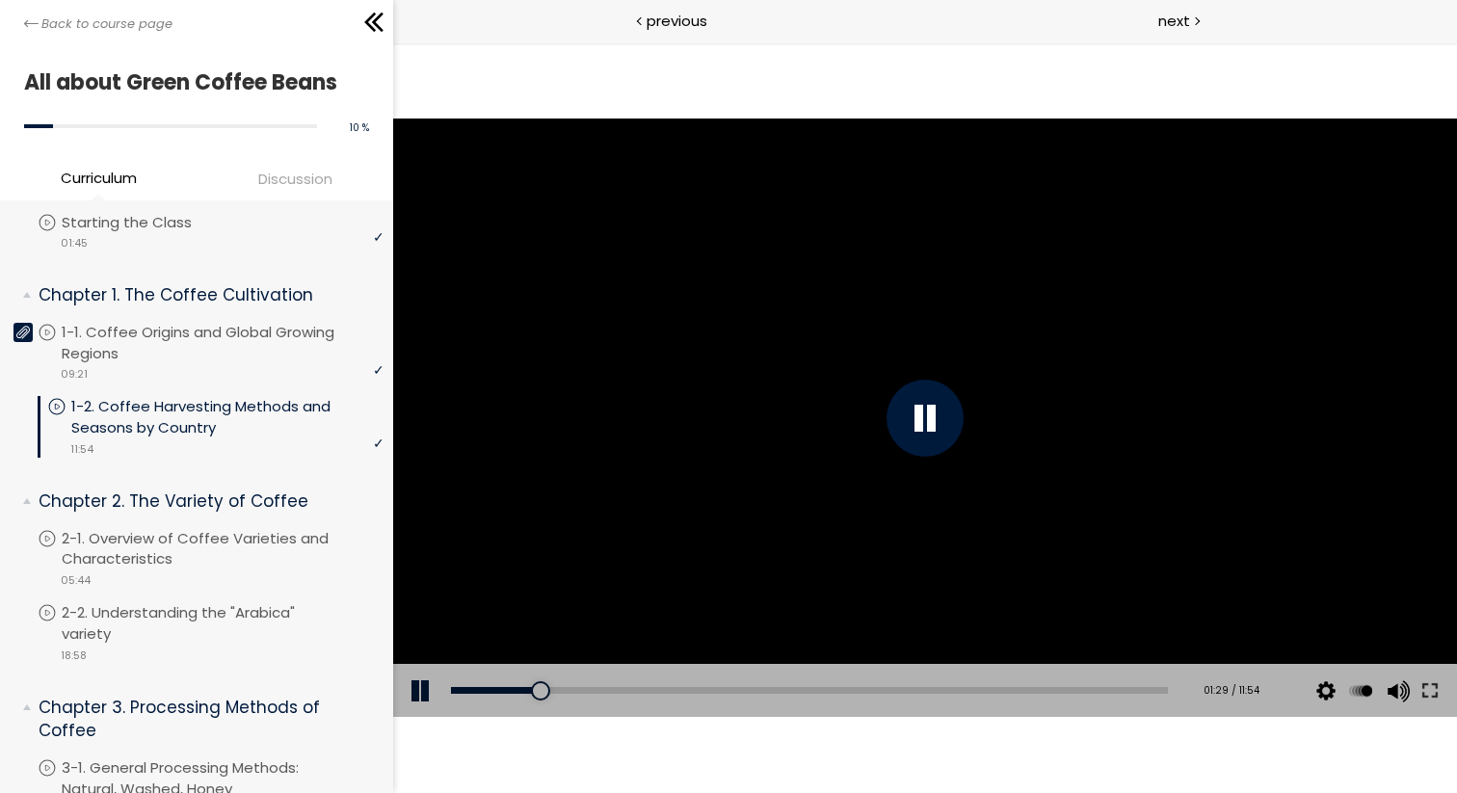
click at [910, 358] on div at bounding box center [925, 418] width 1064 height 598
click at [918, 396] on div at bounding box center [925, 418] width 1064 height 598
click at [981, 332] on div at bounding box center [925, 418] width 1064 height 598
click at [995, 317] on div at bounding box center [925, 418] width 1064 height 598
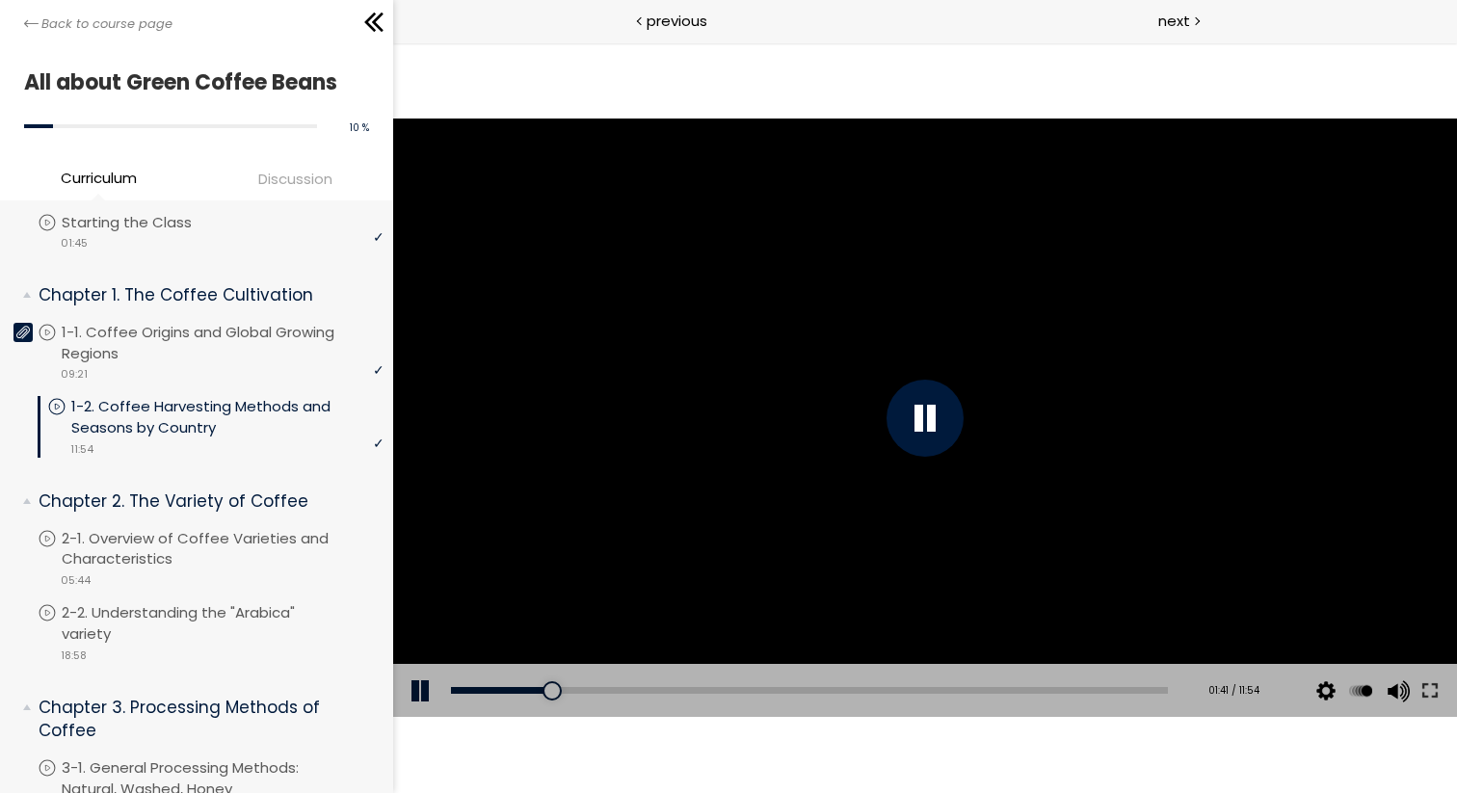
click at [994, 318] on div at bounding box center [925, 418] width 1064 height 598
click at [970, 267] on div at bounding box center [925, 418] width 1064 height 598
click at [988, 242] on div at bounding box center [925, 418] width 1064 height 598
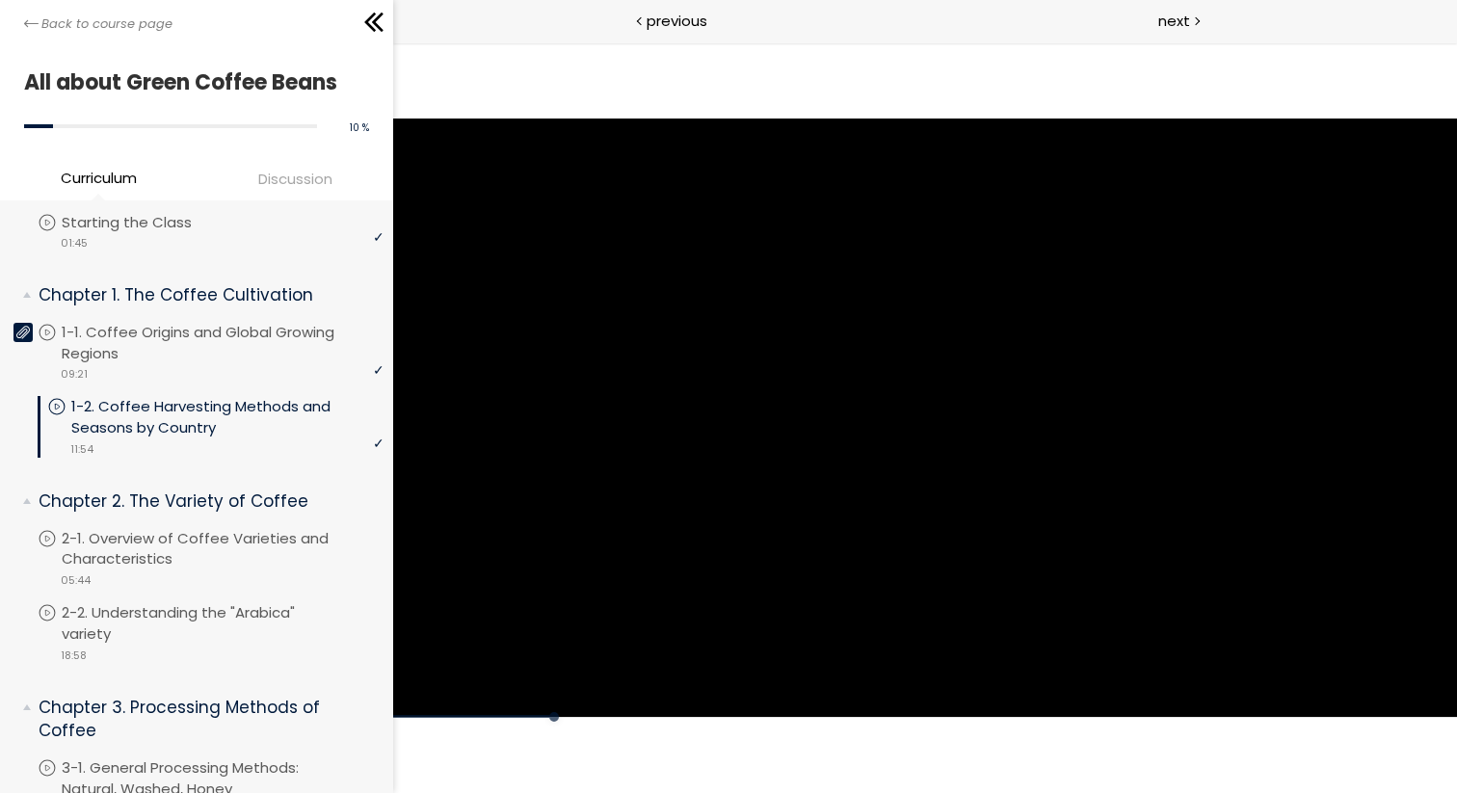
click at [988, 242] on div at bounding box center [925, 418] width 1064 height 598
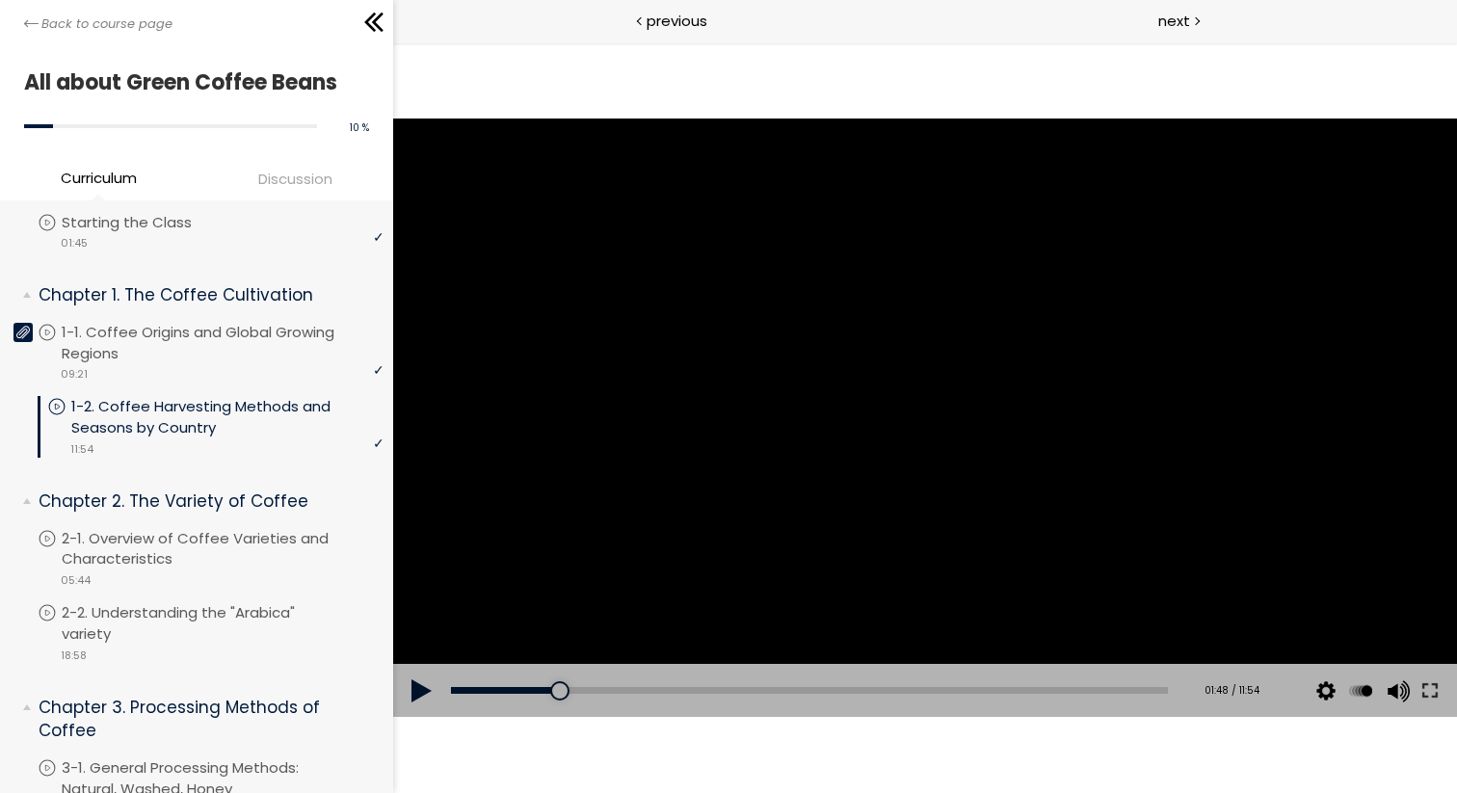
click at [968, 291] on div at bounding box center [925, 418] width 1064 height 598
click at [1038, 380] on div at bounding box center [925, 418] width 1064 height 598
click at [1057, 391] on div at bounding box center [925, 418] width 1064 height 598
click at [1058, 416] on div at bounding box center [925, 418] width 1064 height 598
click at [1090, 430] on div at bounding box center [925, 418] width 1064 height 598
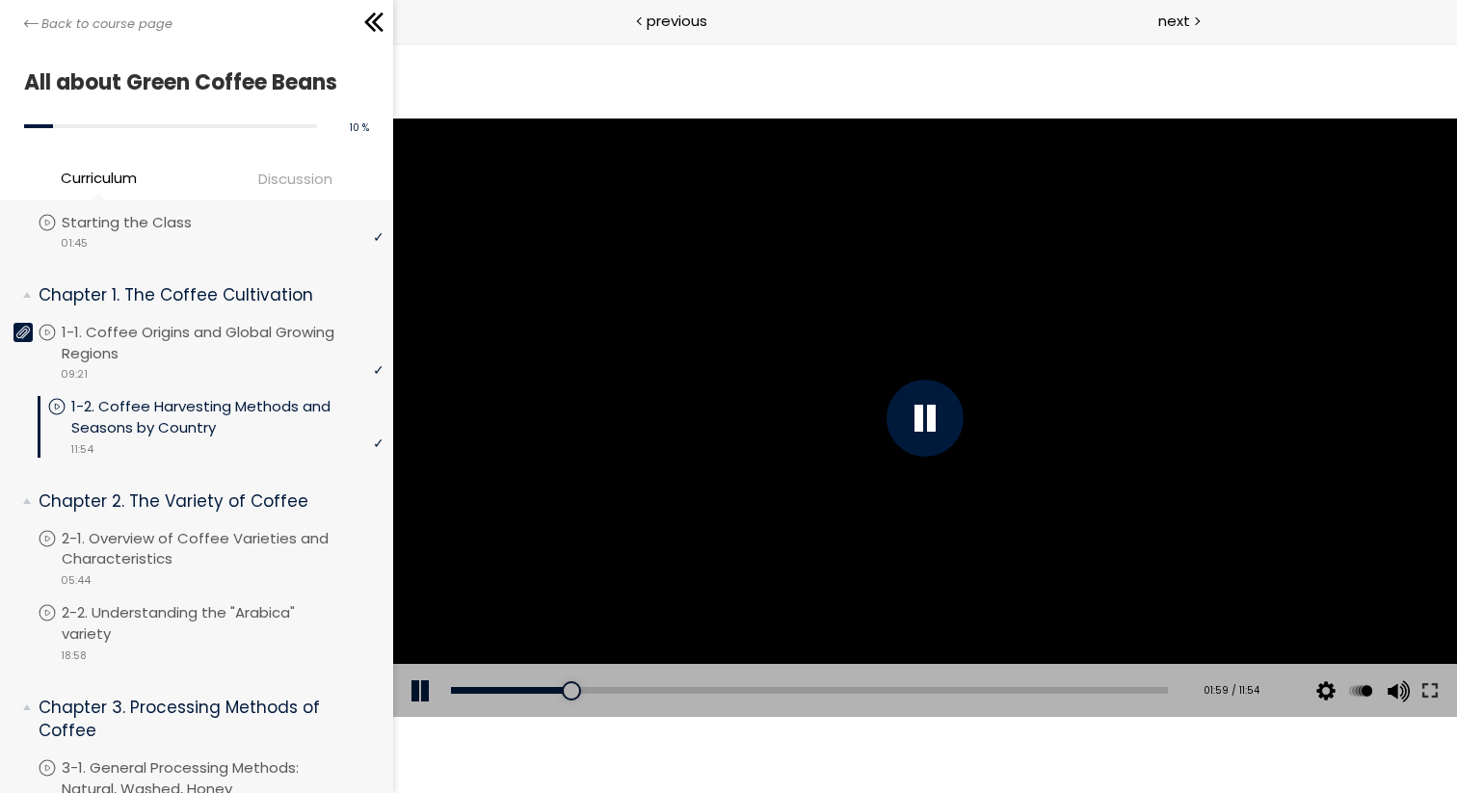
click at [1179, 445] on div at bounding box center [925, 418] width 1064 height 598
click at [1175, 408] on div at bounding box center [925, 418] width 1064 height 598
click at [1186, 411] on div at bounding box center [925, 418] width 1064 height 598
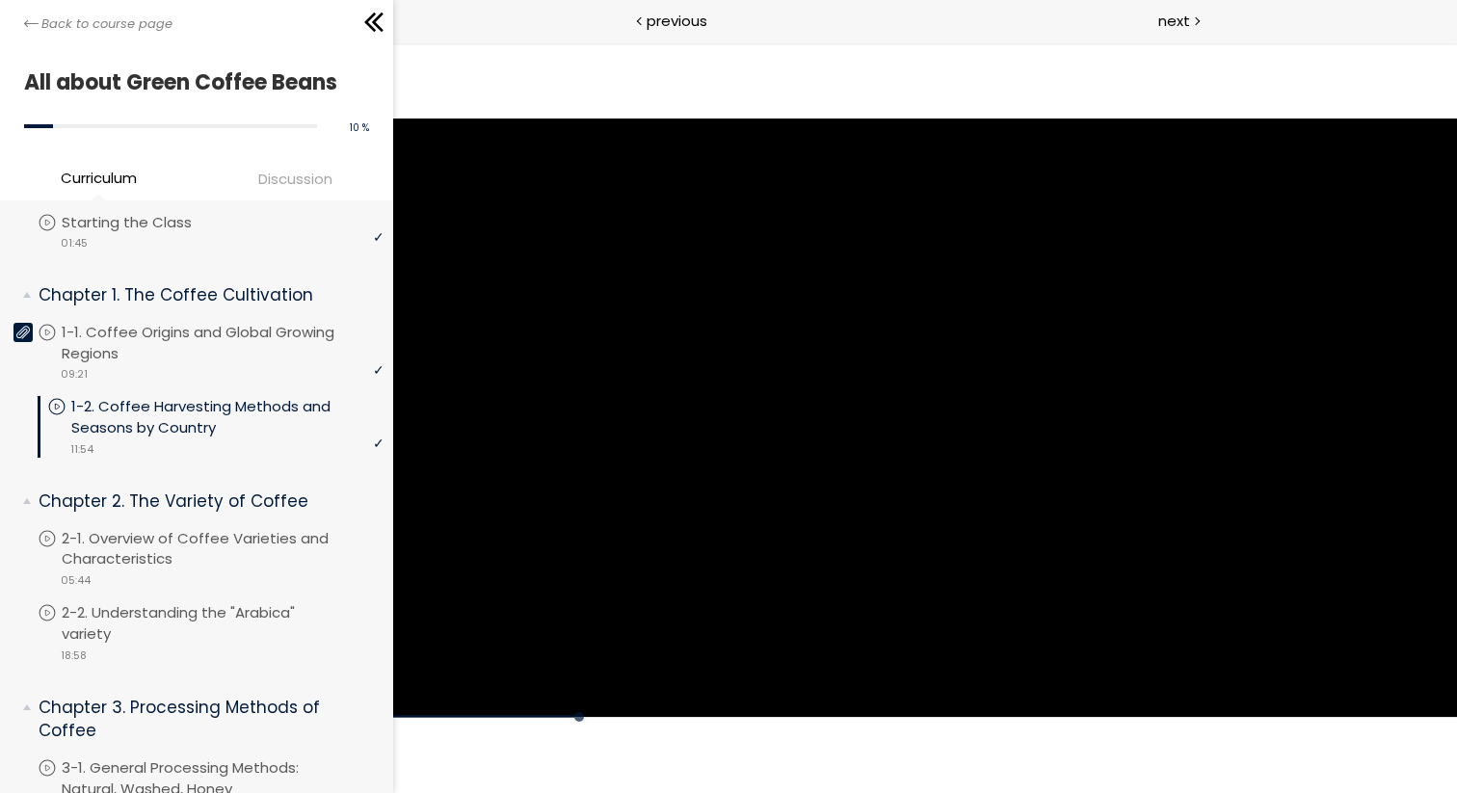
click at [1186, 411] on div at bounding box center [925, 418] width 1064 height 598
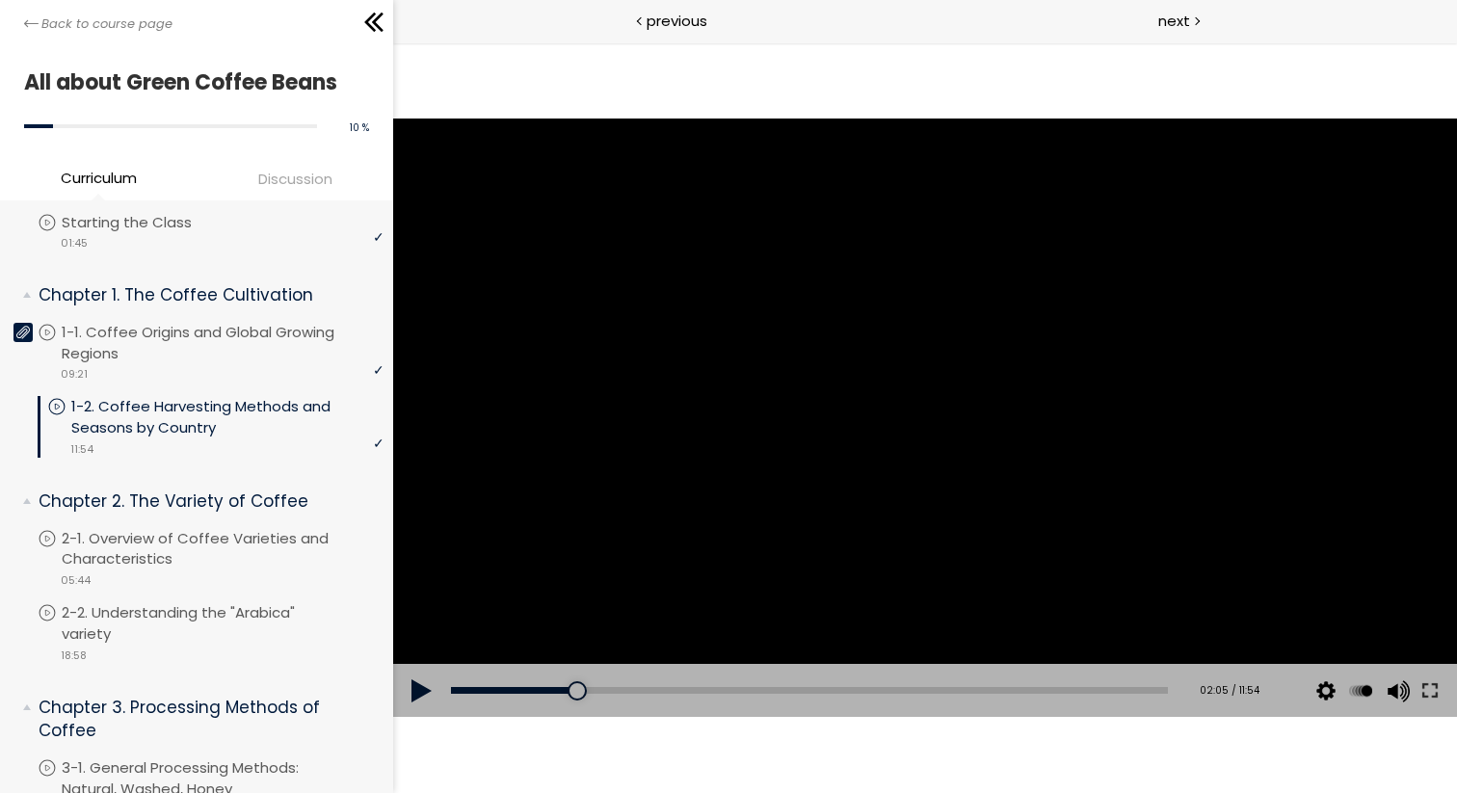
click at [1169, 403] on div at bounding box center [925, 418] width 1064 height 598
click at [1259, 411] on div at bounding box center [925, 418] width 1064 height 598
click at [1242, 359] on div at bounding box center [925, 418] width 1064 height 598
click at [1243, 359] on div at bounding box center [925, 418] width 1064 height 598
click at [1211, 281] on div at bounding box center [925, 418] width 1064 height 598
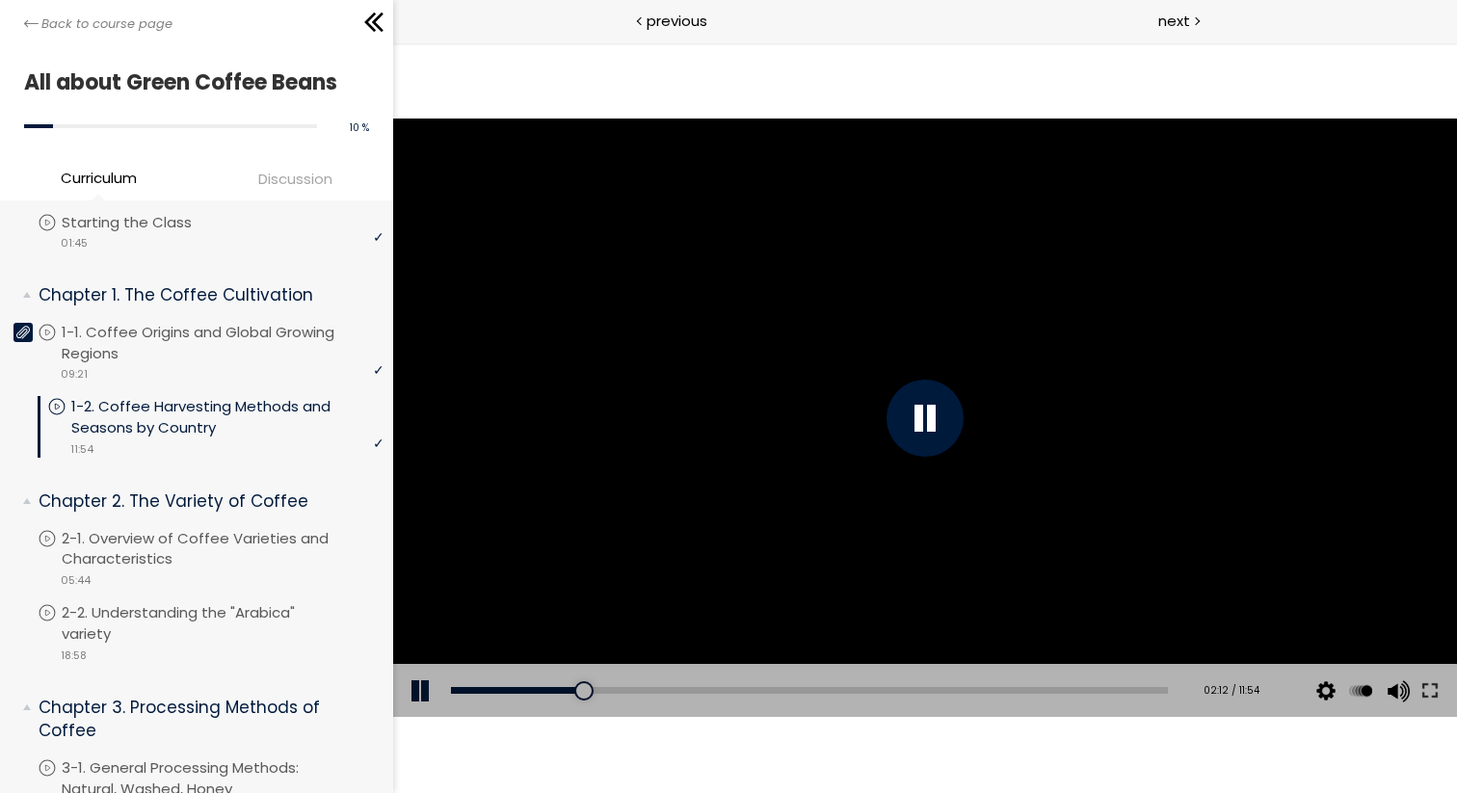
click at [1243, 341] on div at bounding box center [925, 418] width 1064 height 598
click at [1265, 347] on div at bounding box center [925, 418] width 1064 height 598
click at [1136, 260] on div at bounding box center [925, 418] width 1064 height 598
click at [1066, 252] on div at bounding box center [925, 418] width 1064 height 598
click at [1162, 520] on div at bounding box center [925, 418] width 1064 height 598
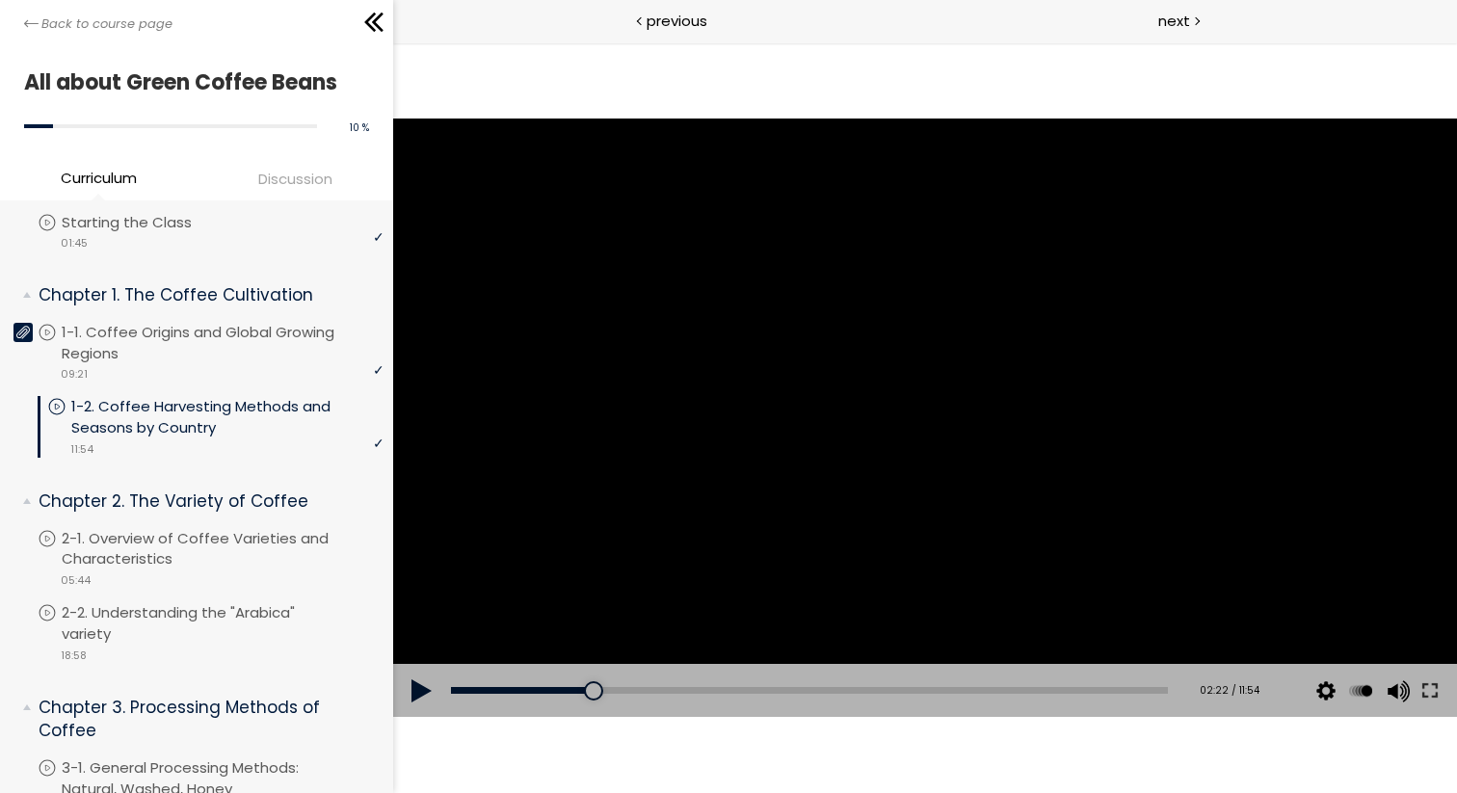
click at [1122, 539] on div at bounding box center [925, 418] width 1064 height 598
click at [944, 444] on div at bounding box center [925, 418] width 77 height 77
click at [941, 444] on div at bounding box center [925, 418] width 1064 height 598
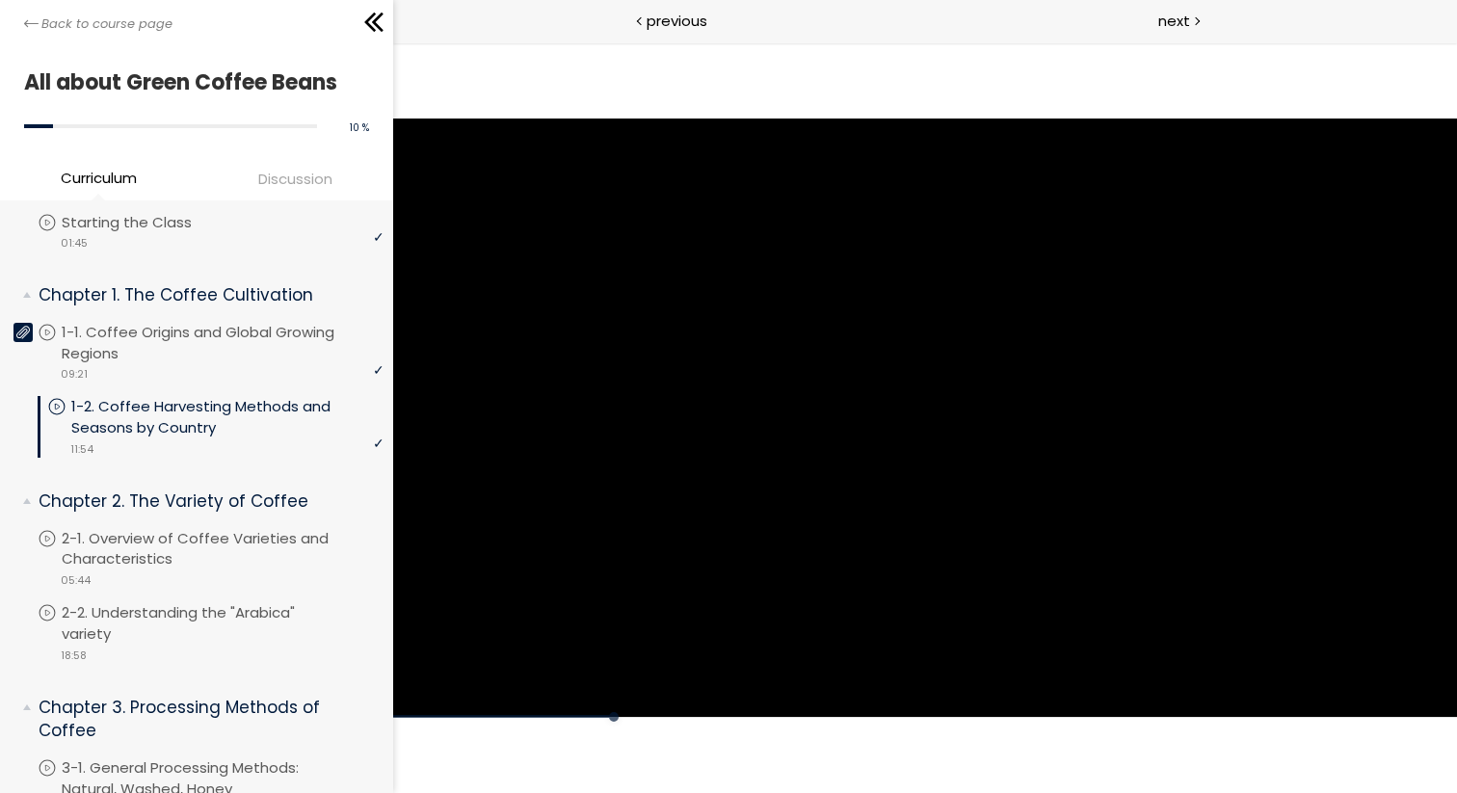
click at [941, 443] on div at bounding box center [925, 418] width 1064 height 598
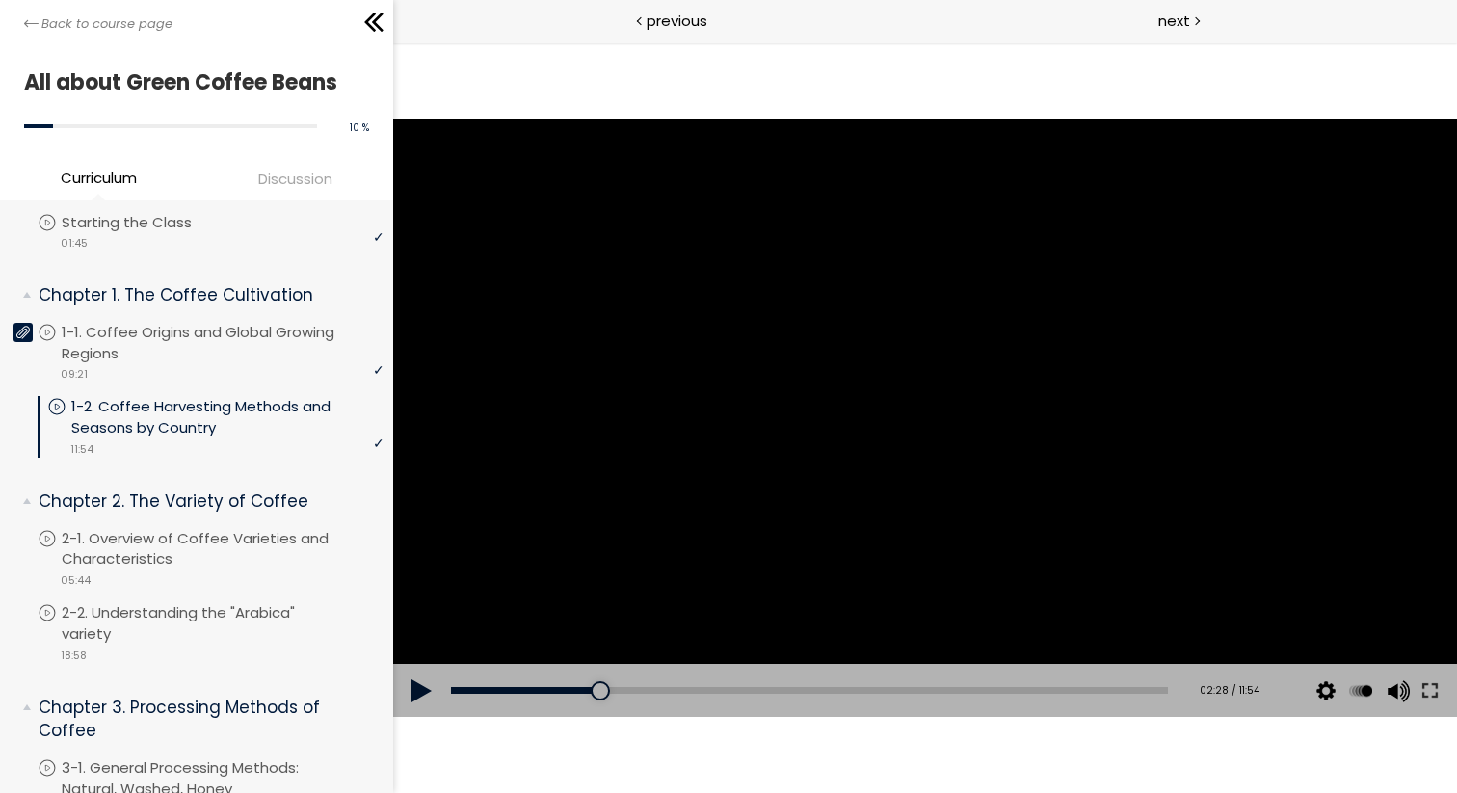
click at [941, 443] on div at bounding box center [925, 418] width 1064 height 598
click at [1044, 429] on div at bounding box center [925, 418] width 1064 height 598
click at [1010, 419] on div at bounding box center [925, 418] width 1064 height 598
click at [1032, 377] on div at bounding box center [925, 418] width 1064 height 598
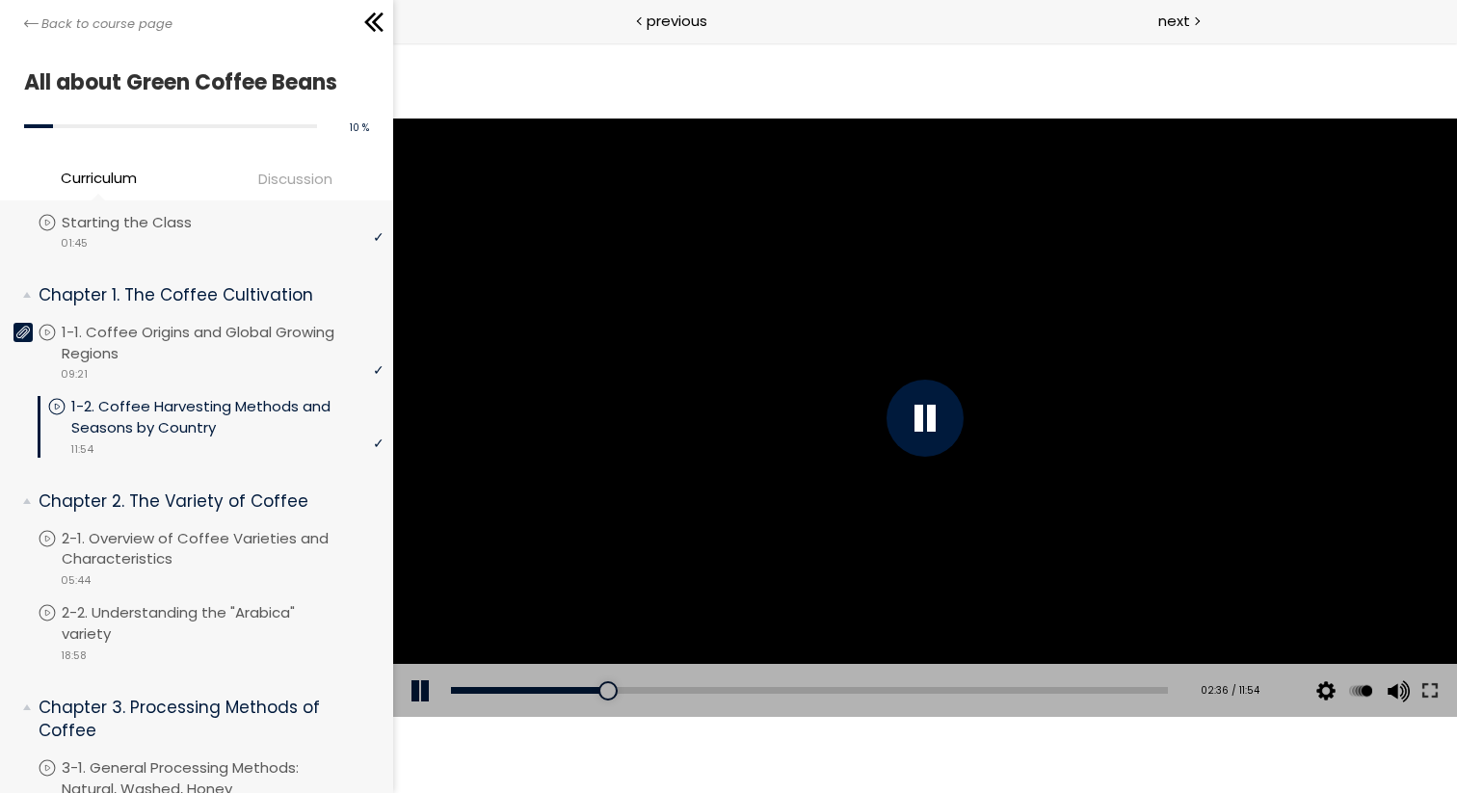
click at [1032, 428] on div at bounding box center [925, 418] width 1064 height 598
click at [994, 401] on div at bounding box center [925, 418] width 1064 height 598
click at [1026, 419] on div at bounding box center [925, 418] width 1064 height 598
click at [1024, 423] on div at bounding box center [925, 418] width 1064 height 598
click at [1025, 421] on div at bounding box center [925, 418] width 1064 height 598
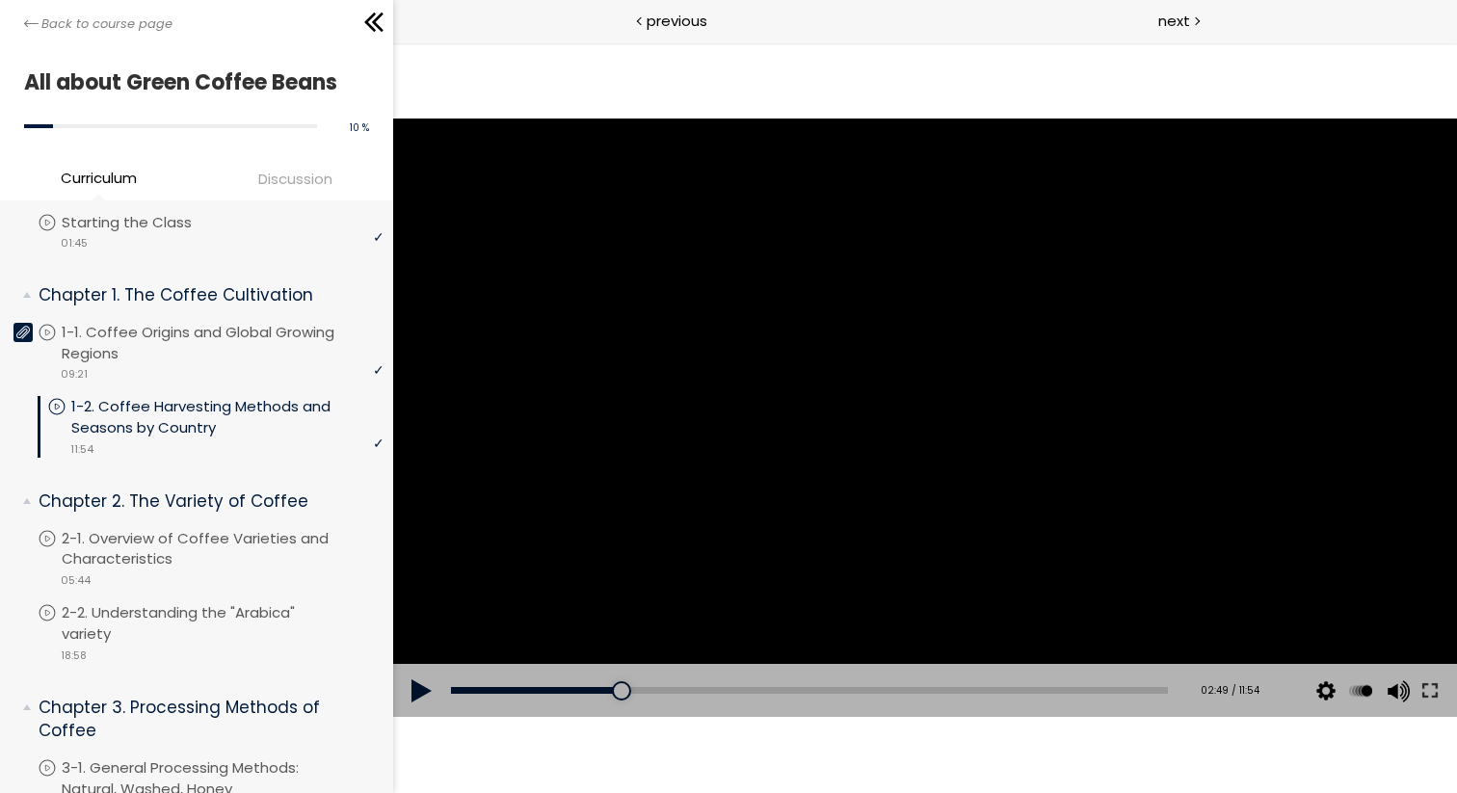
click at [1025, 421] on div at bounding box center [925, 418] width 1064 height 598
click at [1009, 374] on div at bounding box center [925, 418] width 1064 height 598
click at [1009, 370] on div at bounding box center [925, 418] width 1064 height 598
click at [1089, 381] on div at bounding box center [925, 418] width 1064 height 598
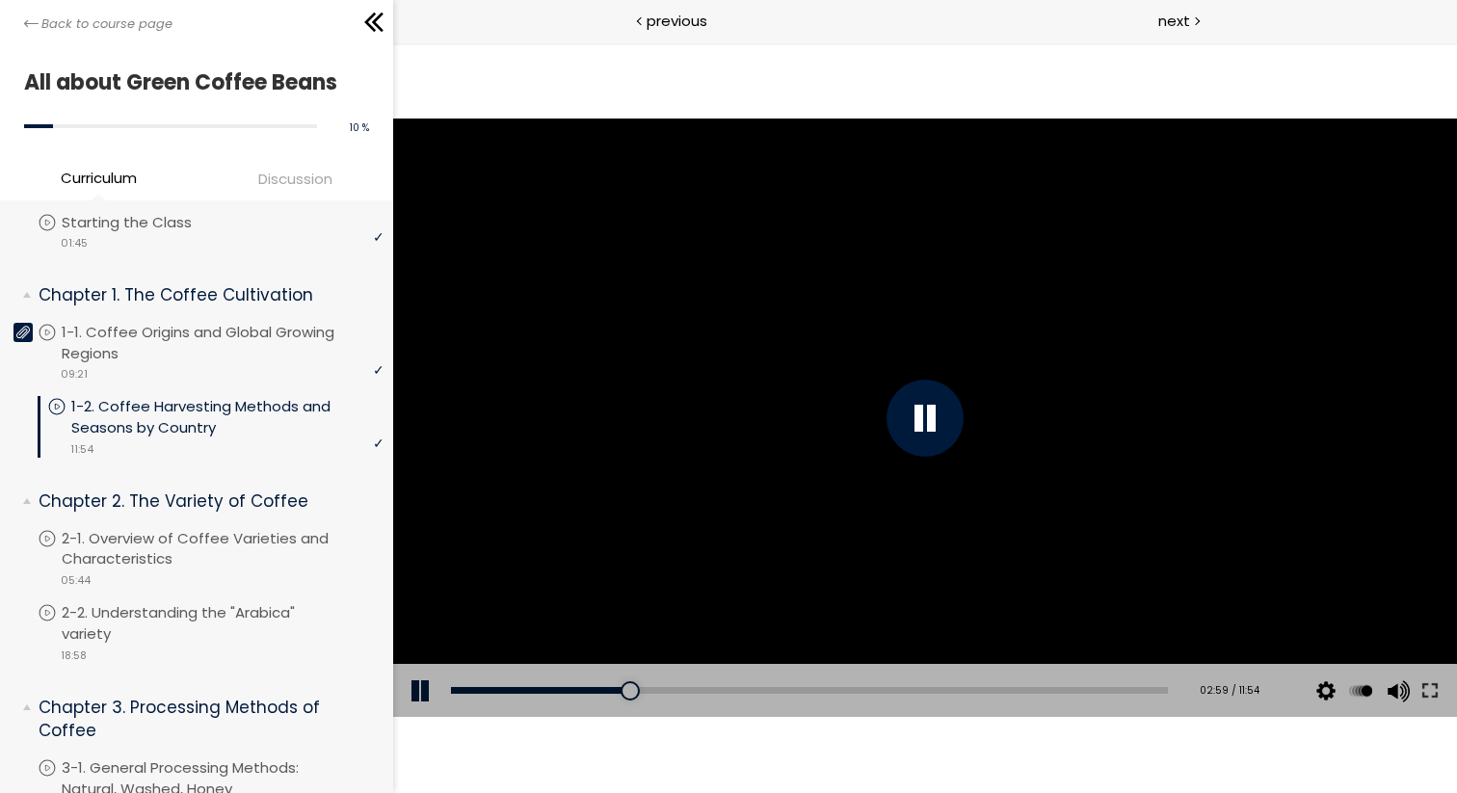
click at [1306, 486] on div at bounding box center [925, 418] width 1064 height 598
click at [1213, 445] on div at bounding box center [925, 418] width 1064 height 598
click at [1213, 440] on div at bounding box center [925, 418] width 1064 height 598
click at [1141, 445] on div at bounding box center [925, 418] width 1064 height 598
click at [1226, 546] on div at bounding box center [925, 418] width 1064 height 598
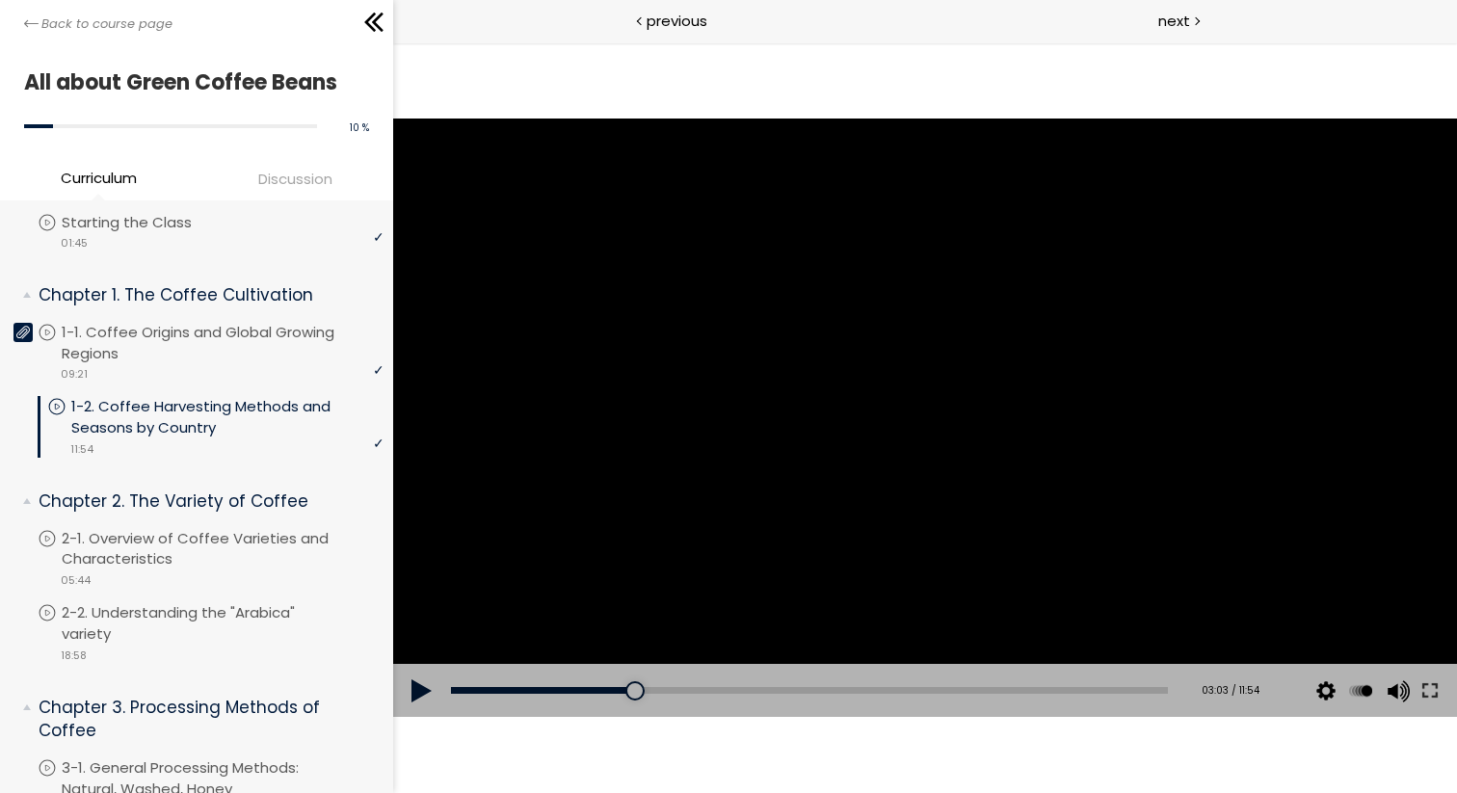
click at [1226, 546] on div at bounding box center [925, 418] width 1064 height 598
click at [1147, 480] on div at bounding box center [925, 418] width 1064 height 598
click at [1207, 508] on div at bounding box center [925, 418] width 1064 height 598
click at [1177, 459] on div at bounding box center [925, 418] width 1064 height 598
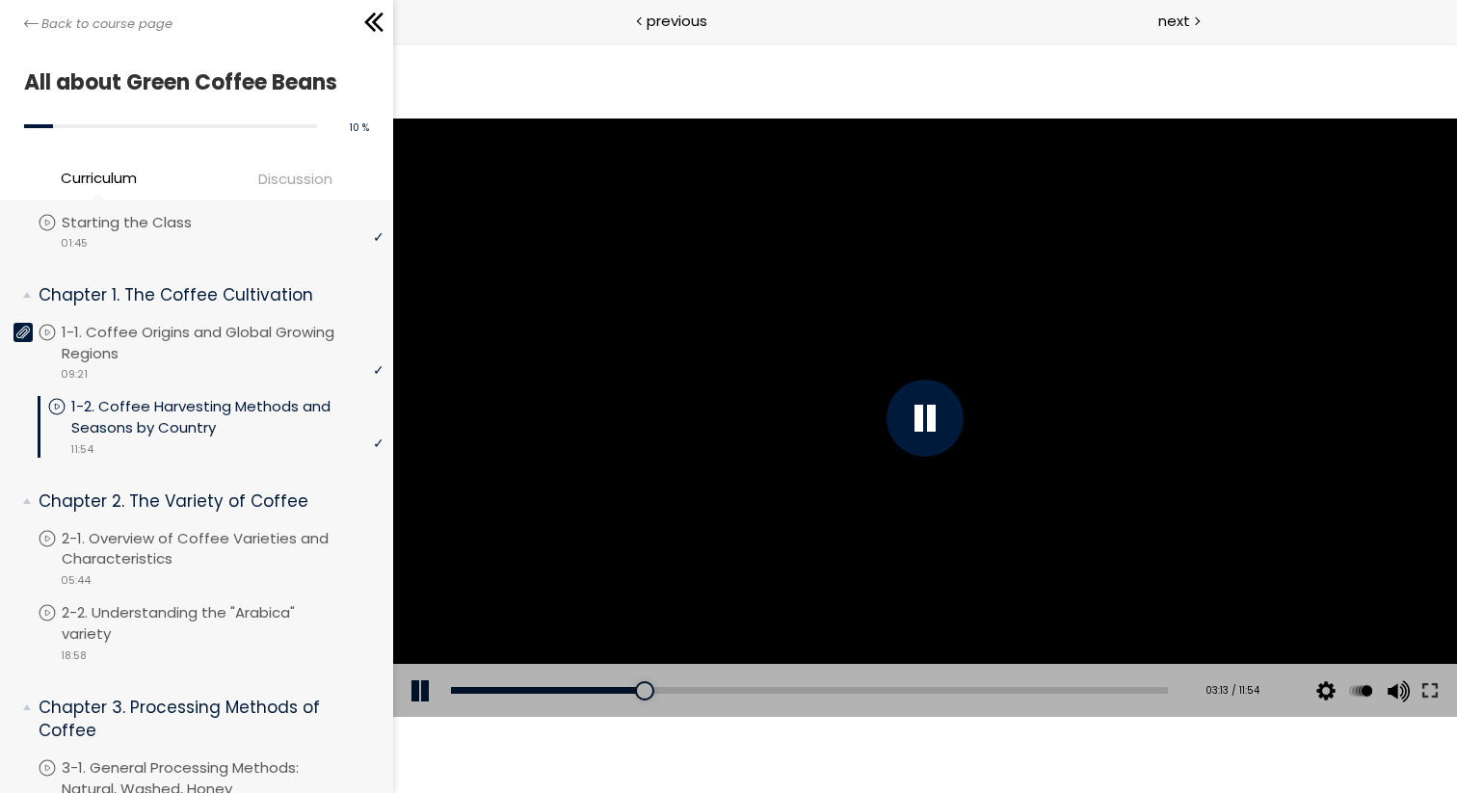
click at [1177, 462] on div at bounding box center [925, 418] width 1064 height 598
click at [1144, 417] on div at bounding box center [925, 418] width 1064 height 598
click at [1150, 411] on div at bounding box center [925, 418] width 1064 height 598
click at [1142, 361] on div at bounding box center [925, 418] width 1064 height 598
click at [1197, 441] on div at bounding box center [925, 418] width 1064 height 598
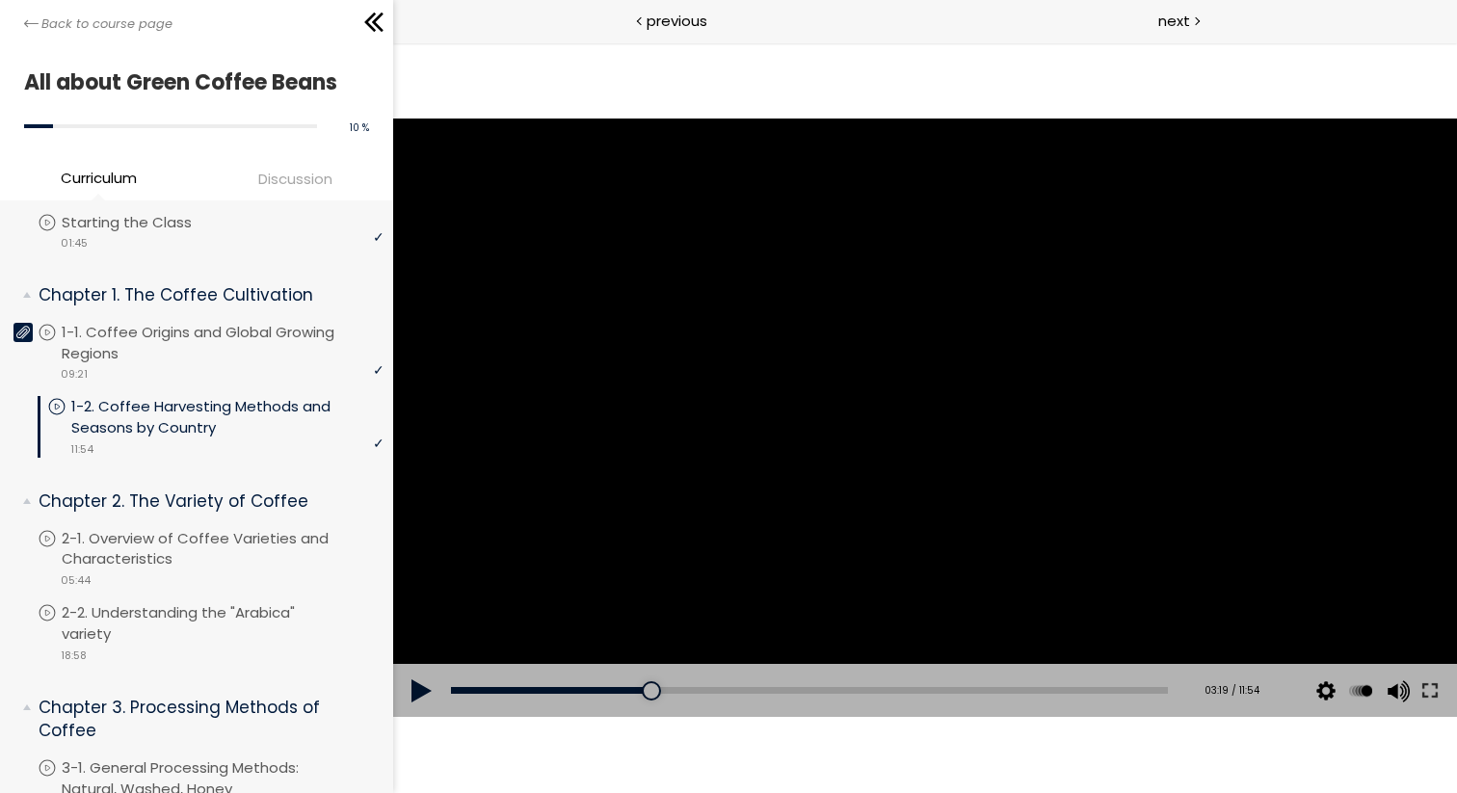
click at [1201, 413] on div at bounding box center [925, 418] width 1064 height 598
click at [1251, 456] on div at bounding box center [925, 418] width 1064 height 598
click at [1296, 471] on div at bounding box center [925, 418] width 1064 height 598
click at [1271, 436] on div at bounding box center [925, 418] width 1064 height 598
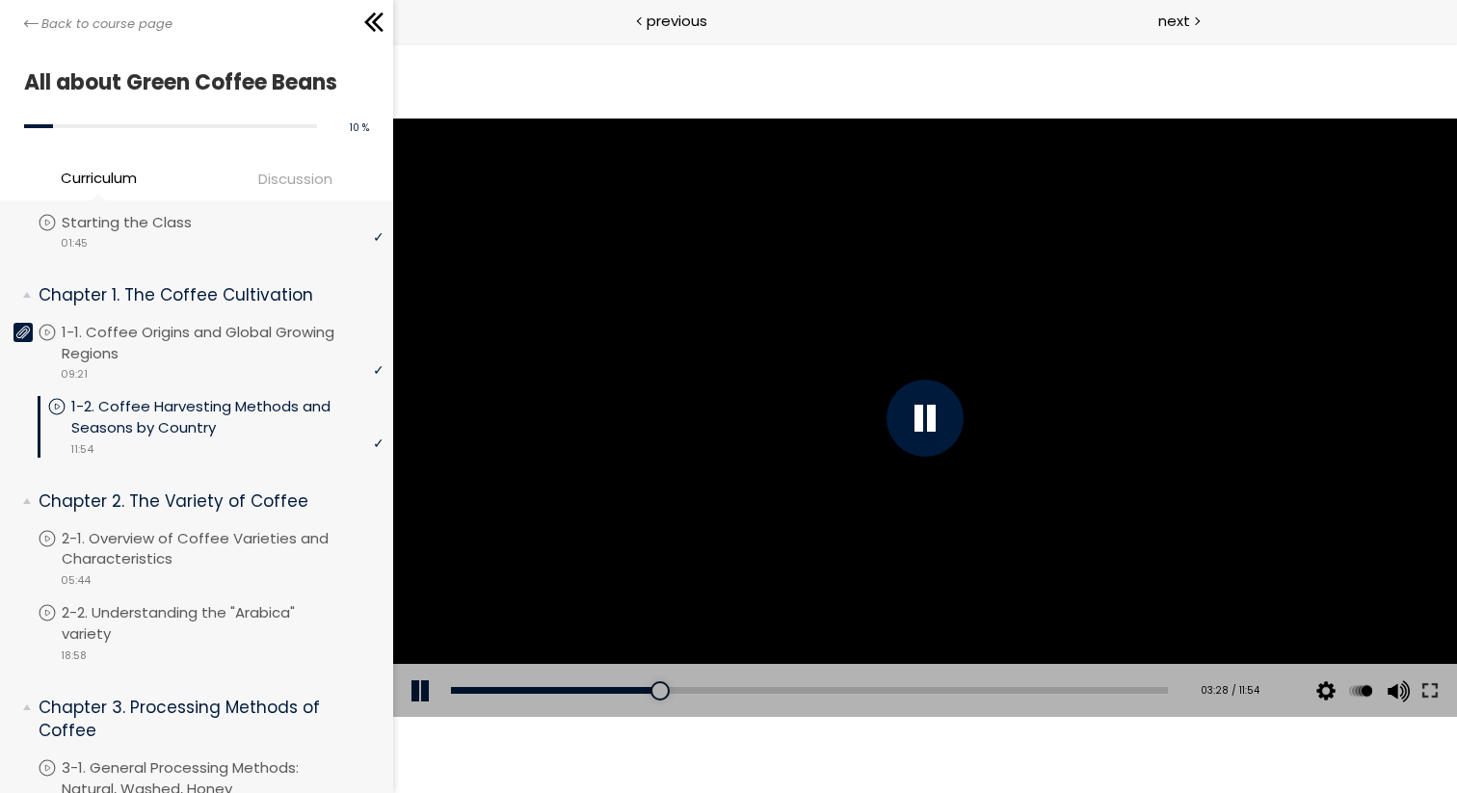
click at [1271, 440] on div at bounding box center [925, 418] width 1064 height 598
click at [1256, 441] on div at bounding box center [925, 418] width 1064 height 598
click at [1207, 450] on div at bounding box center [925, 418] width 1064 height 598
click at [1222, 437] on div at bounding box center [925, 418] width 1064 height 598
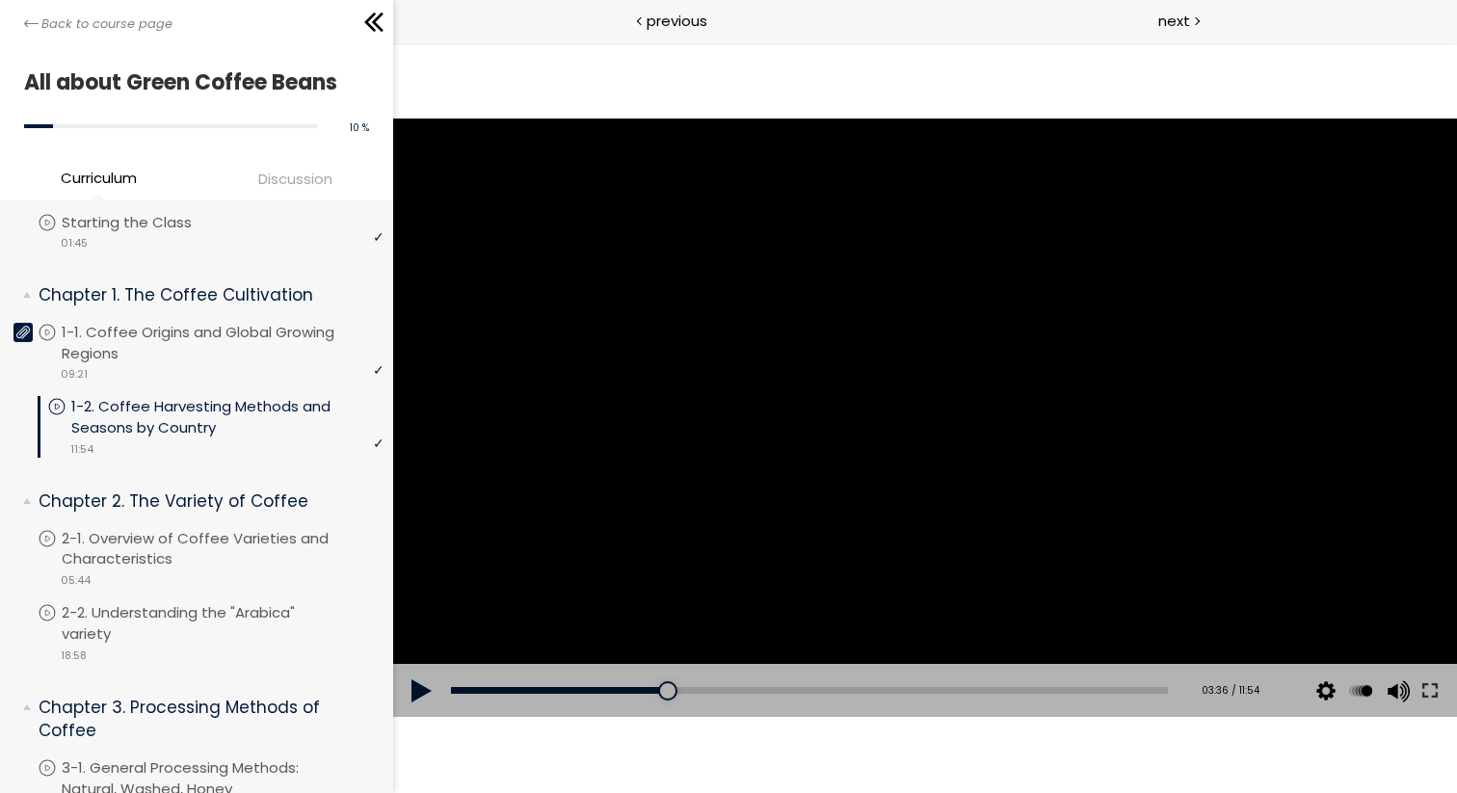
click at [1041, 420] on div at bounding box center [925, 418] width 1064 height 598
click at [1041, 410] on div at bounding box center [925, 418] width 1064 height 598
click at [1041, 412] on div at bounding box center [925, 418] width 1064 height 598
click at [1065, 440] on div at bounding box center [925, 418] width 1064 height 598
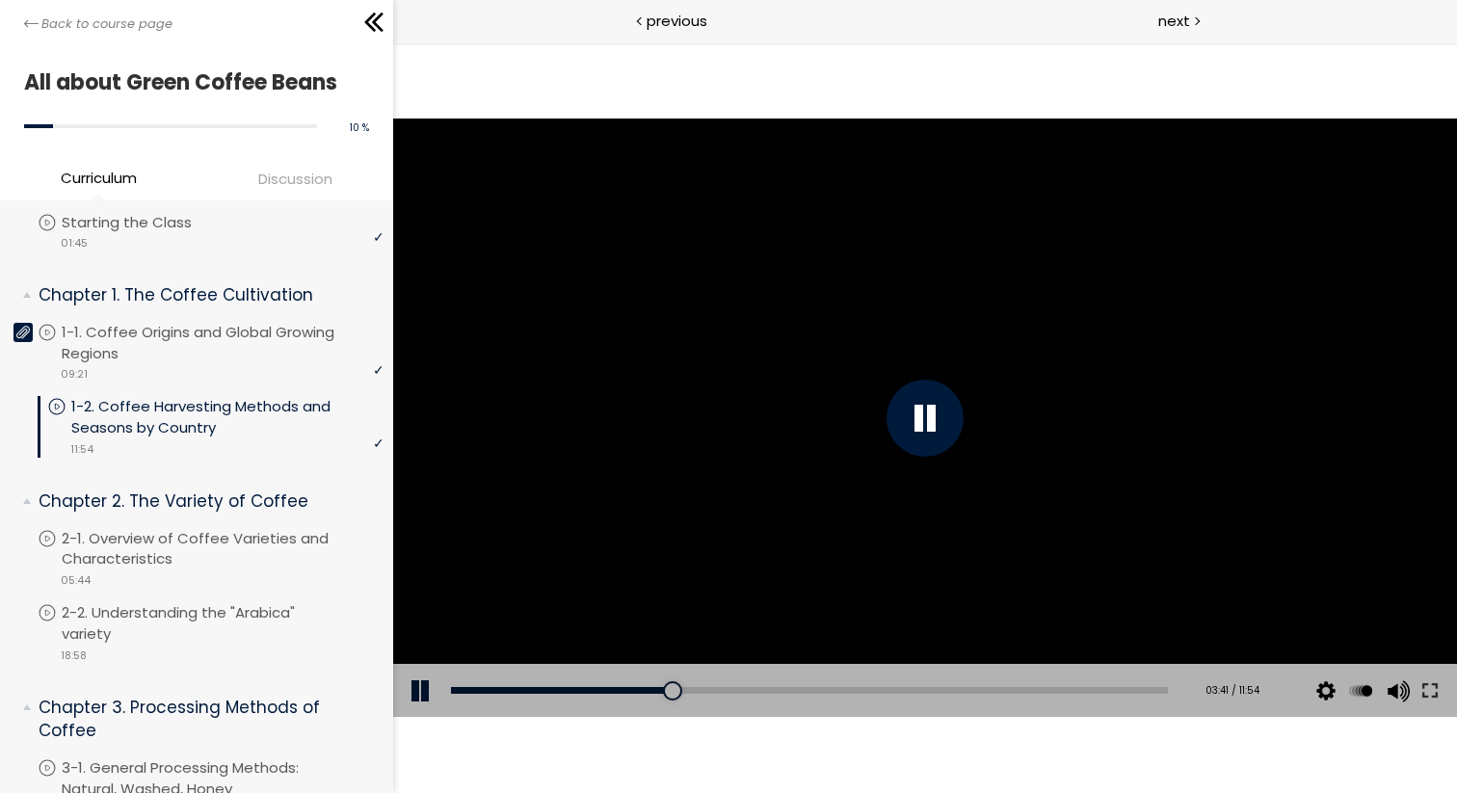
click at [1114, 526] on div at bounding box center [925, 418] width 1064 height 598
click at [1100, 442] on div at bounding box center [925, 418] width 1064 height 598
click at [1100, 438] on div at bounding box center [925, 418] width 1064 height 598
click at [1088, 418] on div at bounding box center [925, 418] width 1064 height 598
click at [1088, 416] on div at bounding box center [925, 418] width 1064 height 598
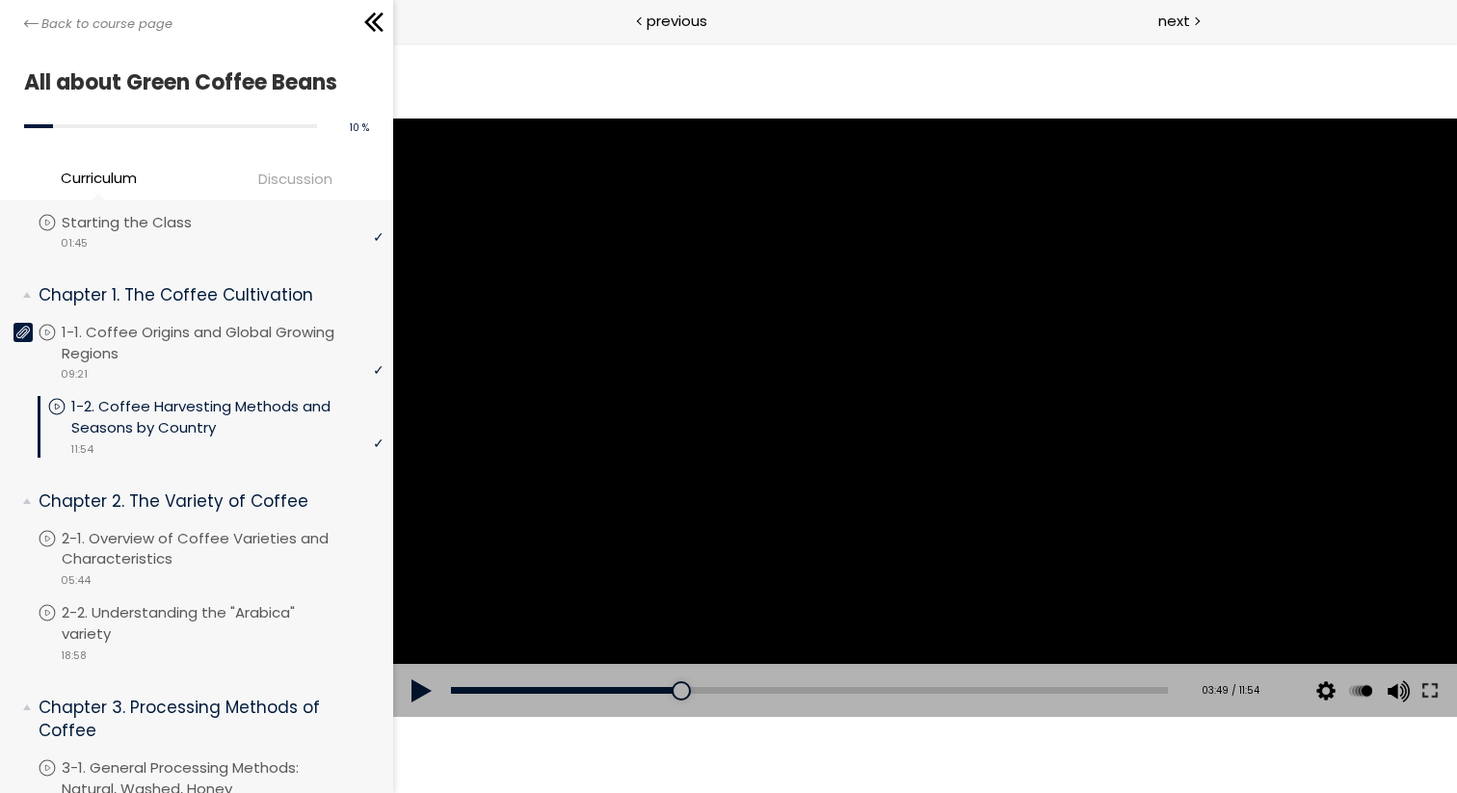
click at [1088, 416] on div at bounding box center [925, 418] width 1064 height 598
click at [1088, 411] on div at bounding box center [925, 418] width 1064 height 598
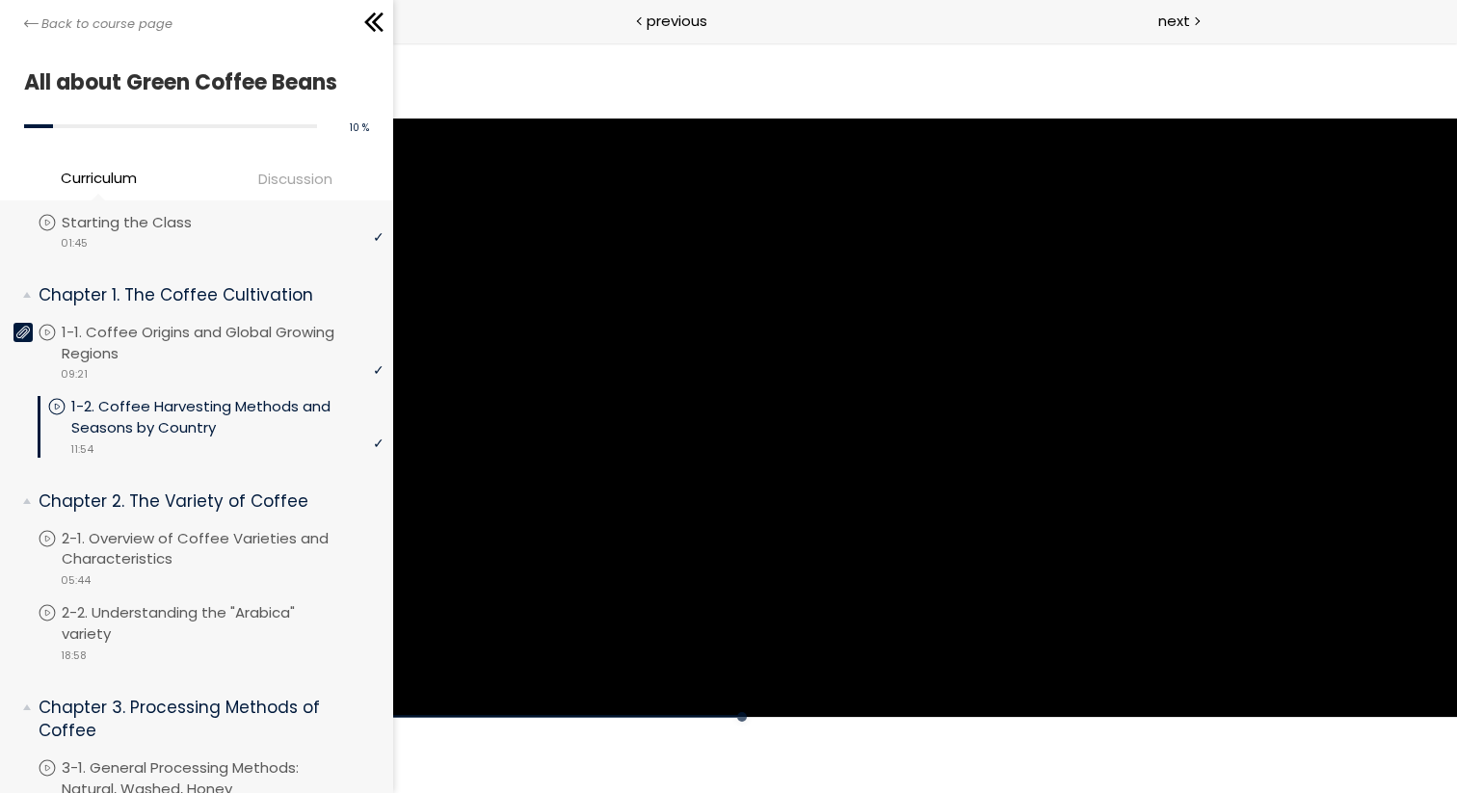
click at [1088, 411] on div at bounding box center [925, 418] width 1064 height 598
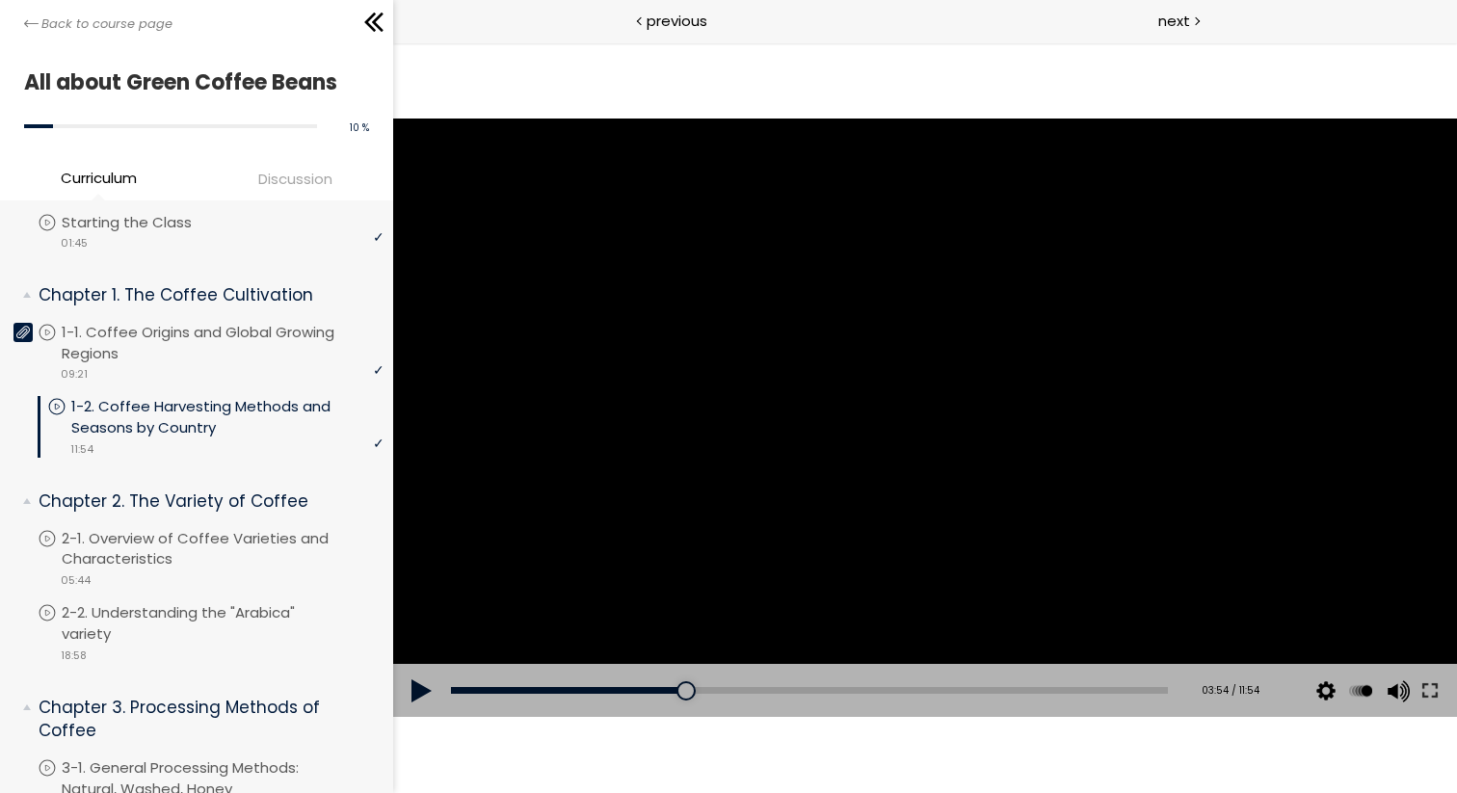
click at [1106, 400] on div at bounding box center [925, 418] width 1064 height 598
click at [1106, 399] on div at bounding box center [925, 418] width 1064 height 598
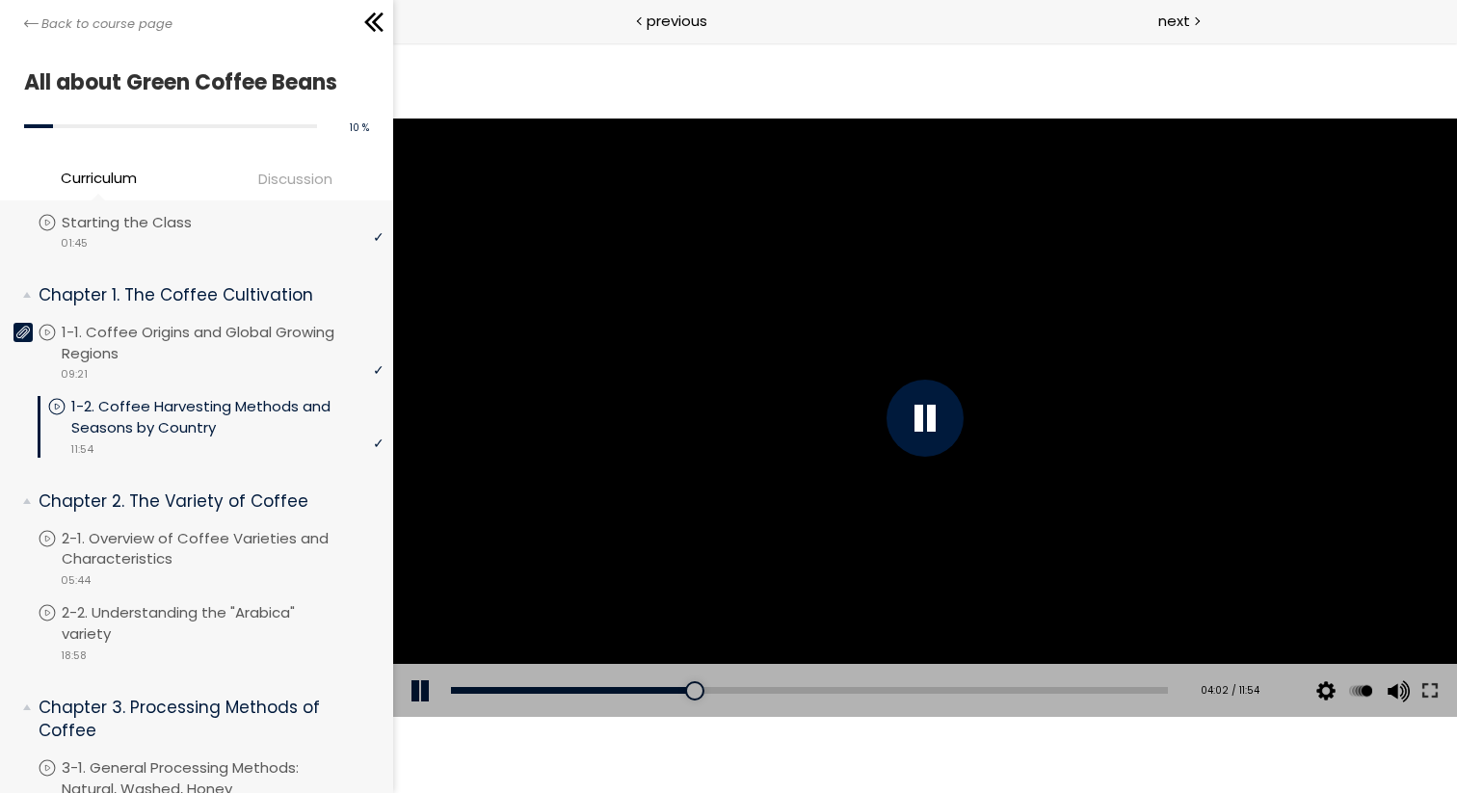
click at [1106, 400] on div at bounding box center [925, 418] width 1064 height 598
